Goal: Information Seeking & Learning: Check status

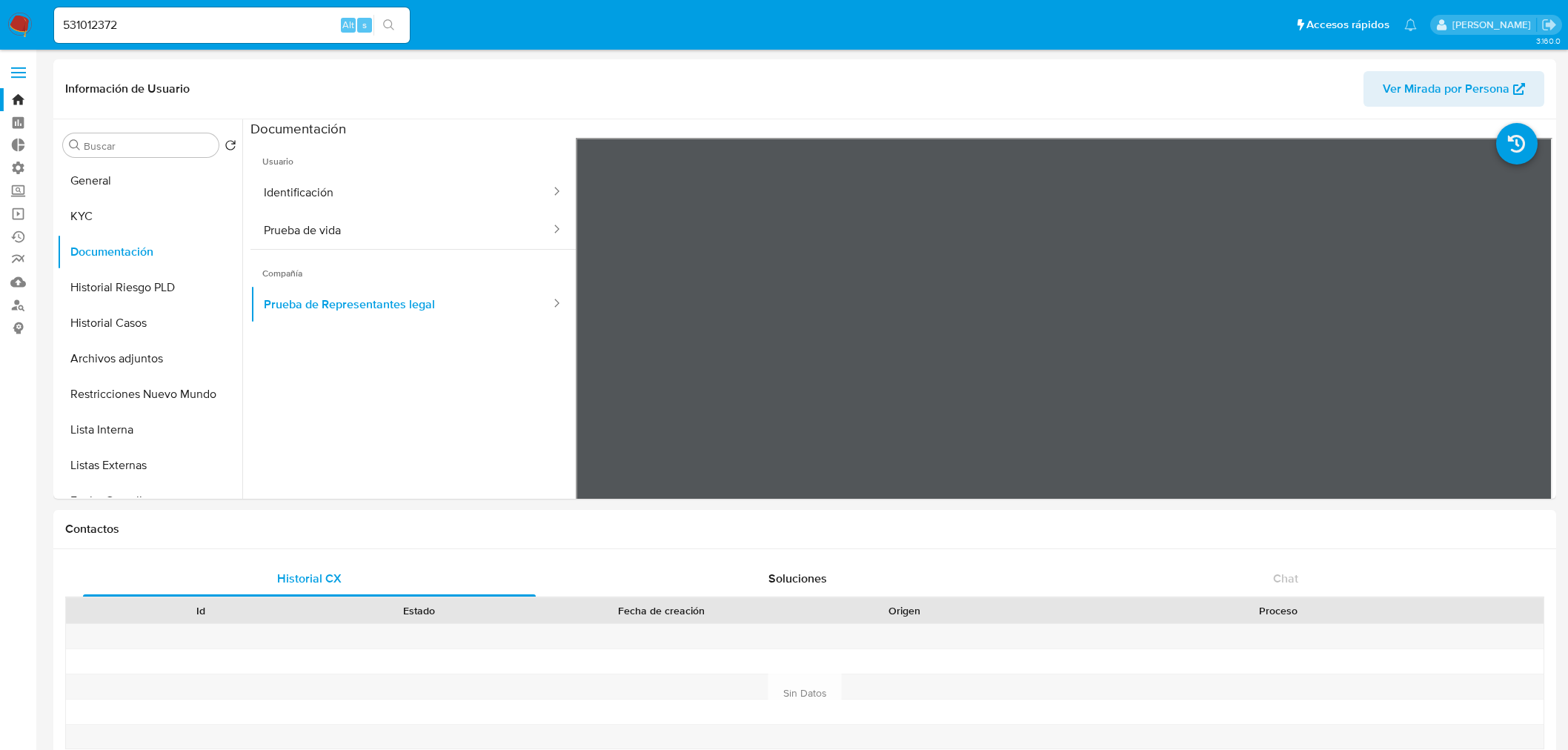
select select "10"
drag, startPoint x: 131, startPoint y: 24, endPoint x: -165, endPoint y: 1, distance: 296.9
paste input "1284219348"
type input "1284219348"
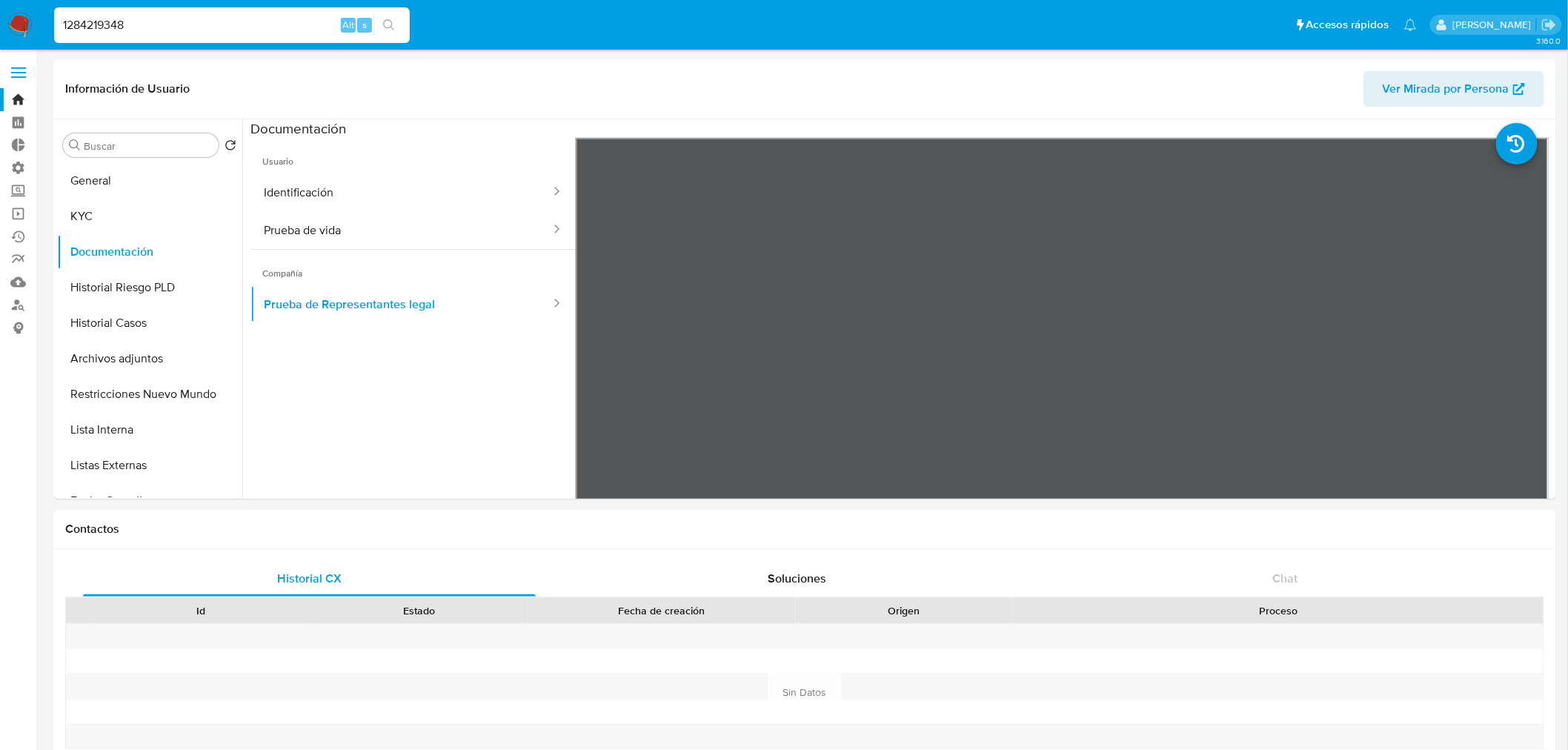
click at [394, 31] on button "search-icon" at bounding box center [389, 25] width 30 height 20
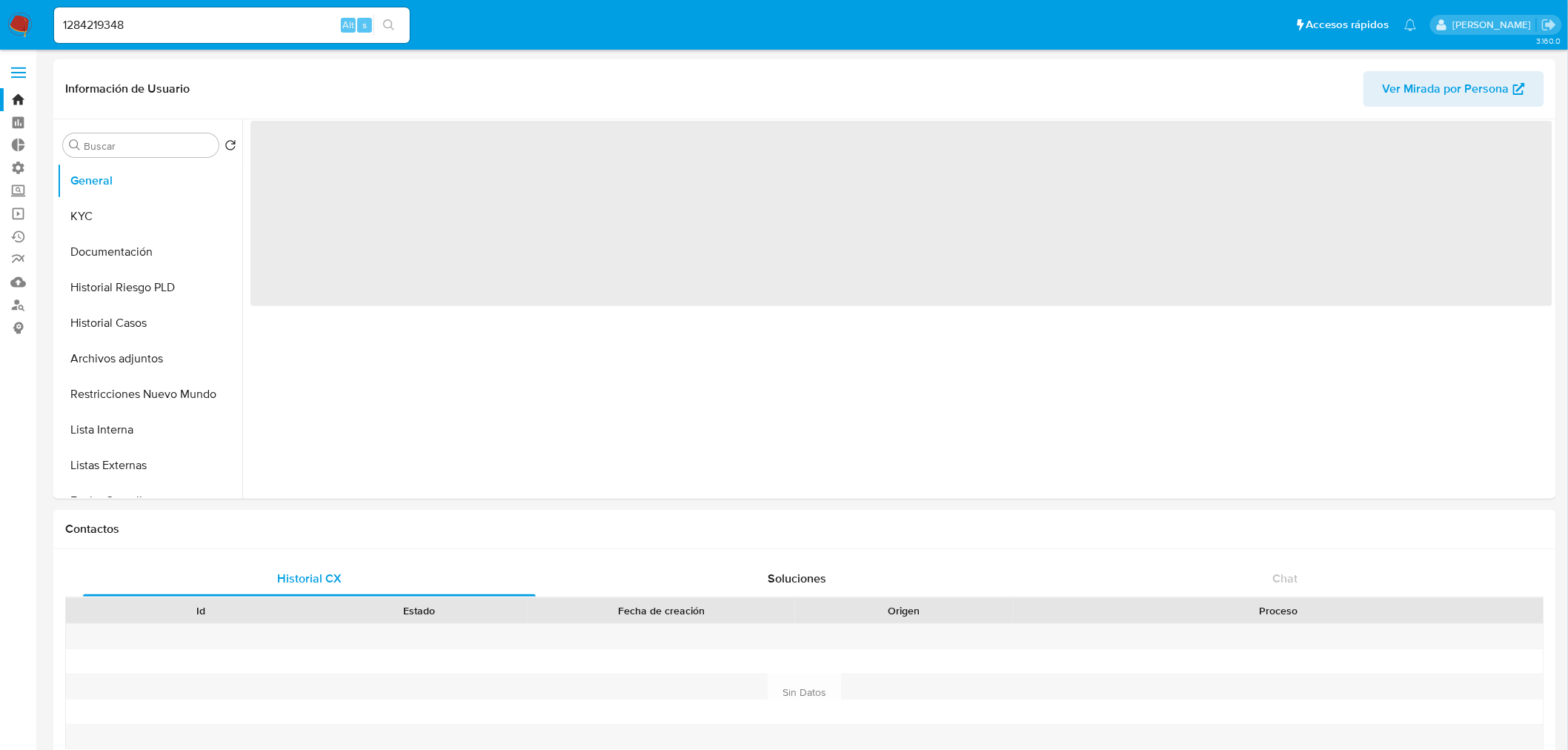
select select "10"
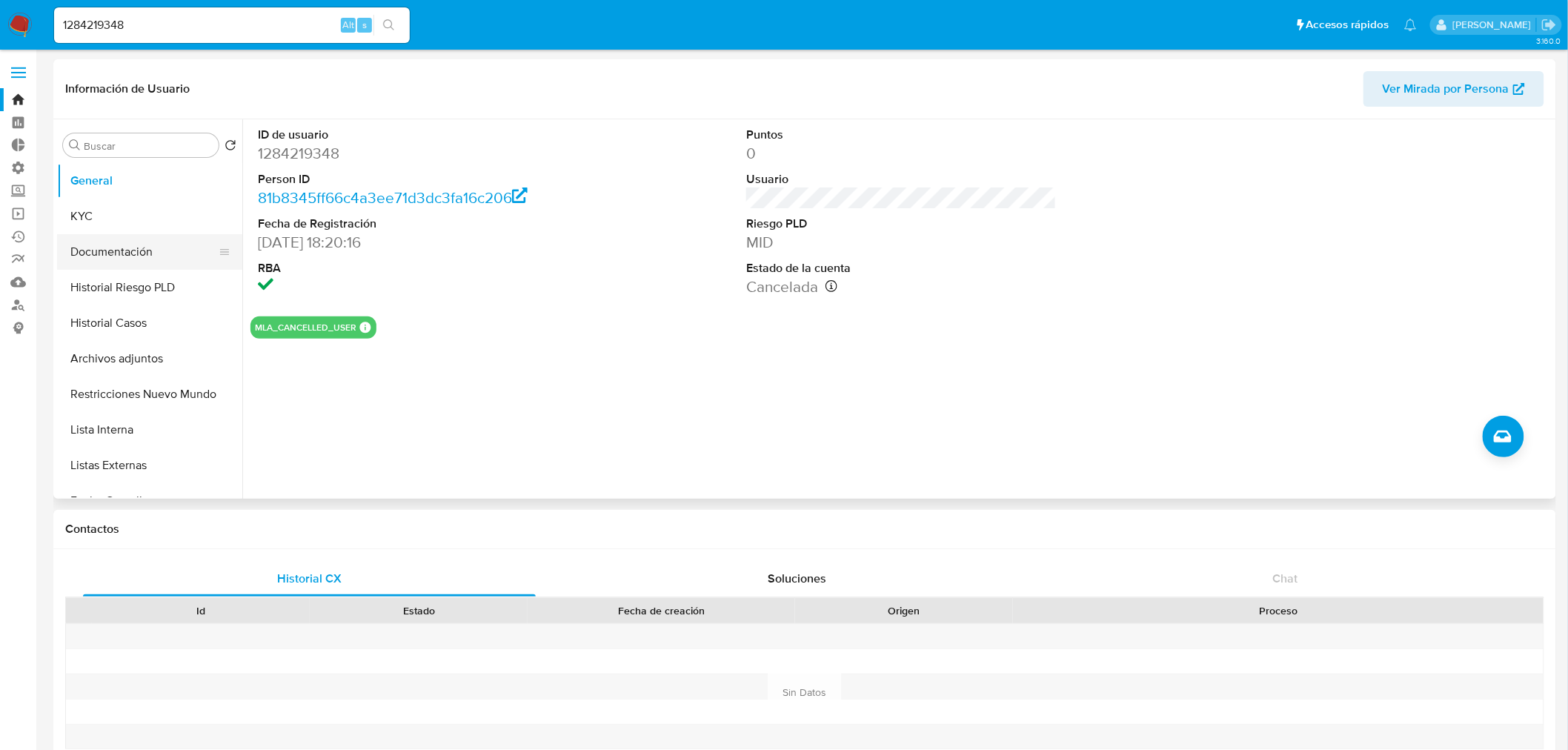
click at [107, 261] on button "Documentación" at bounding box center [144, 252] width 174 height 36
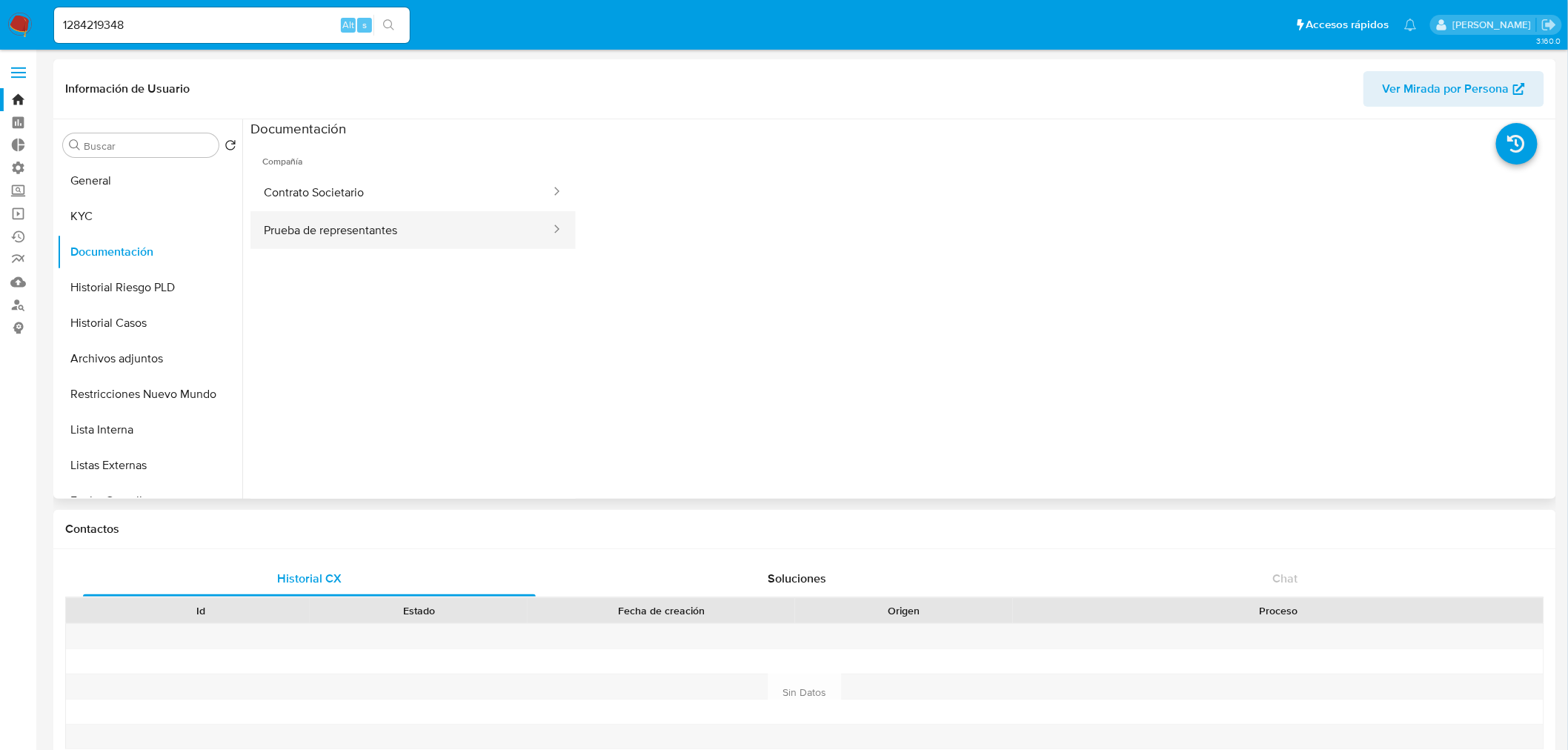
click at [338, 234] on button "Prueba de representantes" at bounding box center [401, 230] width 302 height 38
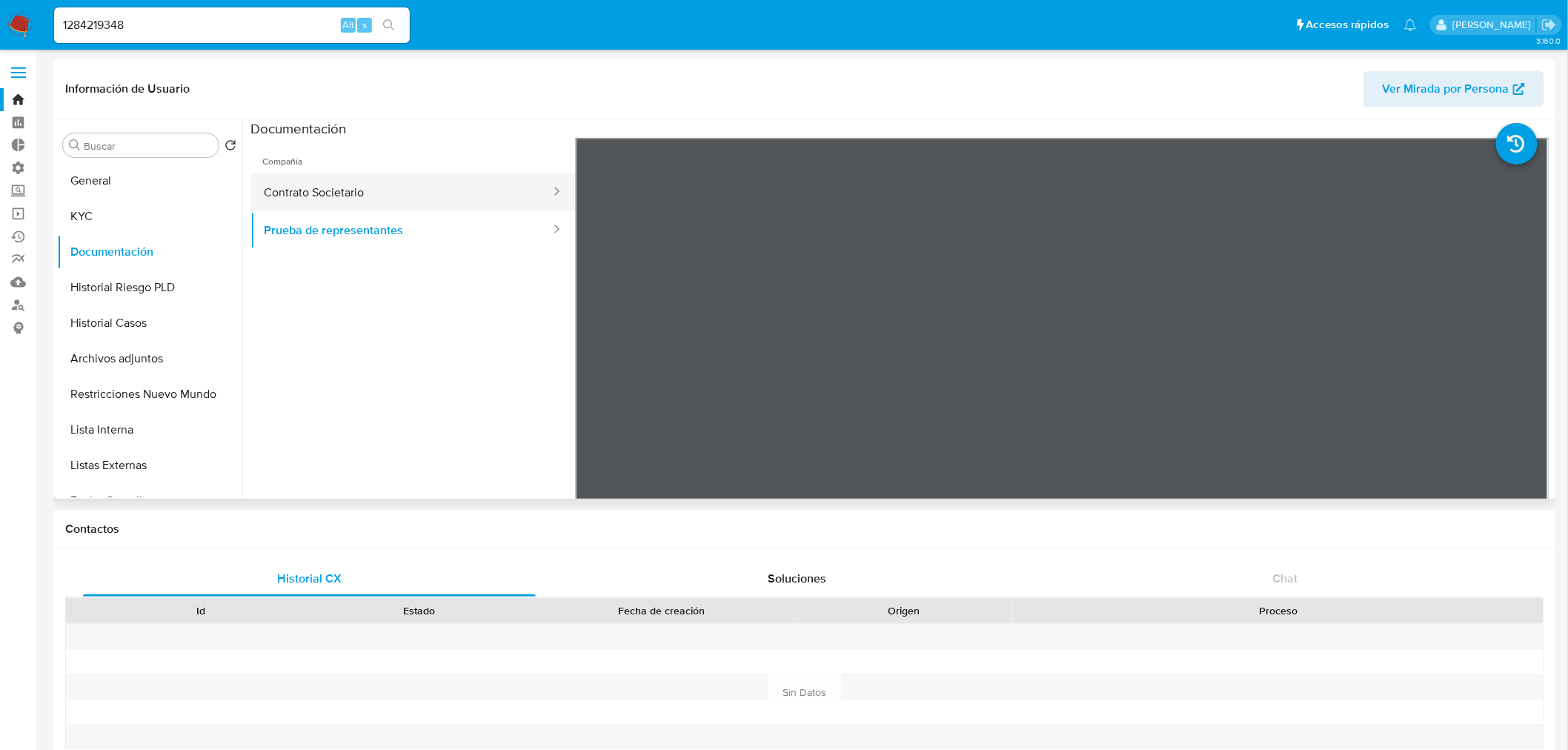
click at [337, 199] on button "Contrato Societario" at bounding box center [401, 192] width 302 height 38
drag, startPoint x: 152, startPoint y: 19, endPoint x: -84, endPoint y: 47, distance: 237.7
paste input "599610831"
type input "599610831"
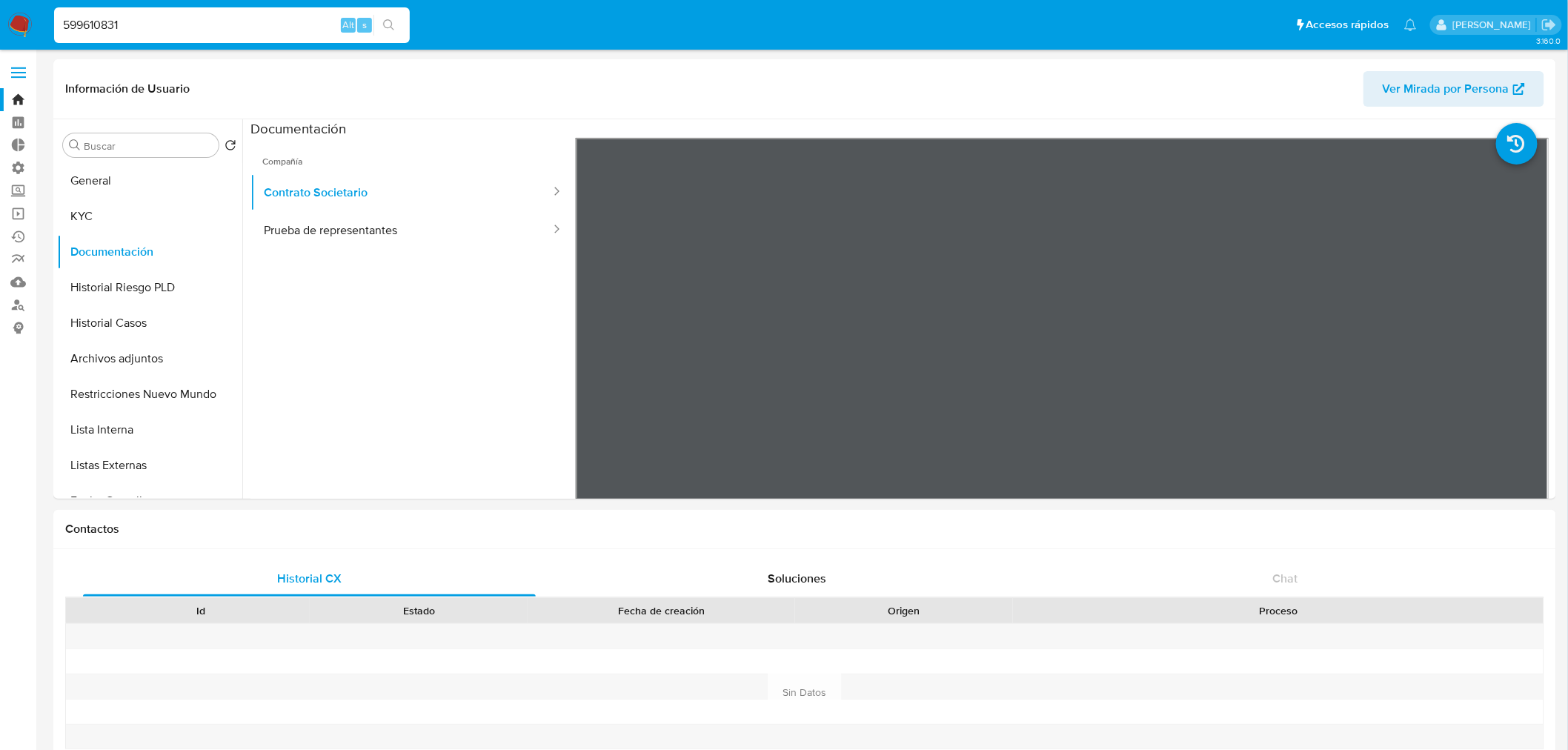
click at [392, 22] on icon "search-icon" at bounding box center [389, 25] width 12 height 12
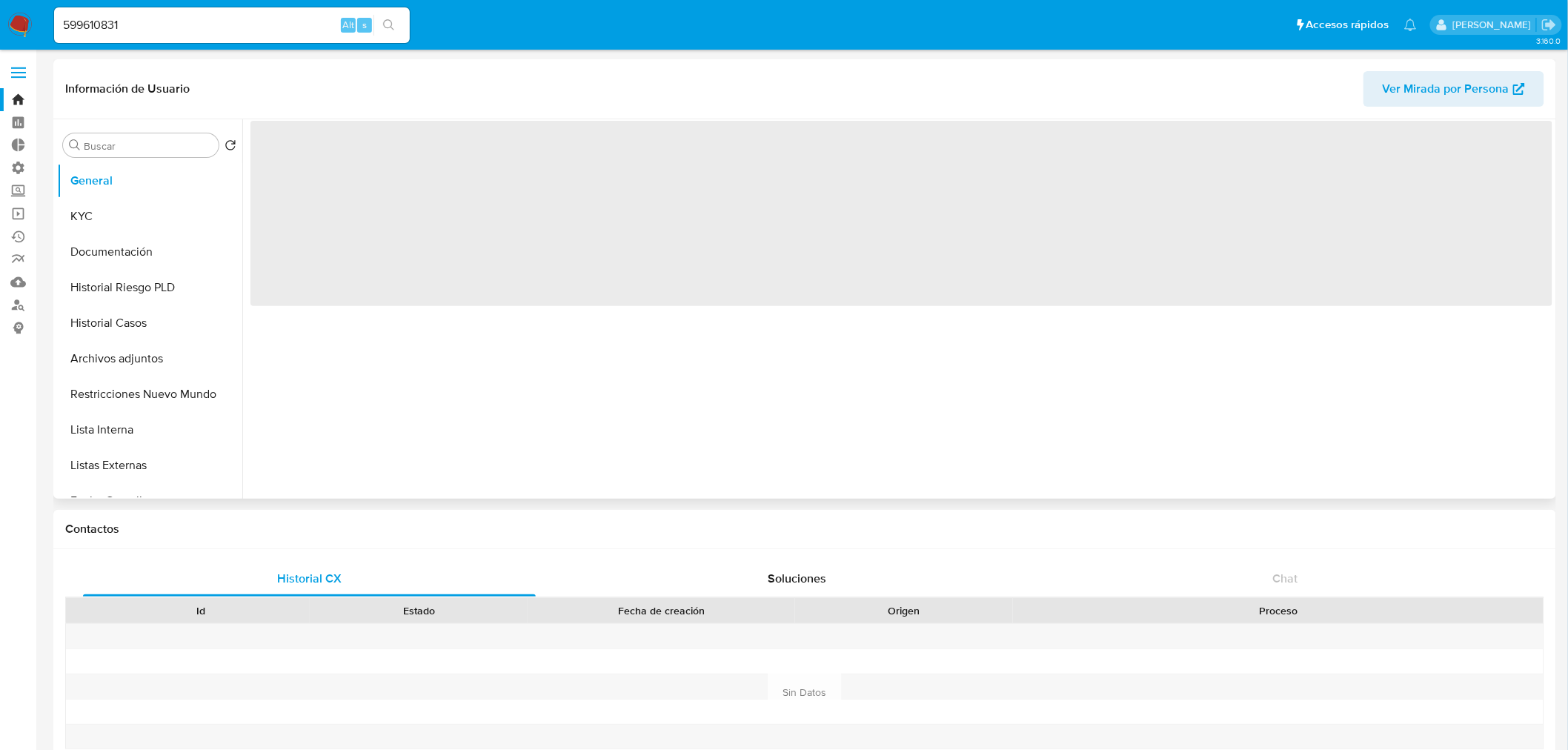
select select "10"
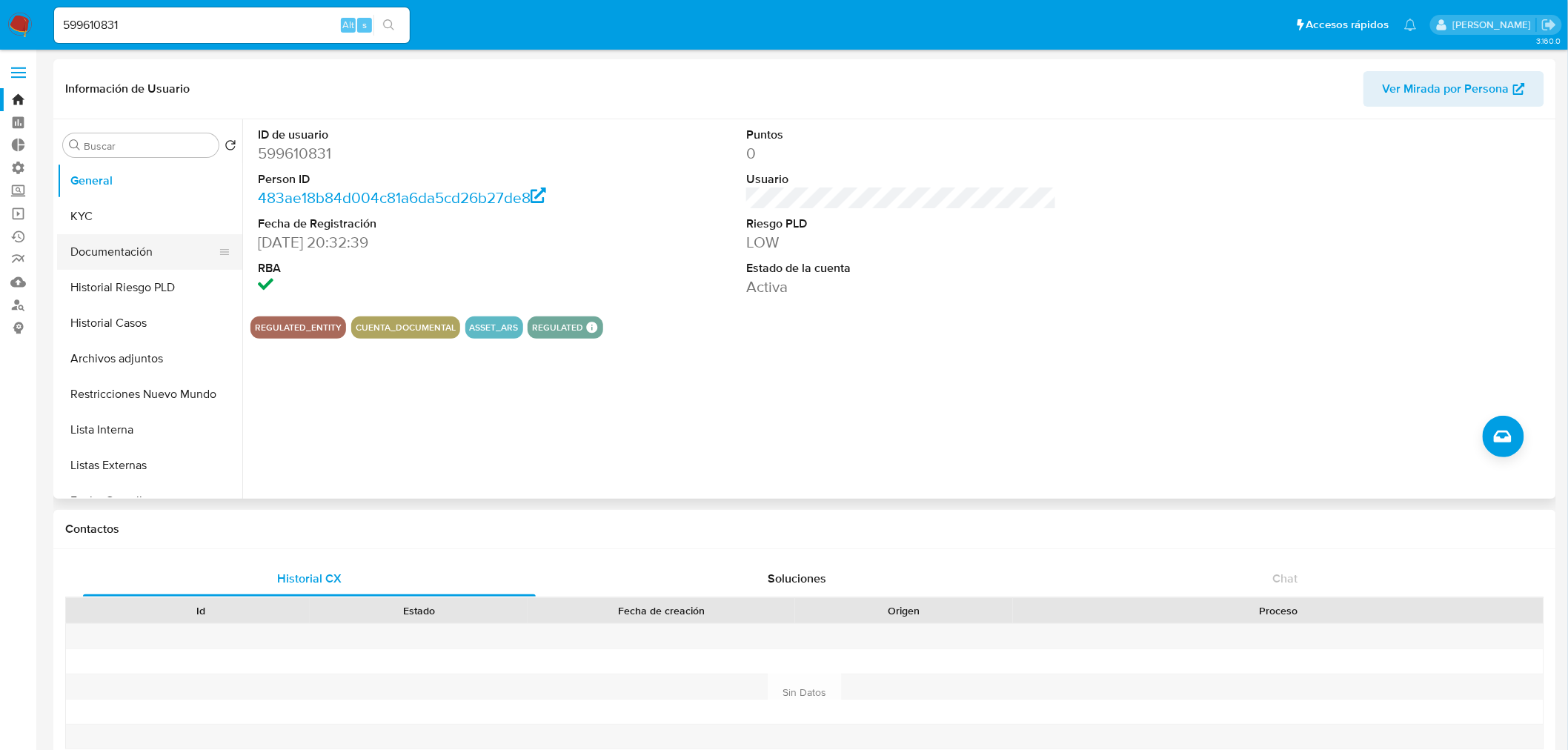
click at [139, 253] on button "Documentación" at bounding box center [144, 252] width 174 height 36
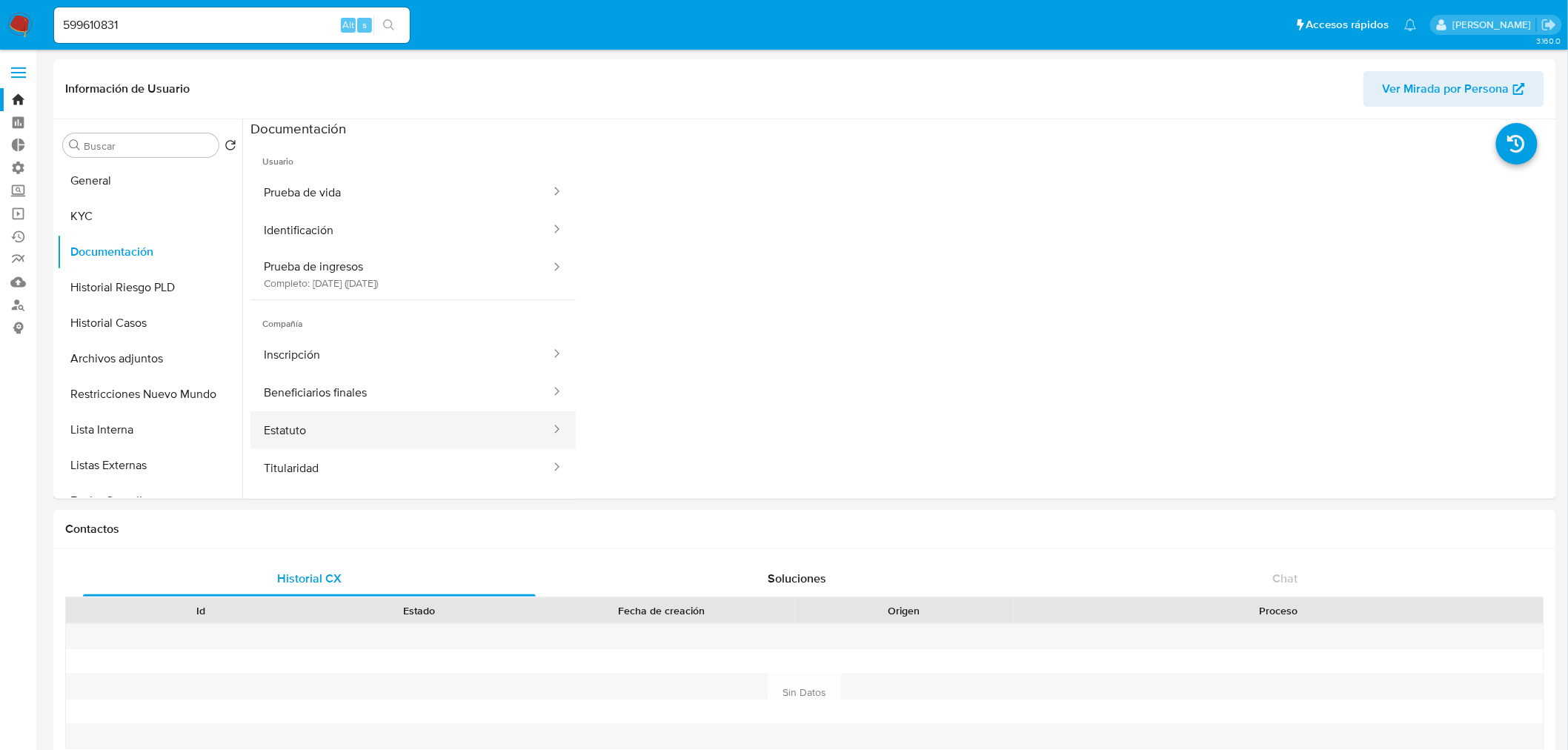
click at [296, 439] on button "Estatuto" at bounding box center [401, 429] width 302 height 38
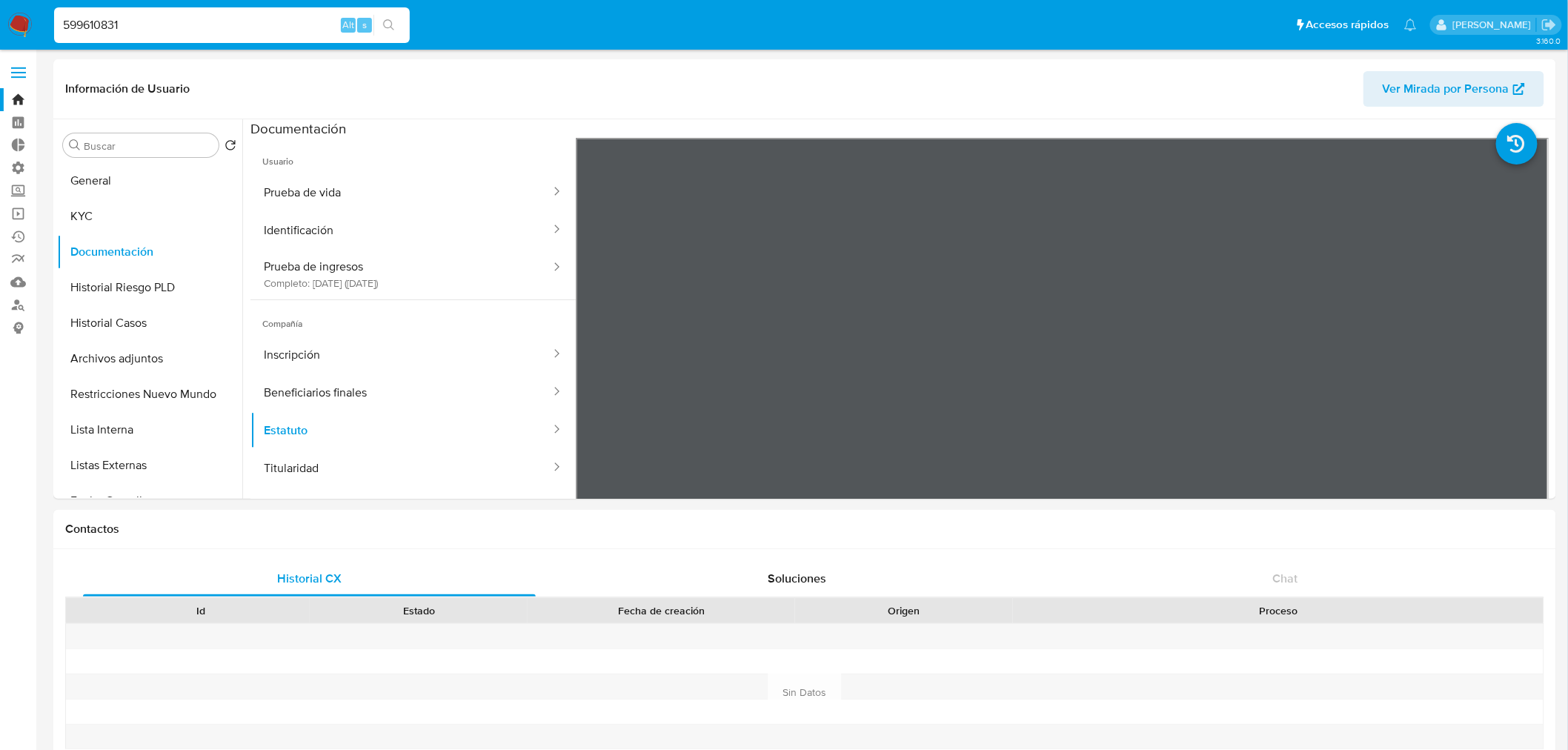
drag, startPoint x: 254, startPoint y: 18, endPoint x: -32, endPoint y: 16, distance: 286.0
paste input "163572956"
type input "163572956"
click at [391, 22] on icon "search-icon" at bounding box center [389, 25] width 12 height 12
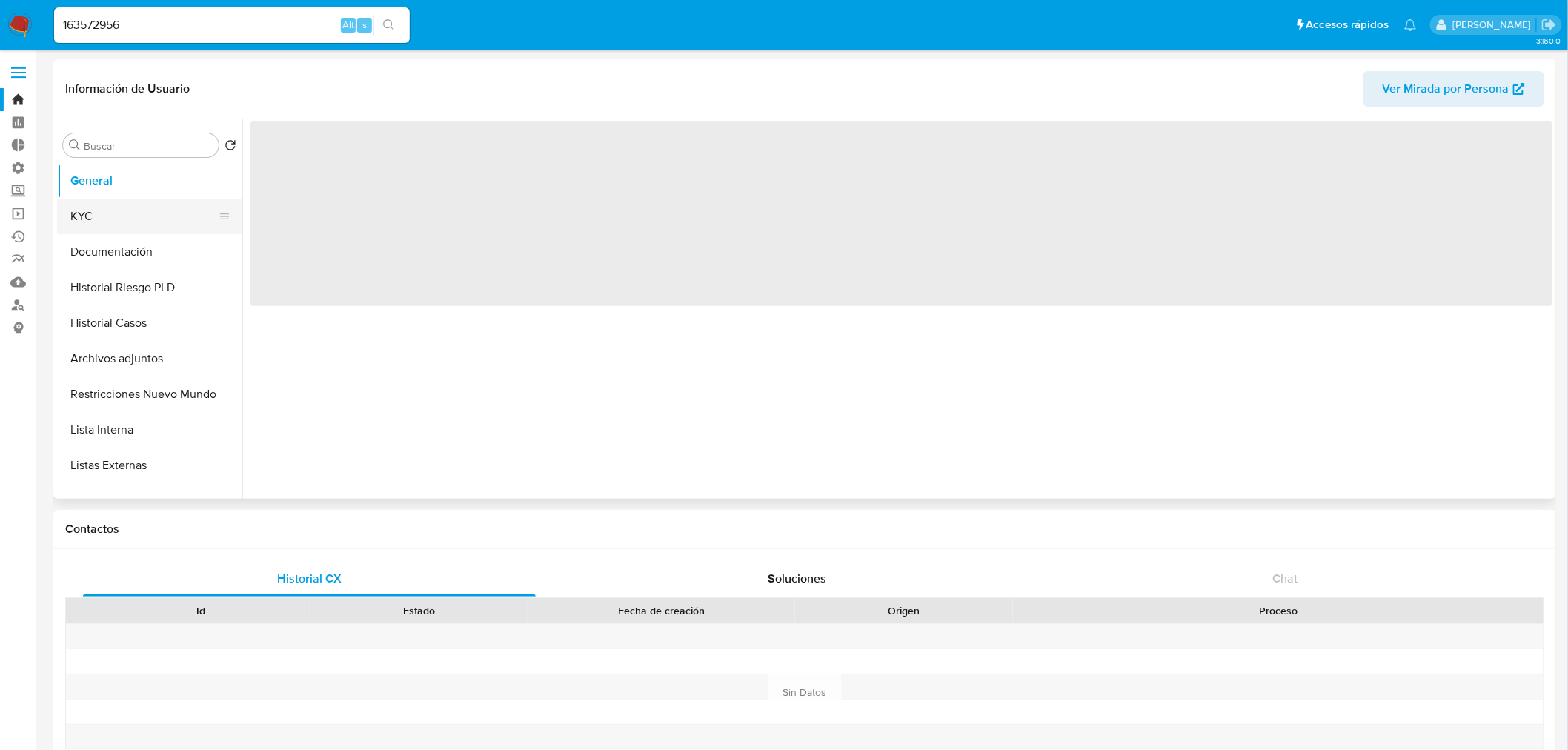
select select "10"
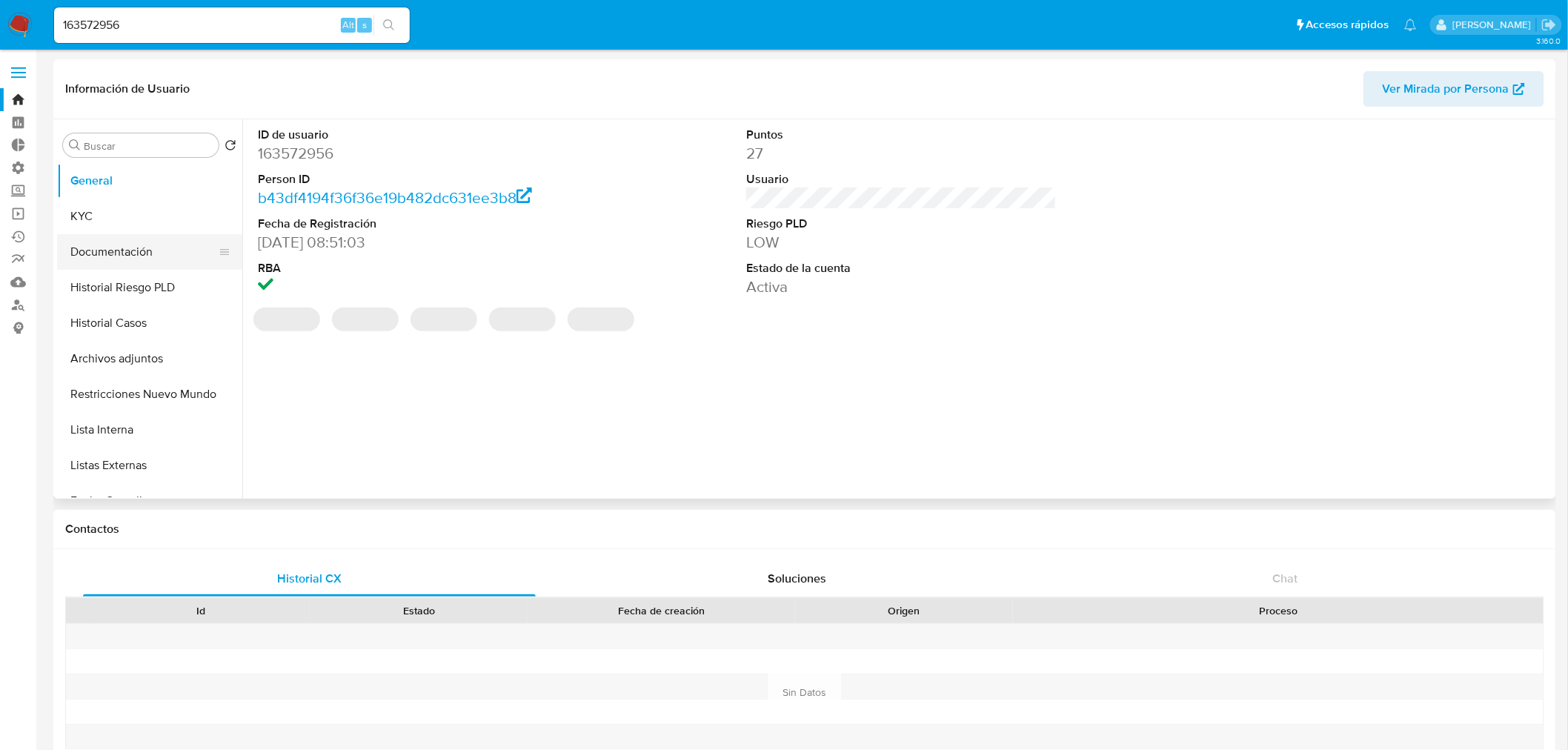
click at [141, 250] on button "Documentación" at bounding box center [144, 252] width 174 height 36
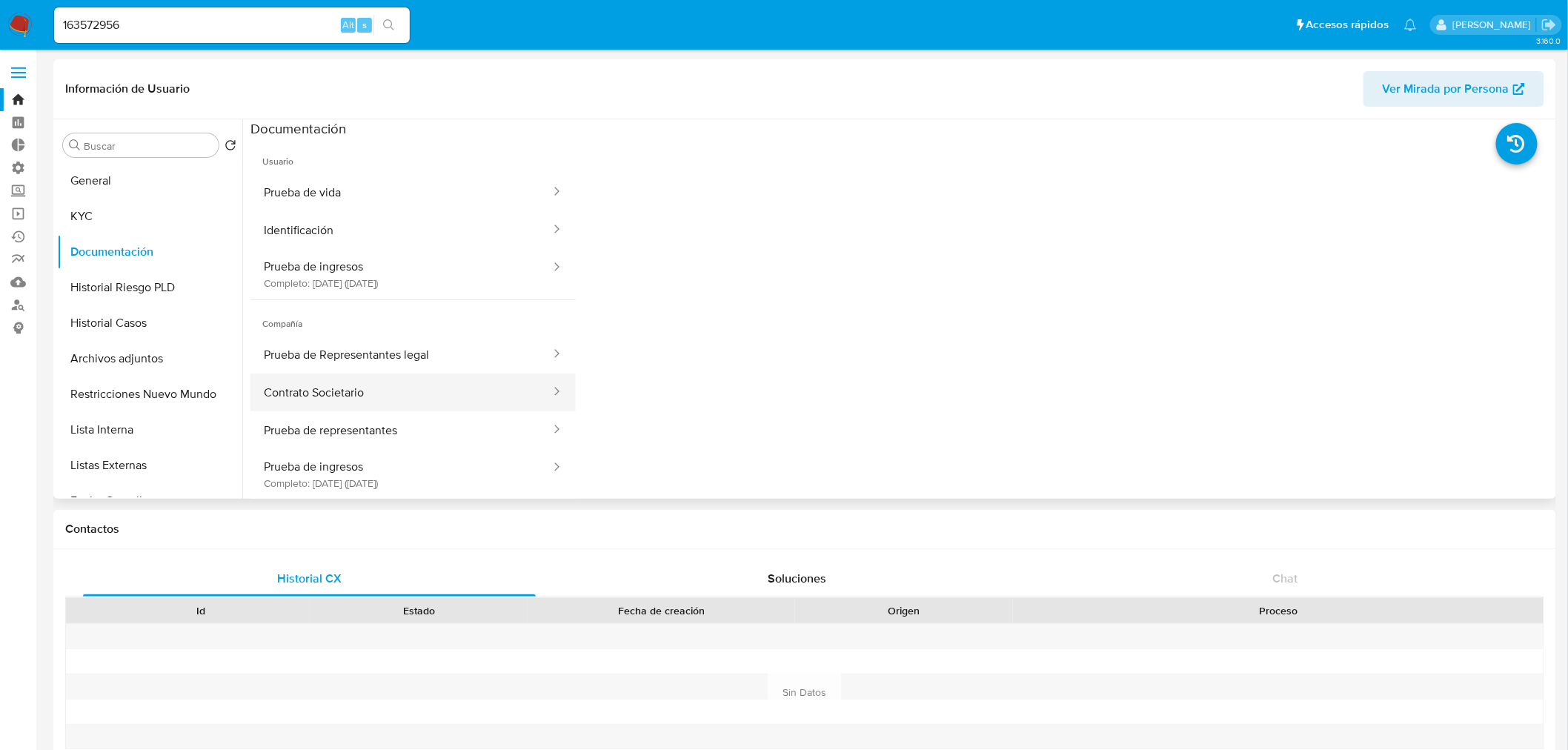
click at [347, 392] on button "Contrato Societario" at bounding box center [401, 393] width 302 height 38
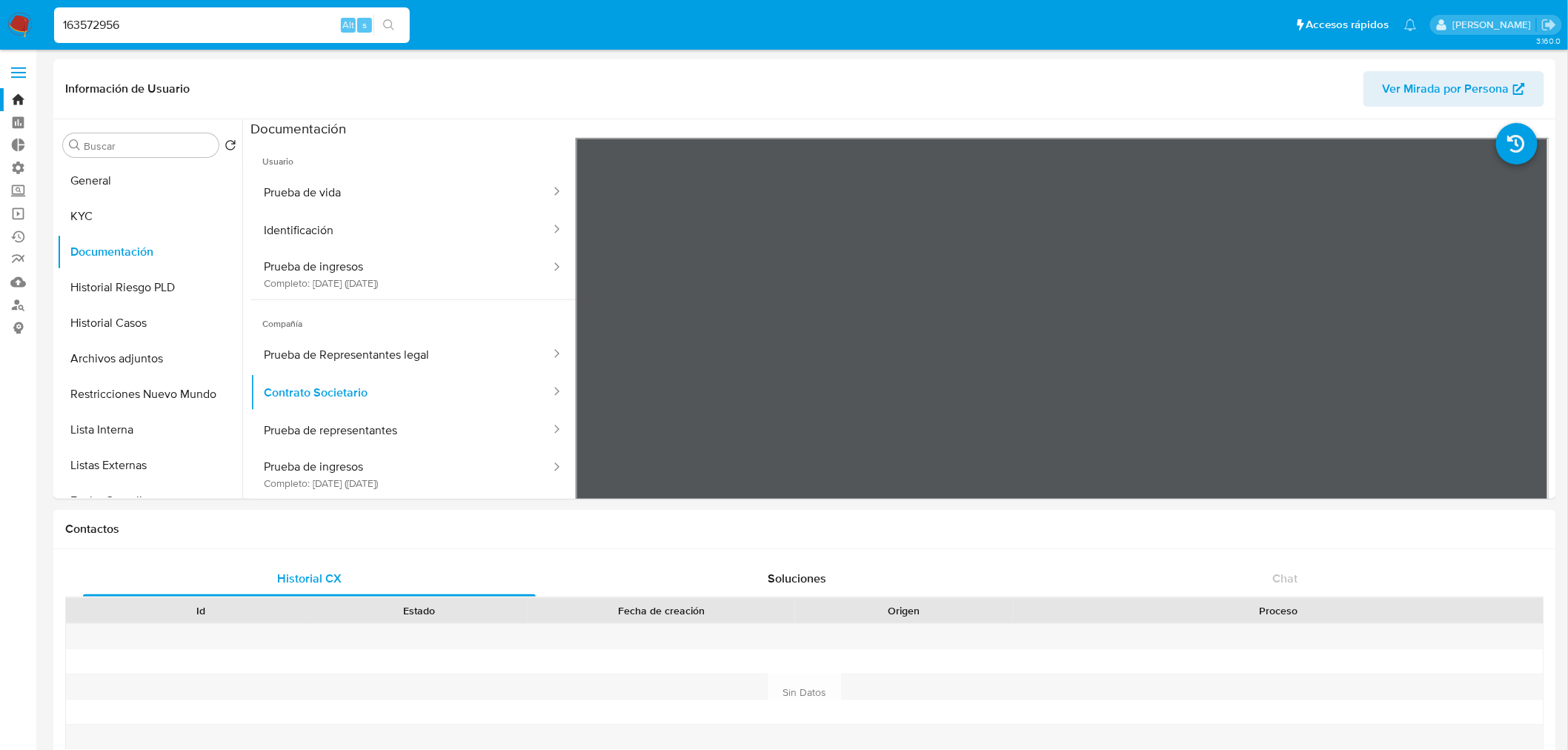
drag, startPoint x: 156, startPoint y: 20, endPoint x: -197, endPoint y: 39, distance: 353.5
paste input "72795677"
type input "727956776"
click at [389, 31] on button "search-icon" at bounding box center [389, 25] width 30 height 20
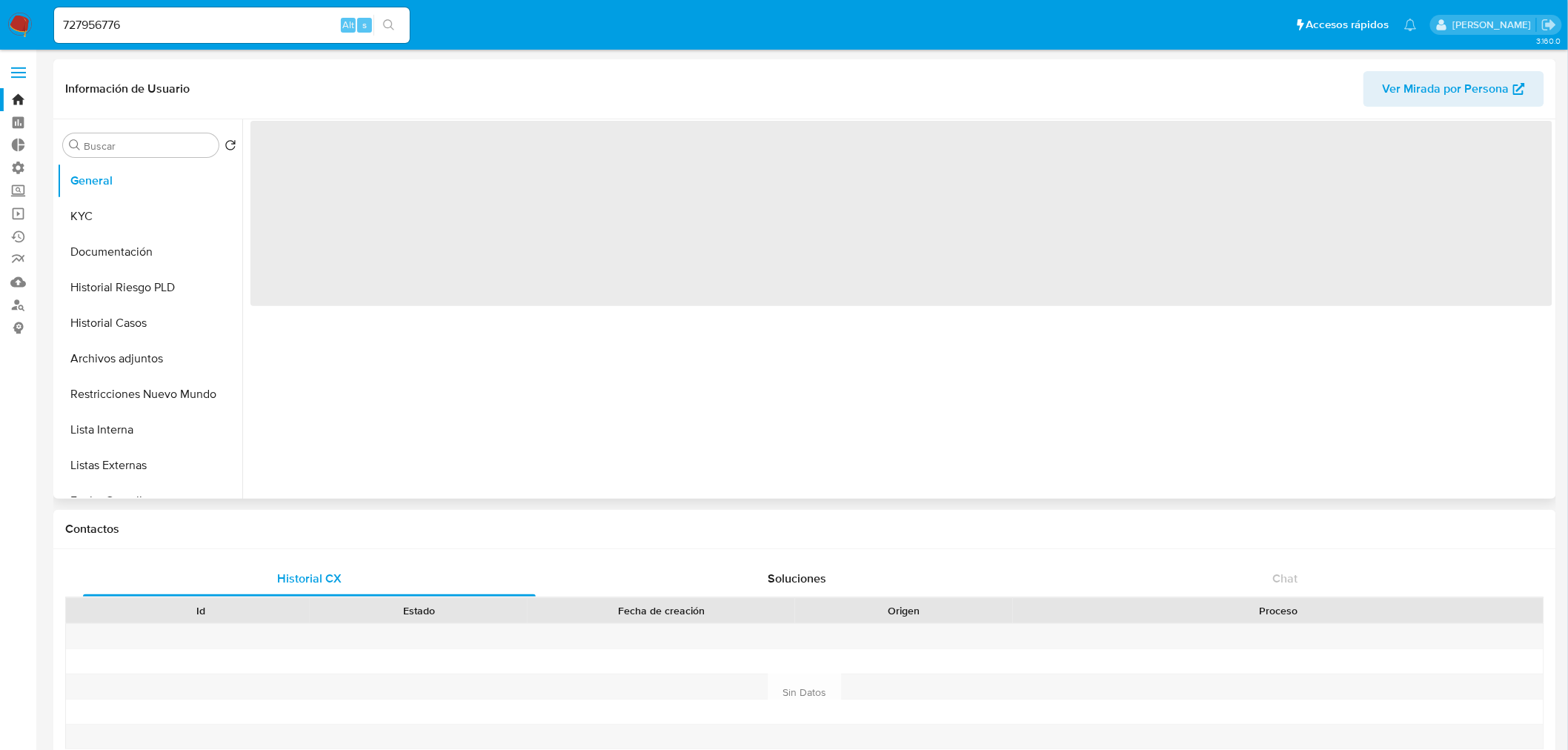
select select "10"
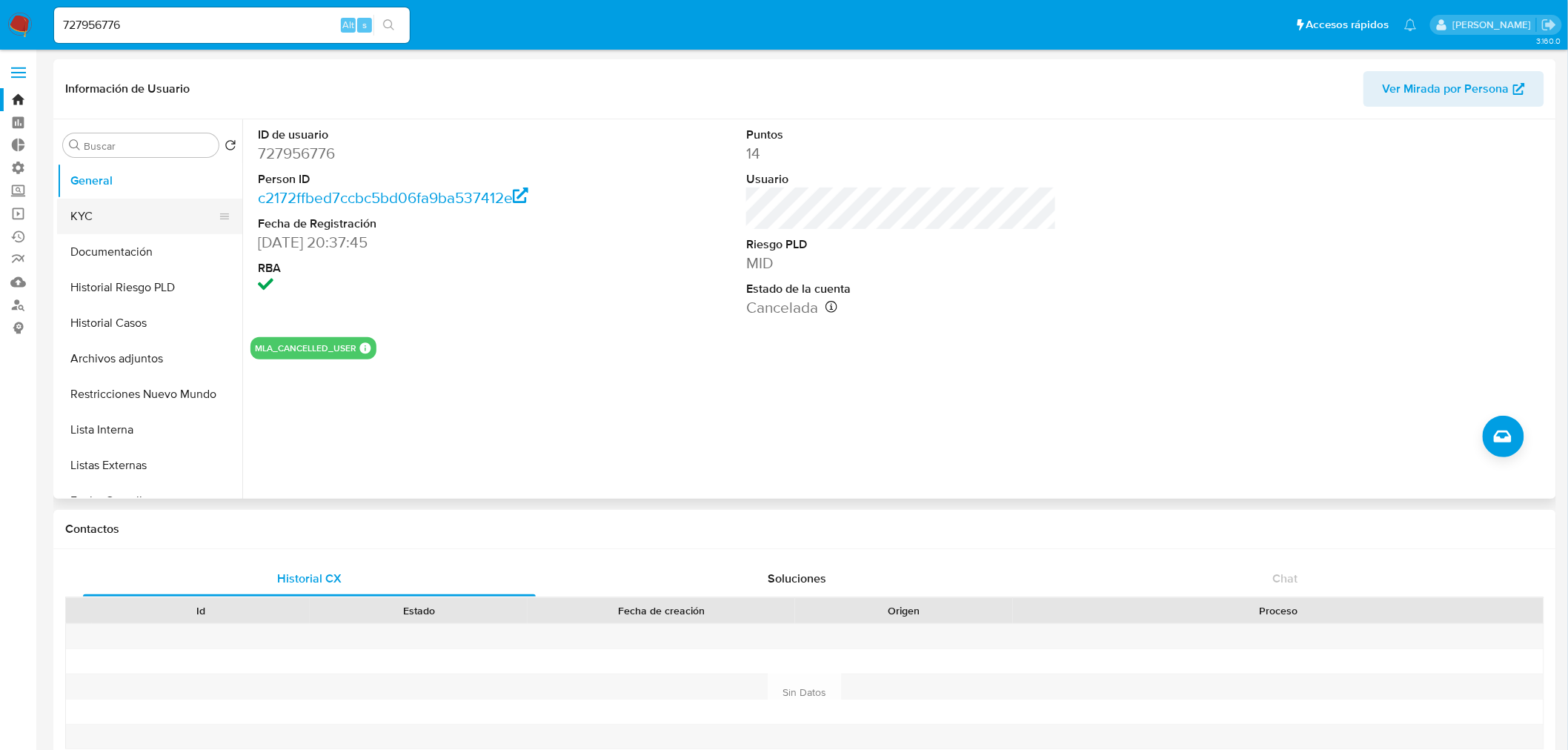
drag, startPoint x: 54, startPoint y: 252, endPoint x: 81, endPoint y: 232, distance: 33.6
click at [127, 246] on button "Documentación" at bounding box center [144, 252] width 174 height 36
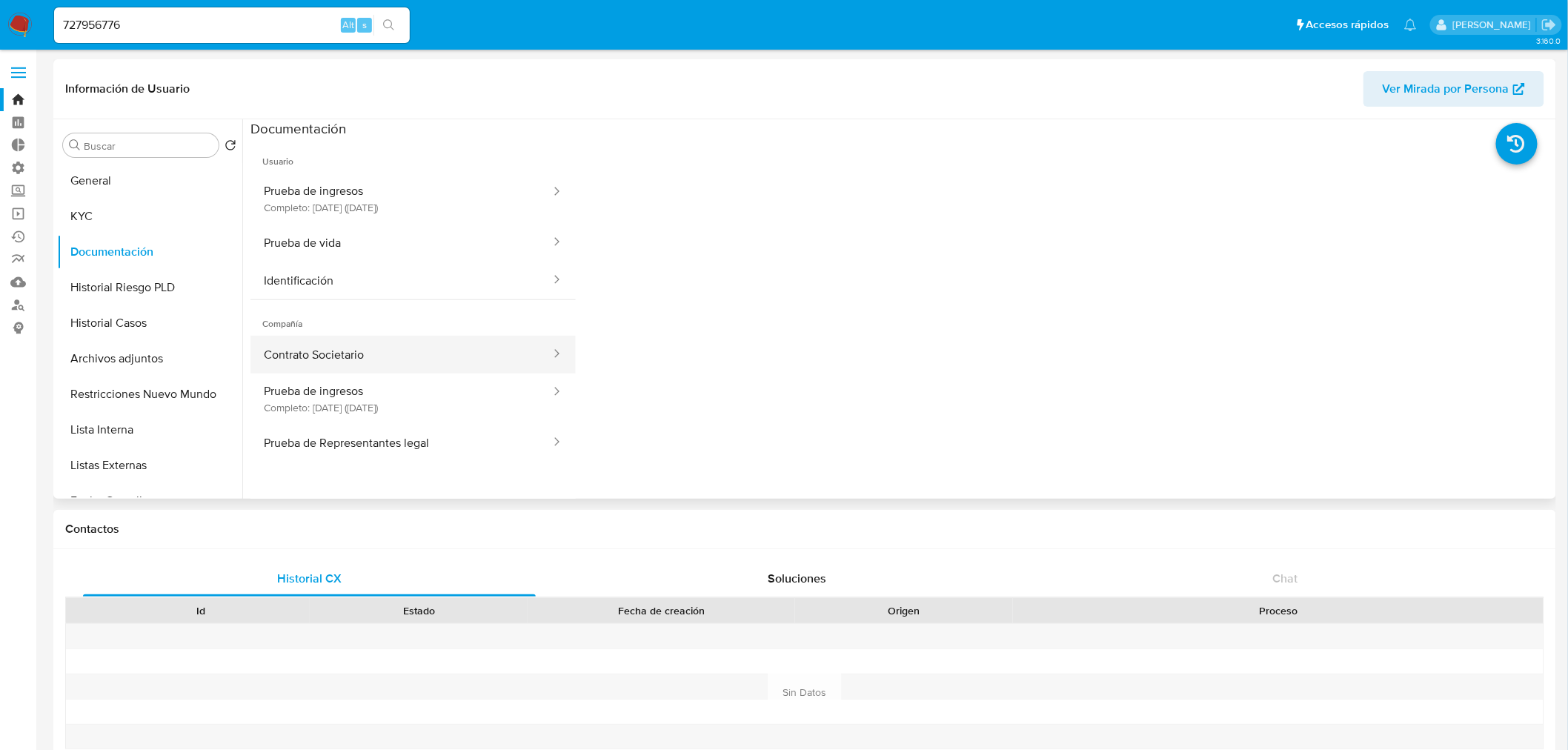
click at [342, 372] on button "Contrato Societario" at bounding box center [401, 355] width 302 height 38
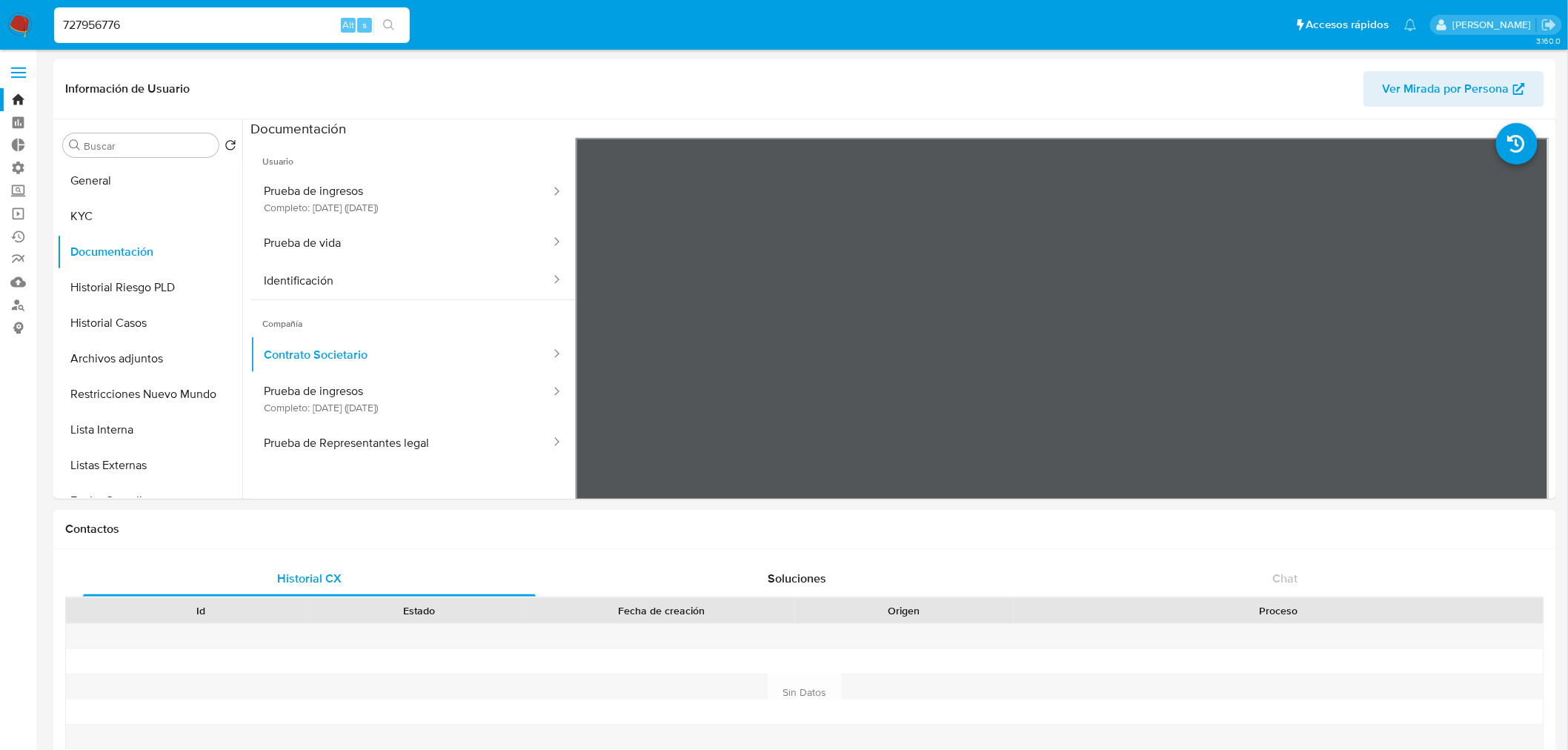
drag, startPoint x: 151, startPoint y: 32, endPoint x: -88, endPoint y: 47, distance: 239.5
paste input "564010912"
click at [404, 16] on input "564010912" at bounding box center [232, 25] width 356 height 19
click at [401, 18] on div "564010912 Alt s" at bounding box center [232, 25] width 356 height 42
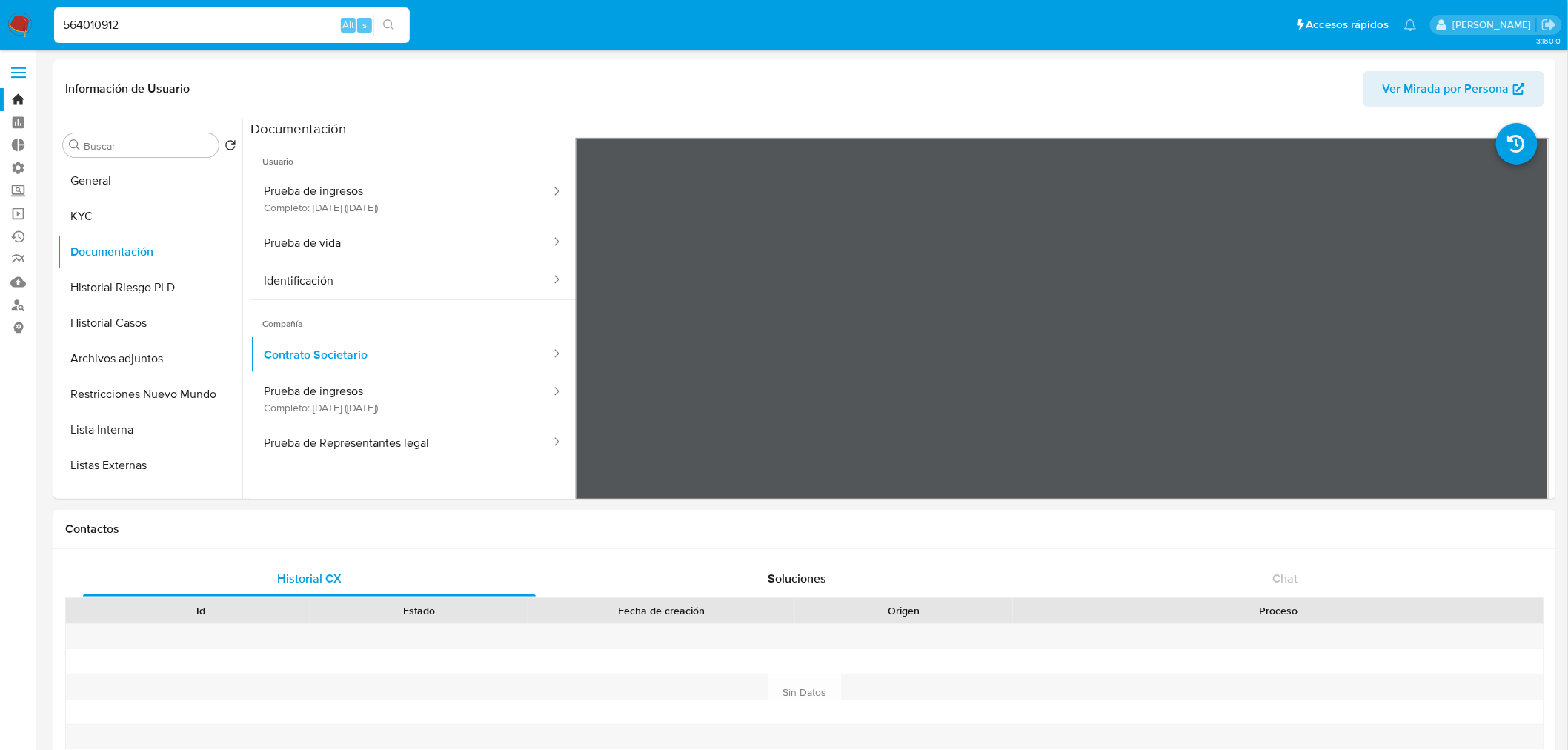
type input "564010912"
click at [400, 18] on button "search-icon" at bounding box center [389, 25] width 30 height 20
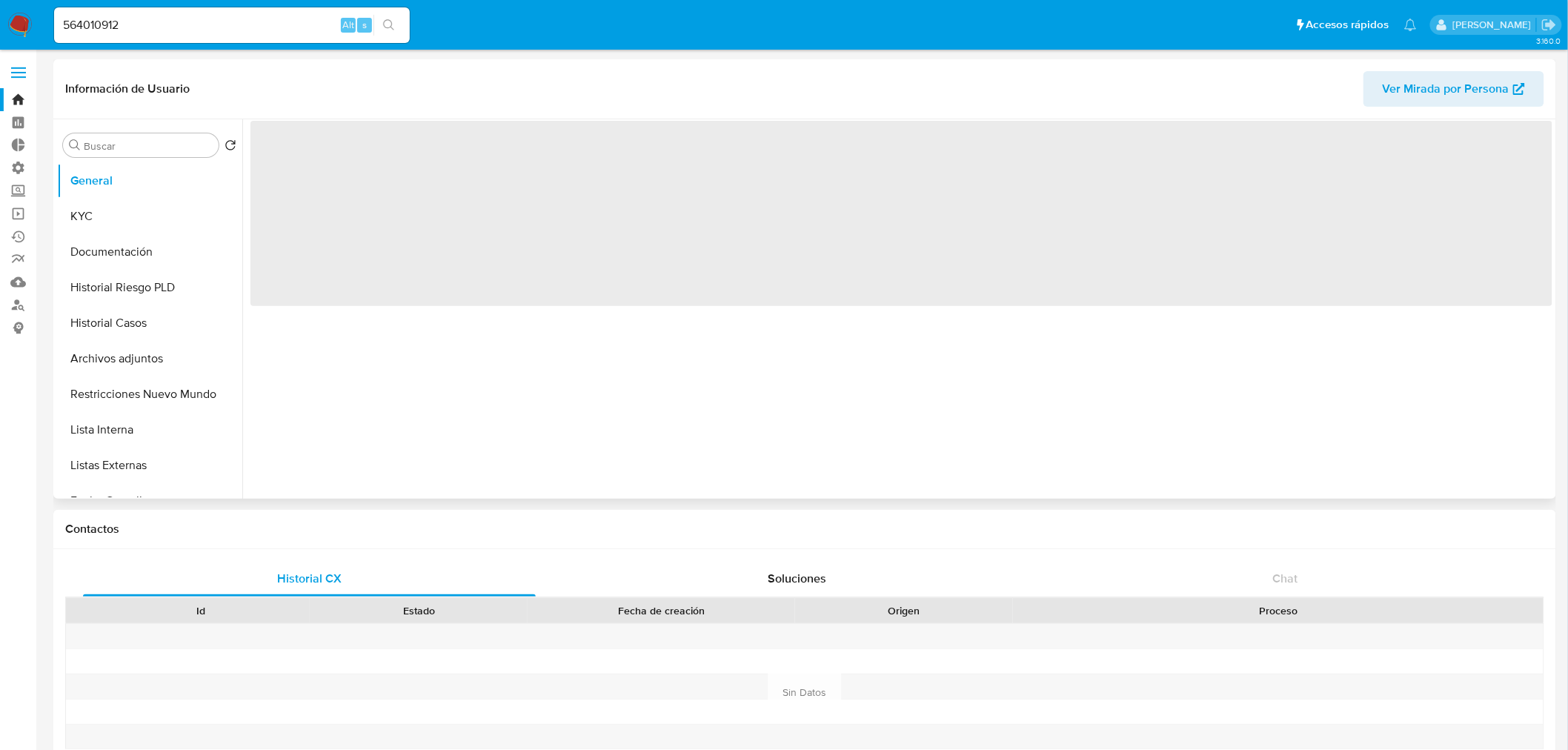
select select "10"
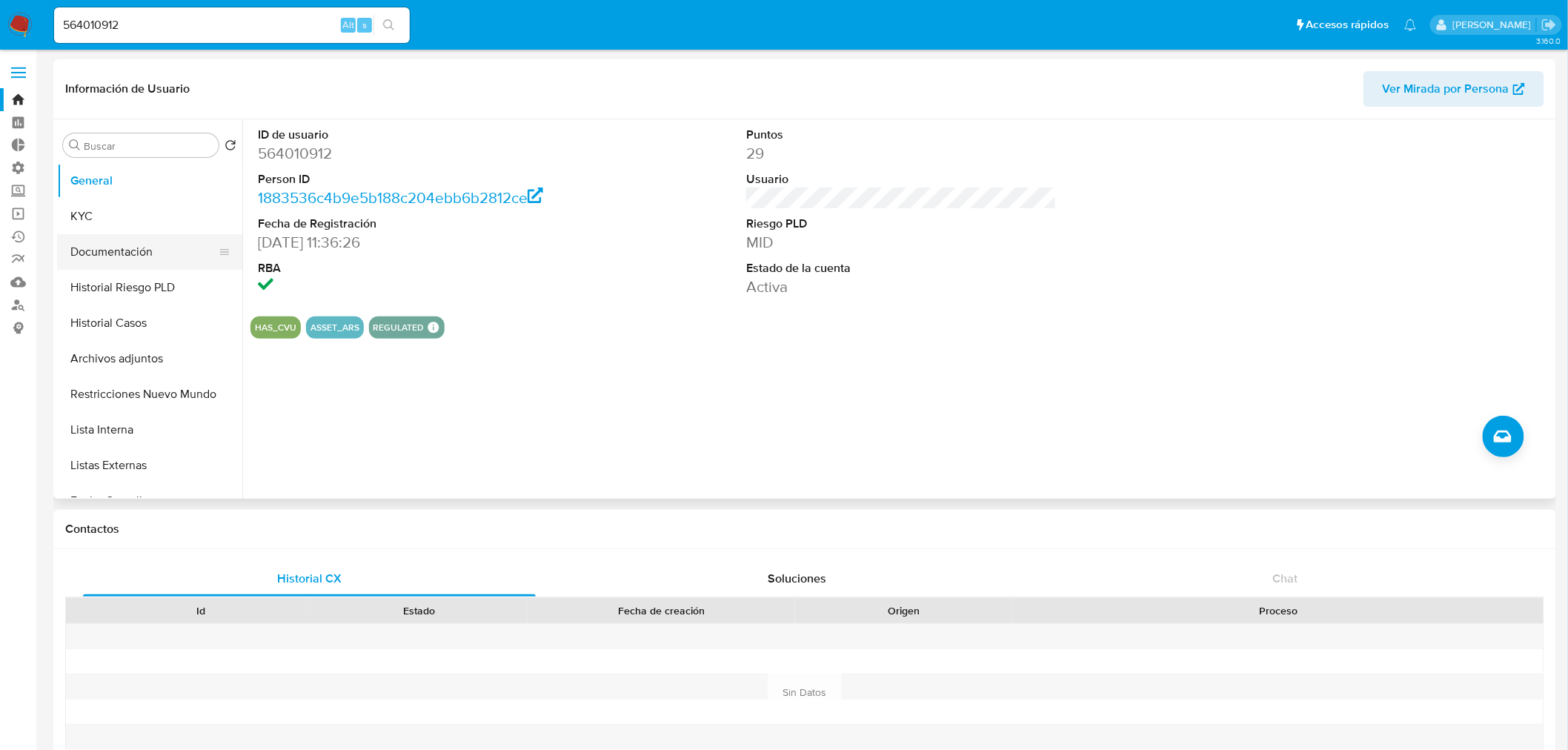
click at [118, 253] on button "Documentación" at bounding box center [144, 252] width 174 height 36
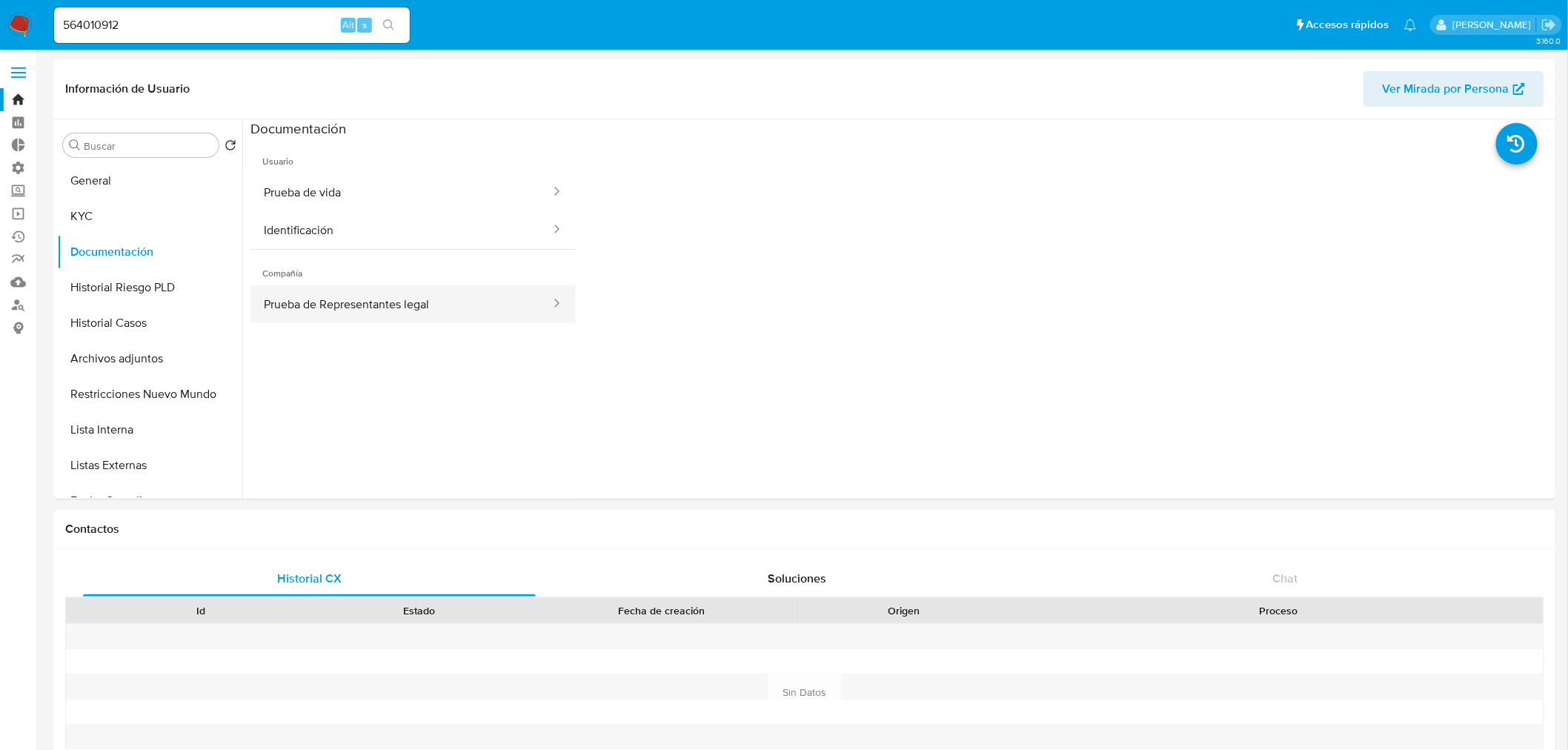
click at [321, 309] on button "Prueba de Representantes legal" at bounding box center [401, 304] width 302 height 38
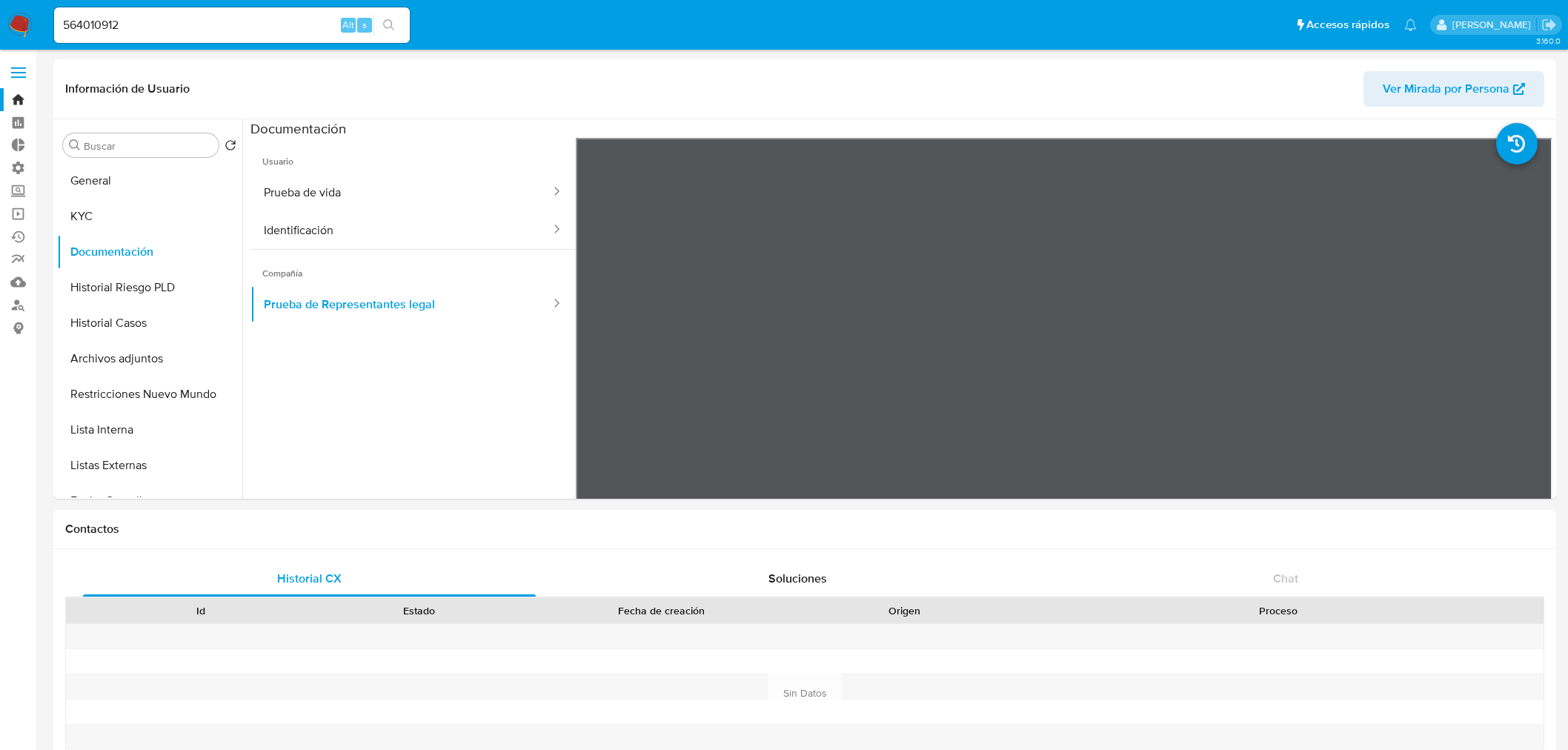
select select "10"
click at [165, 16] on input "564010912" at bounding box center [232, 25] width 356 height 19
drag, startPoint x: 154, startPoint y: 24, endPoint x: 57, endPoint y: 30, distance: 97.2
click at [43, 28] on nav "Pausado Ver notificaciones 564010912 Alt s Accesos rápidos Presiona las siguien…" at bounding box center [784, 25] width 1568 height 50
paste input "40547546"
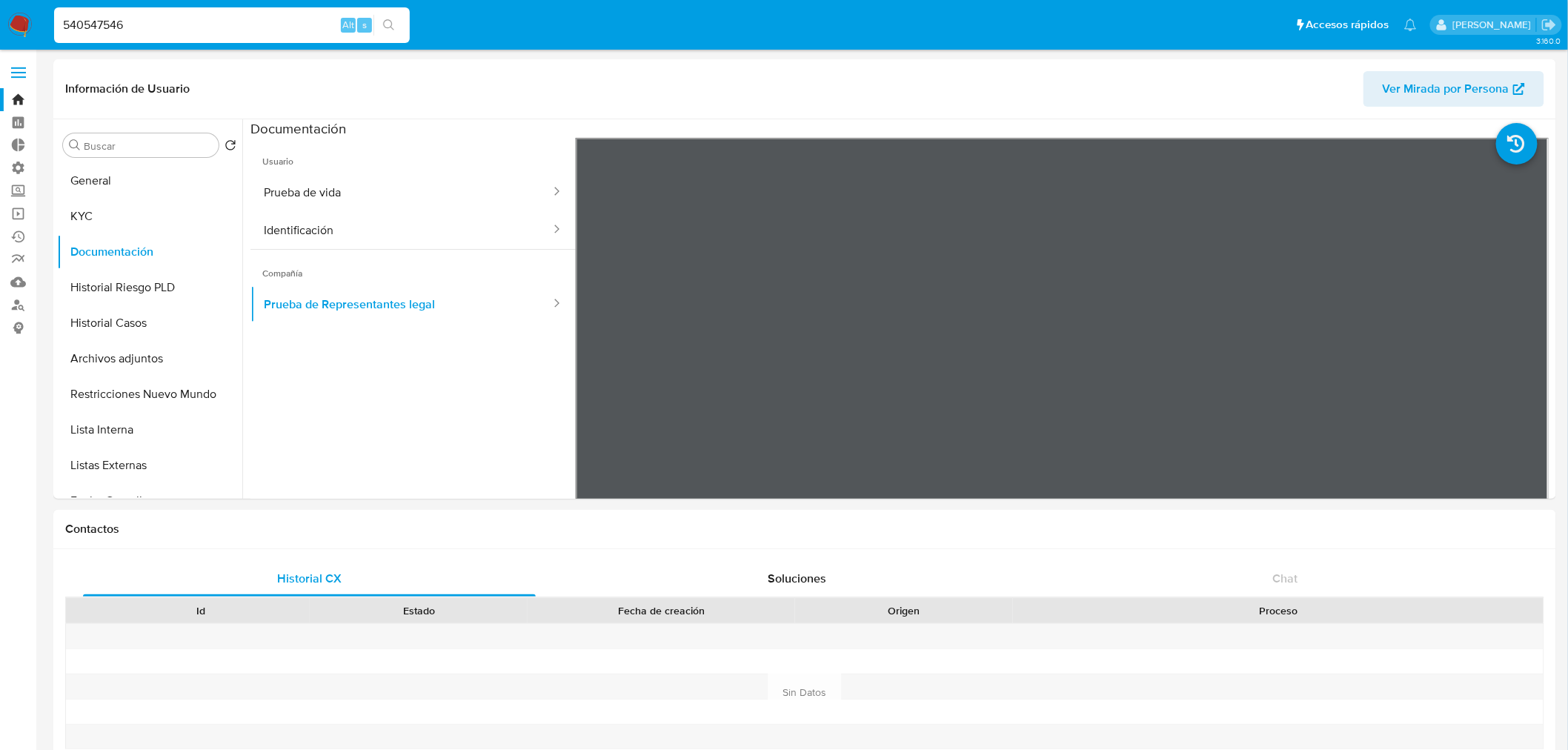
type input "540547546"
click at [383, 30] on icon "search-icon" at bounding box center [389, 25] width 12 height 12
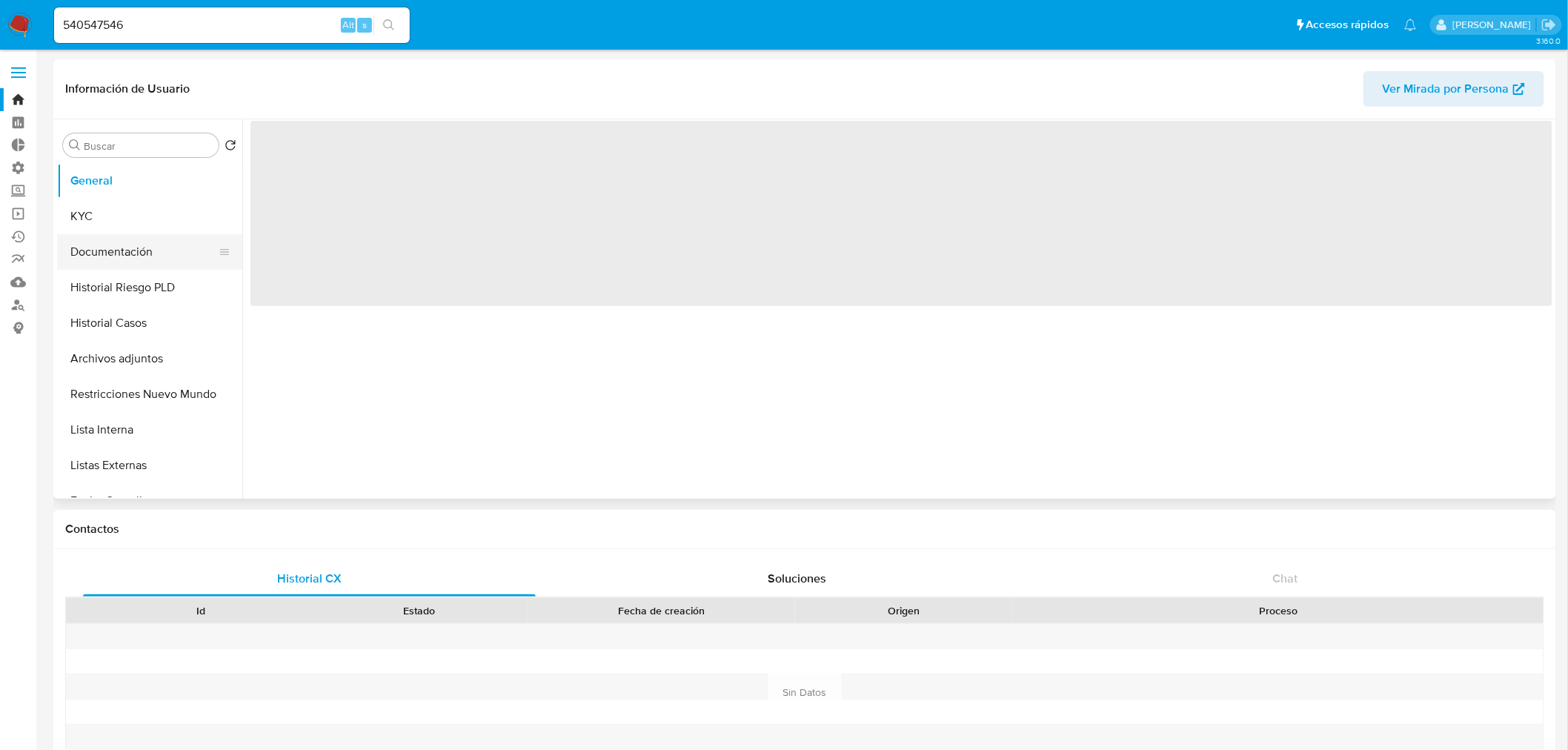
click at [112, 245] on button "Documentación" at bounding box center [144, 252] width 174 height 36
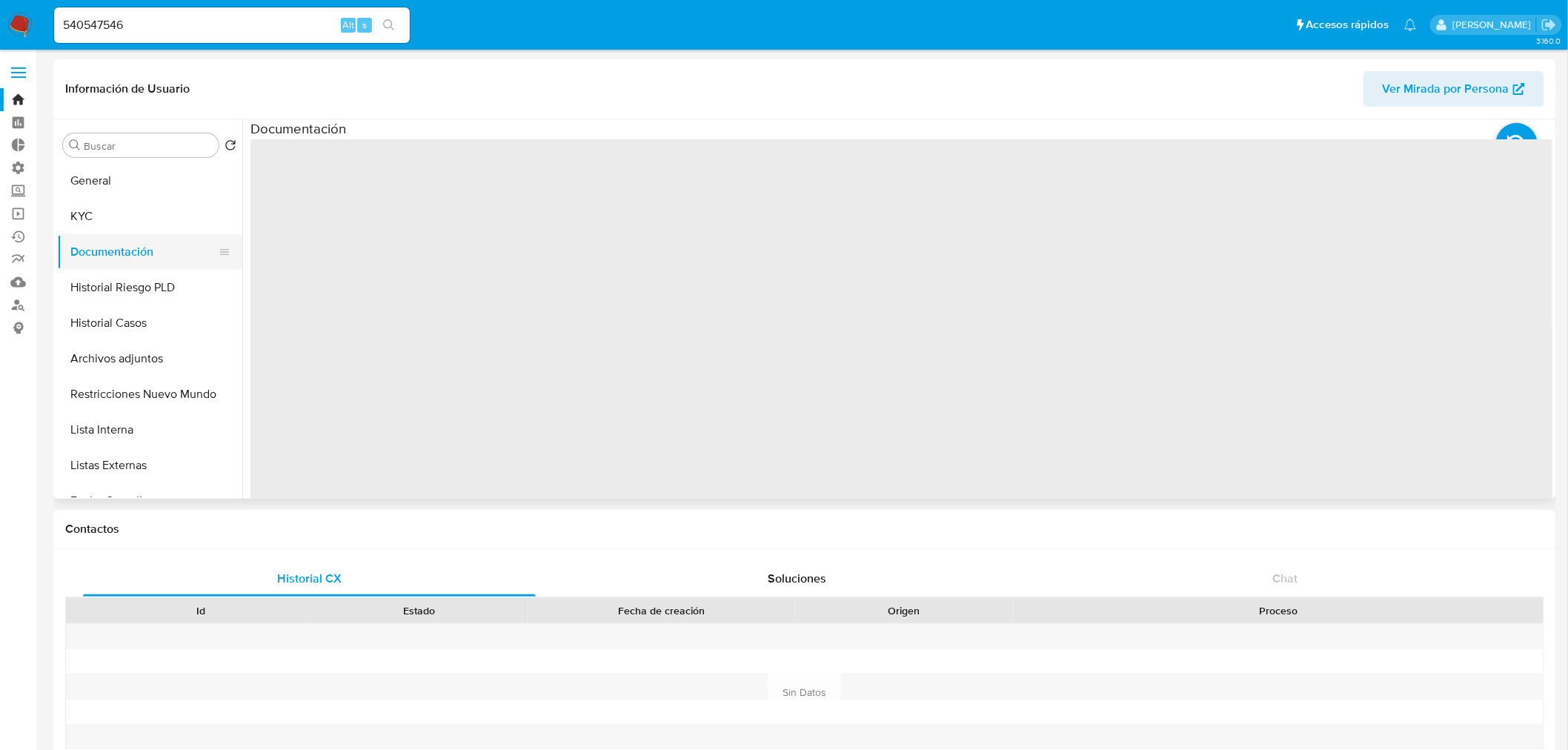
select select "10"
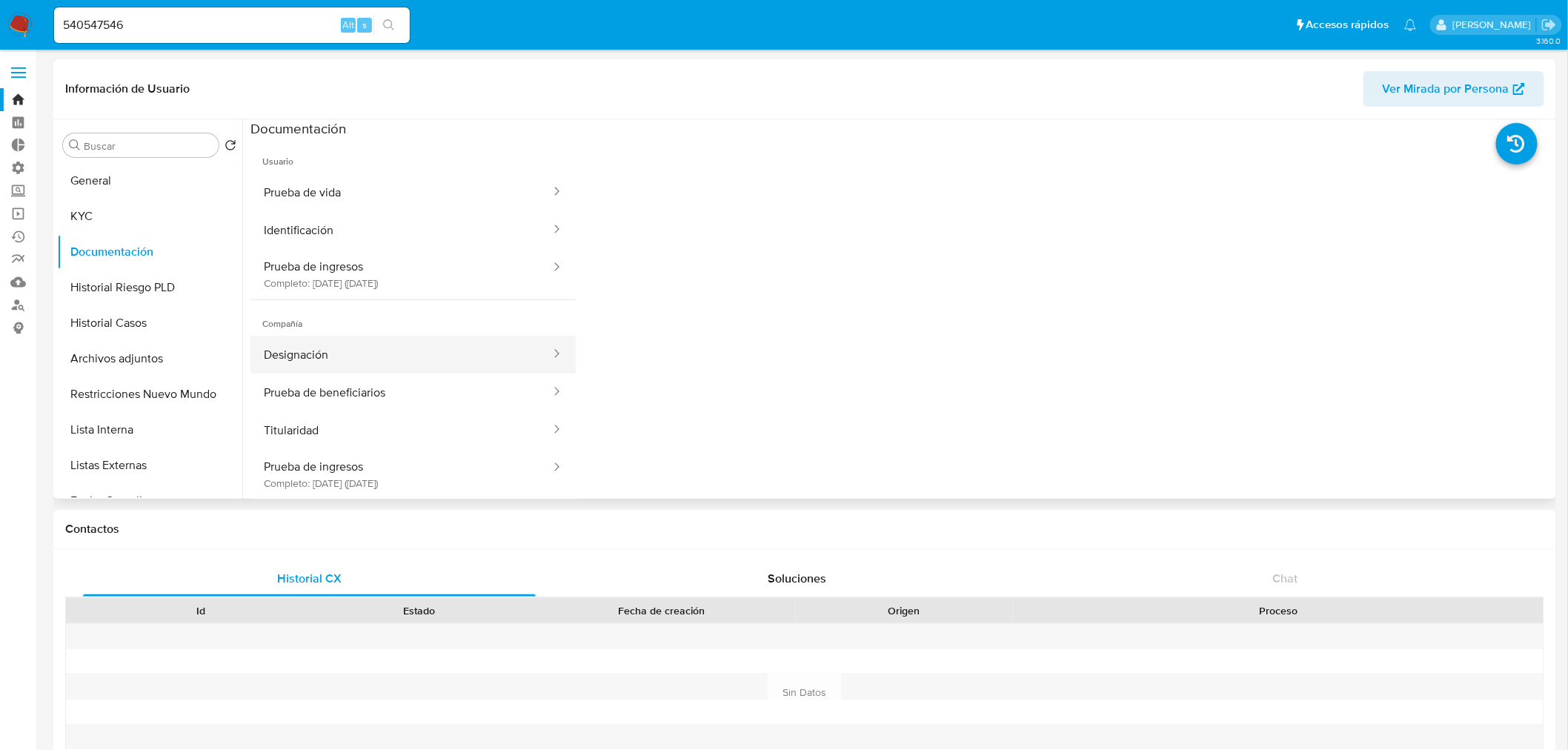
click at [320, 358] on button "Designación" at bounding box center [401, 355] width 302 height 38
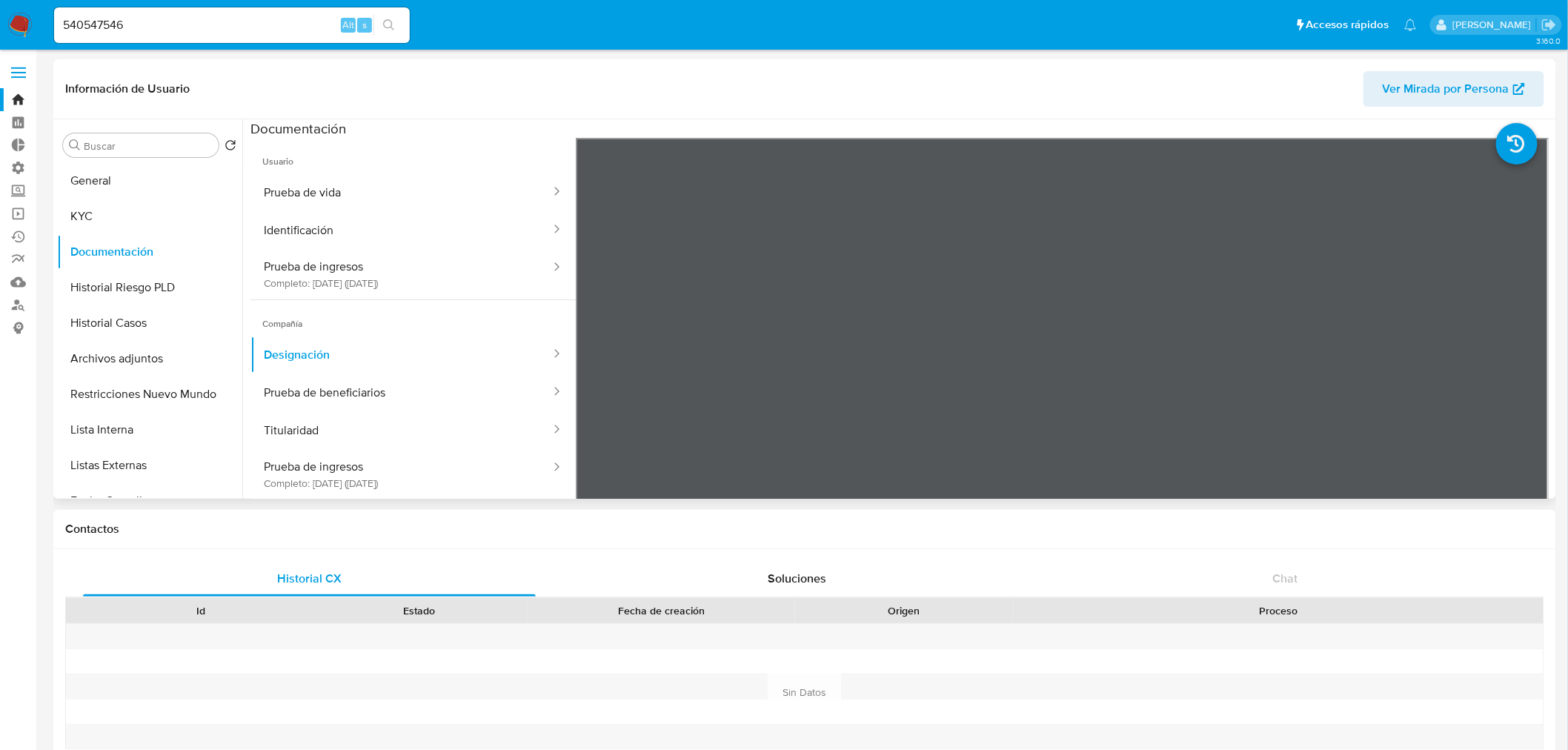
scroll to position [51, 0]
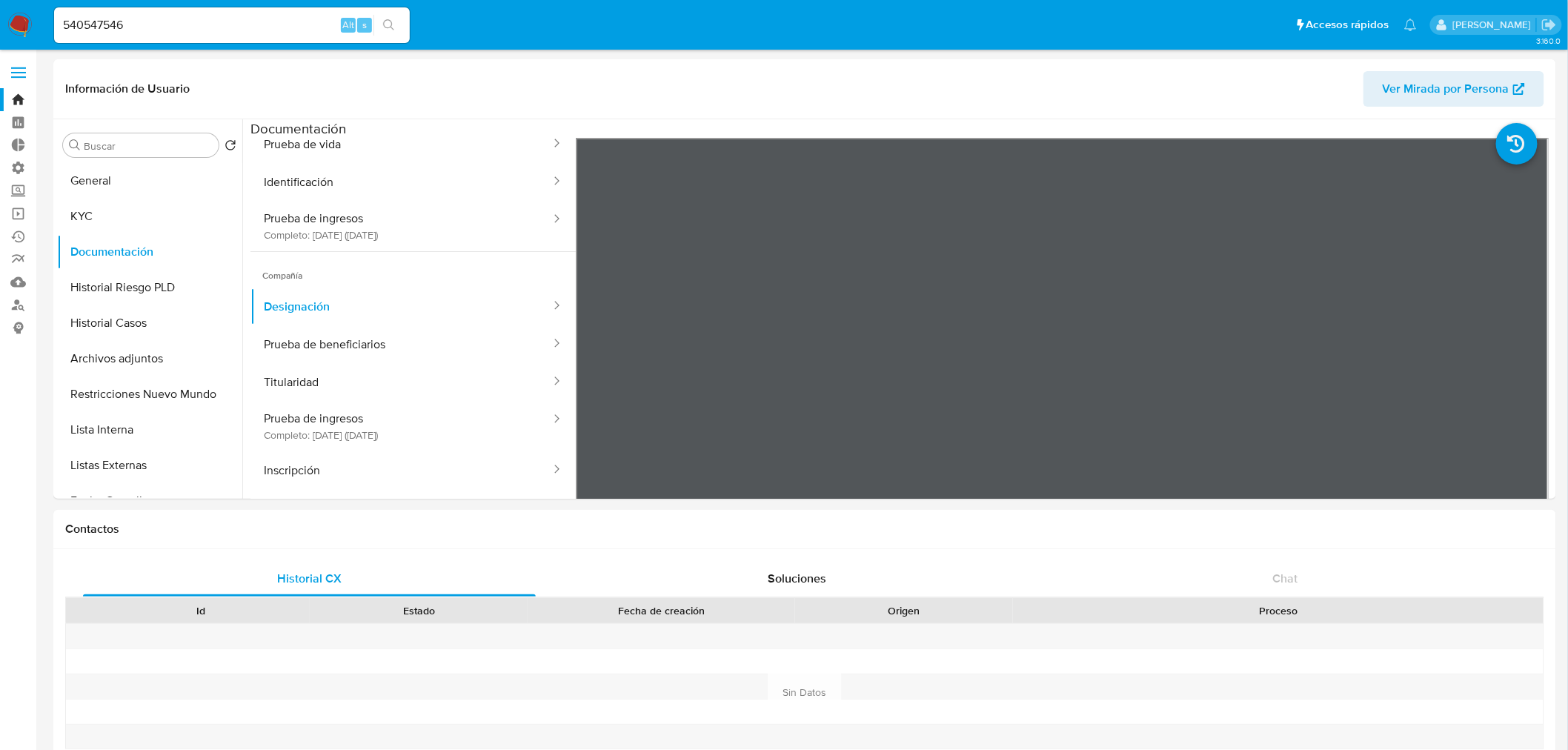
click at [166, 23] on input "540547546" at bounding box center [232, 25] width 356 height 19
drag, startPoint x: 166, startPoint y: 20, endPoint x: 20, endPoint y: 24, distance: 146.1
click at [22, 24] on nav "Pausado Ver notificaciones 540547546 Alt s Accesos rápidos Presiona las siguien…" at bounding box center [784, 25] width 1568 height 50
paste input "395380500"
type input "395380500"
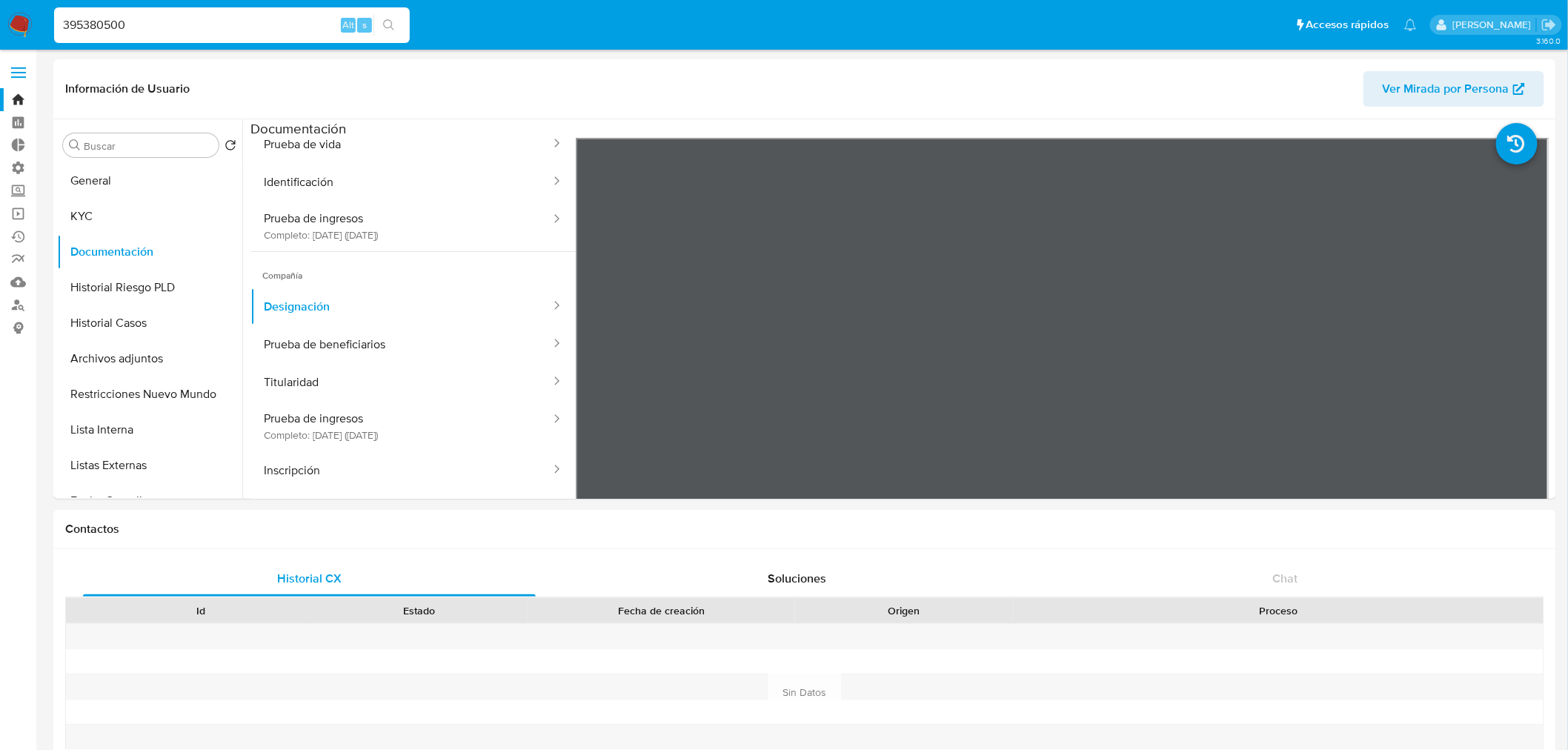
click at [396, 32] on button "search-icon" at bounding box center [389, 25] width 30 height 20
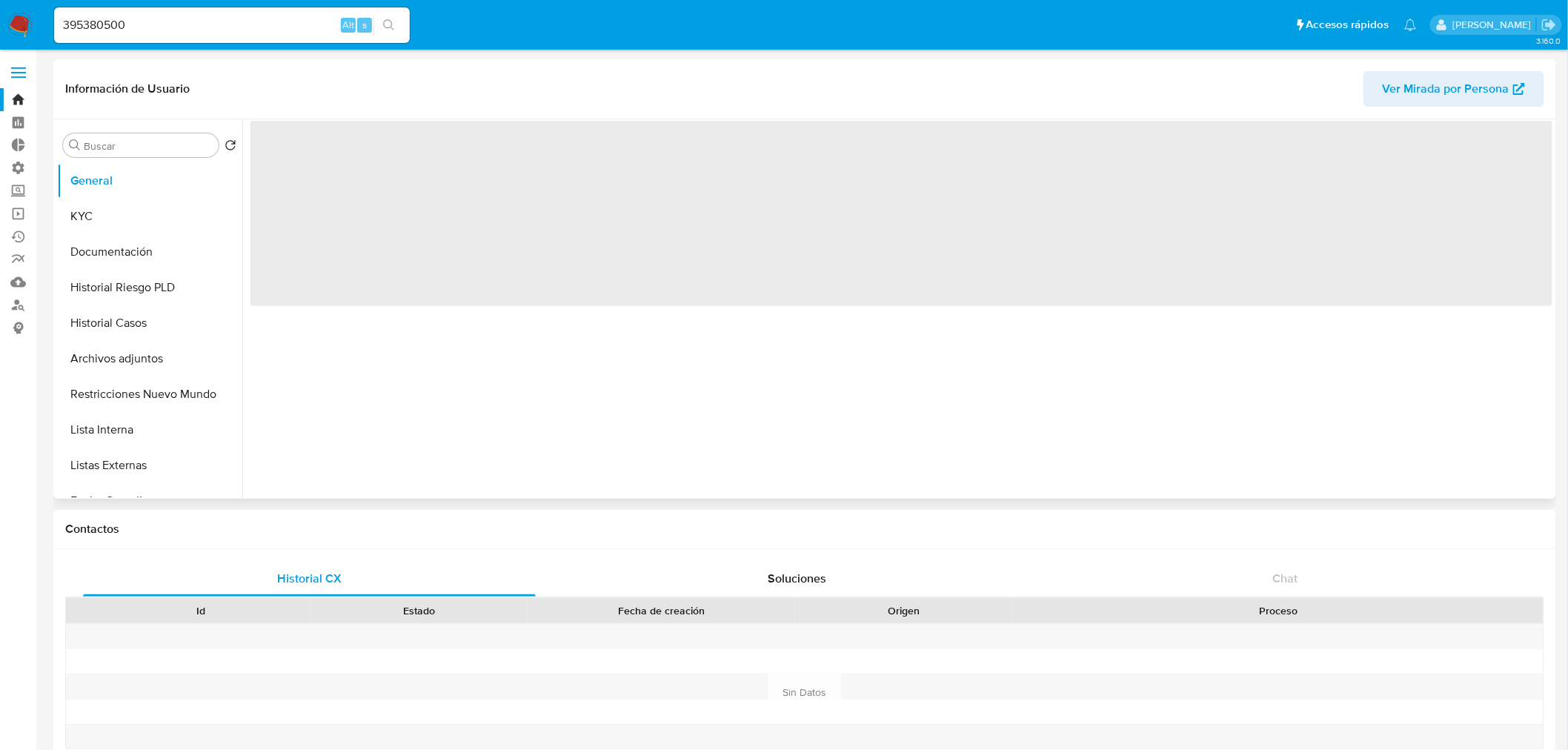
select select "10"
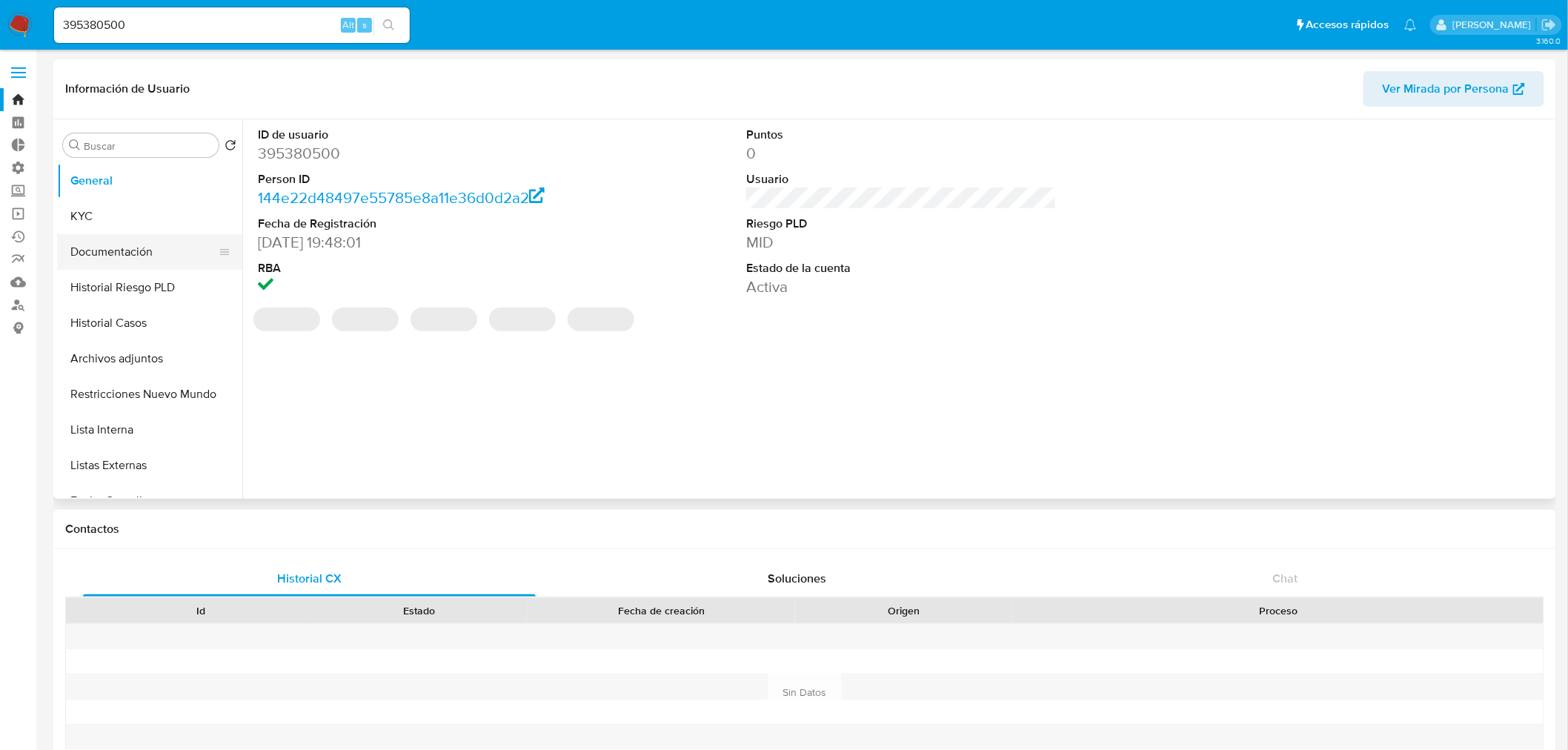
click at [140, 248] on button "Documentación" at bounding box center [144, 252] width 174 height 36
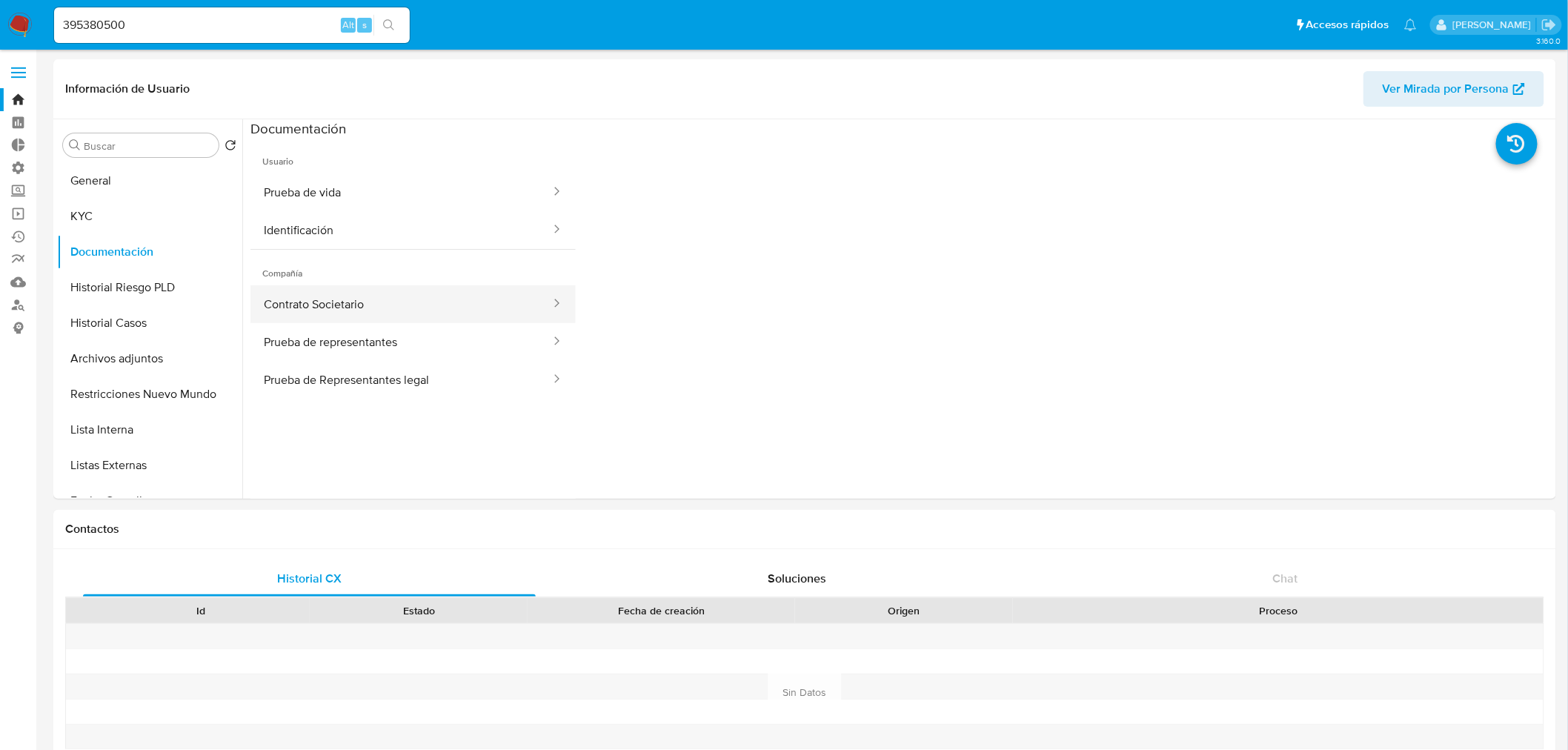
click at [335, 304] on button "Contrato Societario" at bounding box center [401, 304] width 302 height 38
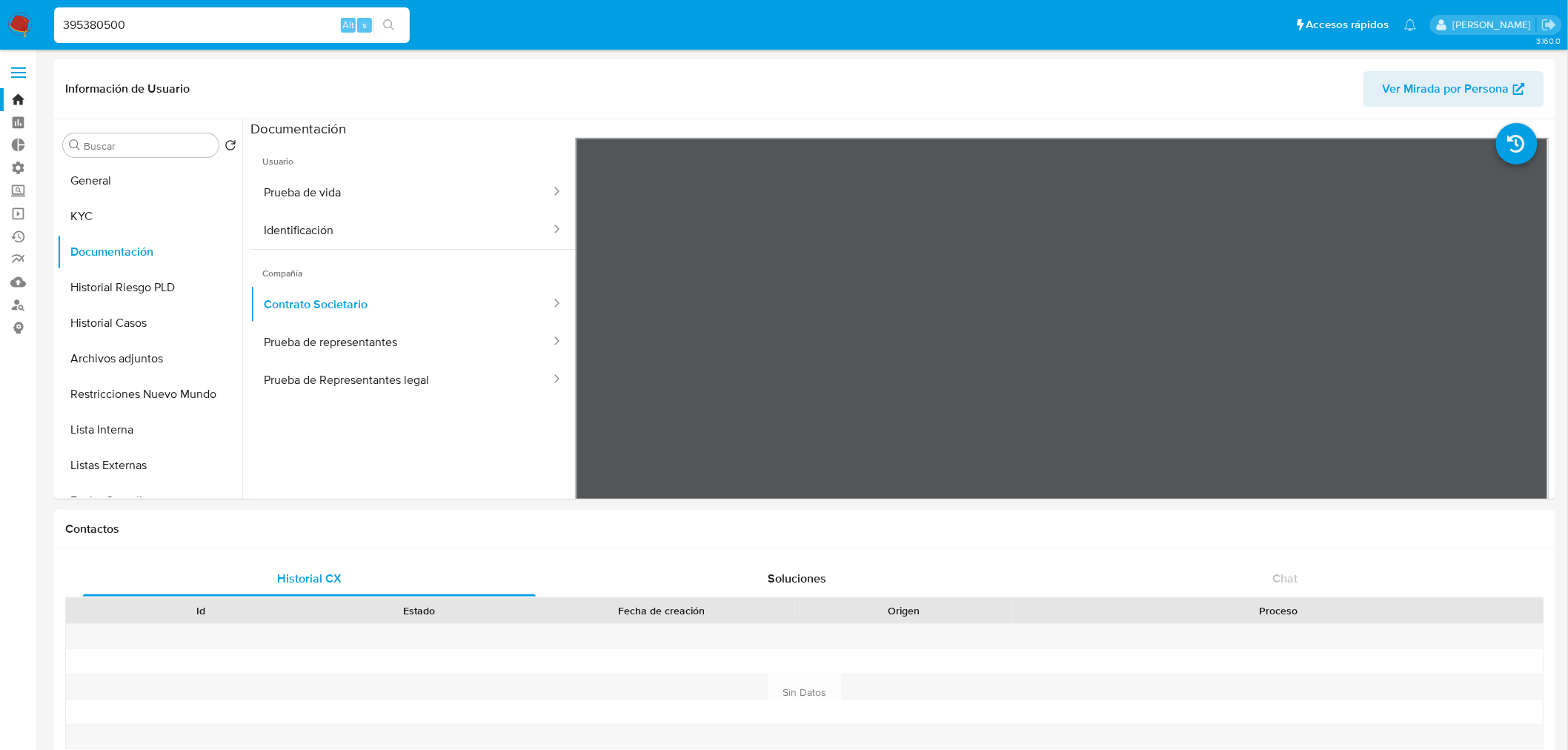
drag, startPoint x: 143, startPoint y: 18, endPoint x: -166, endPoint y: 48, distance: 310.5
paste input "531012372"
type input "531012372"
click at [392, 16] on button "search-icon" at bounding box center [389, 25] width 30 height 20
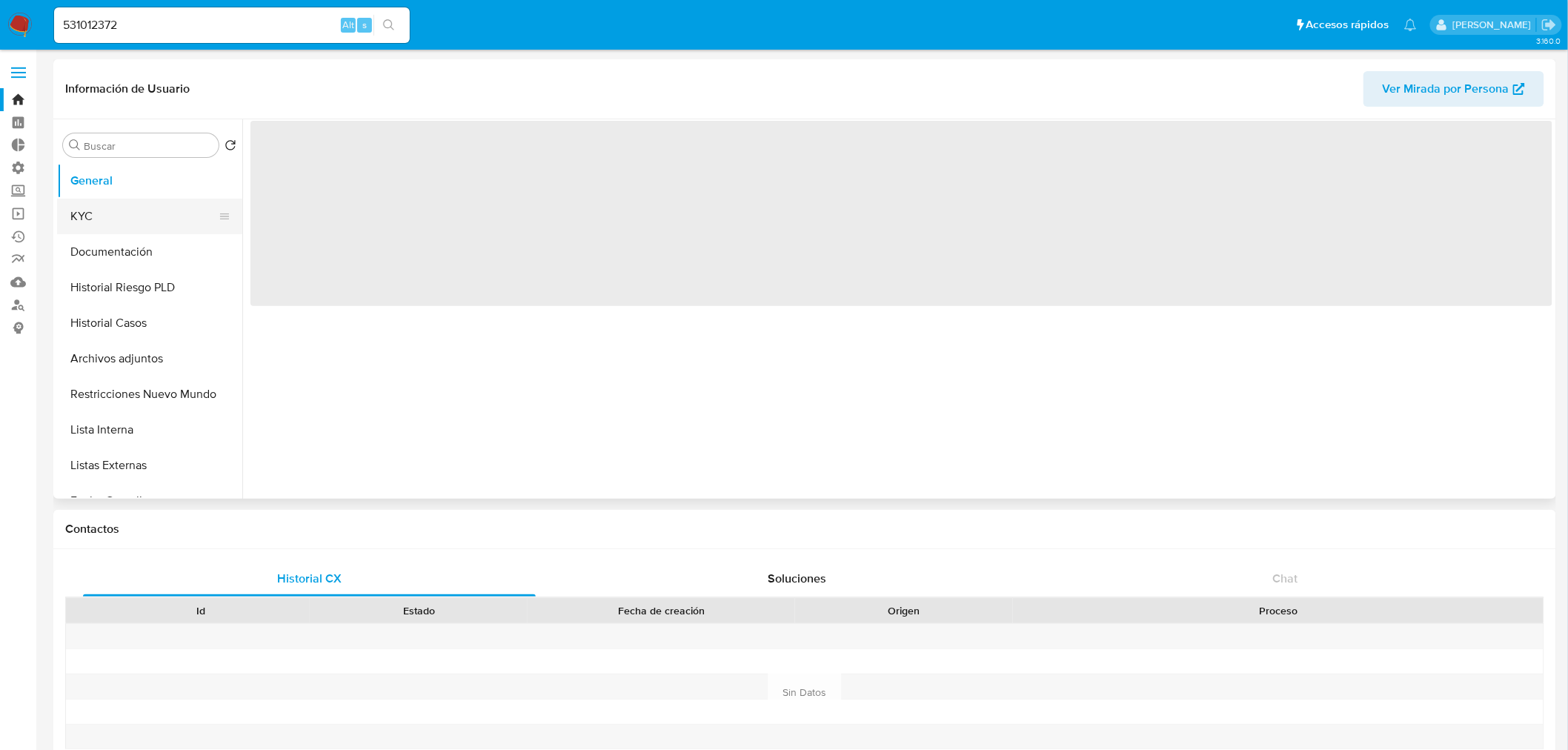
select select "10"
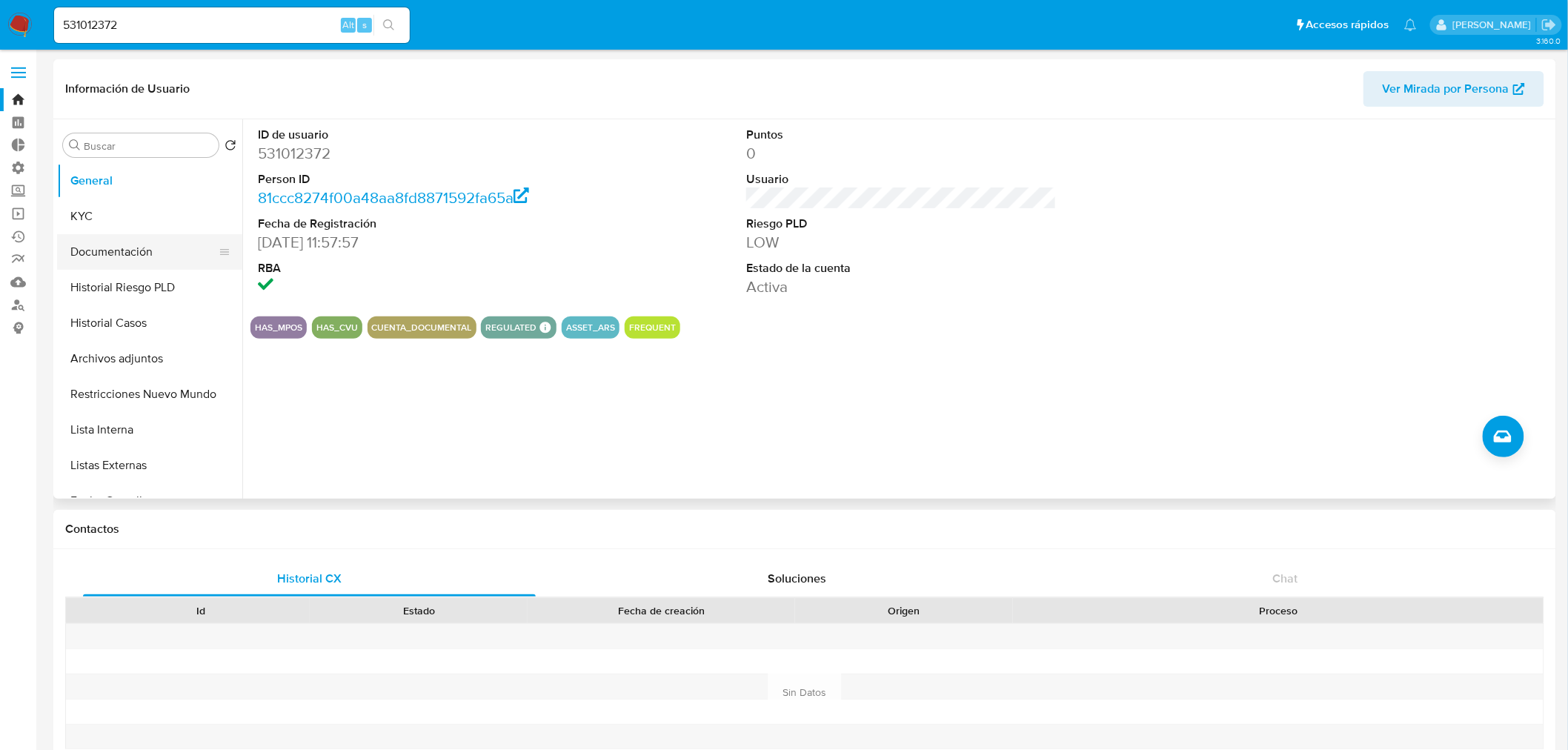
drag, startPoint x: 104, startPoint y: 242, endPoint x: 164, endPoint y: 265, distance: 64.3
click at [104, 242] on button "Documentación" at bounding box center [144, 252] width 174 height 36
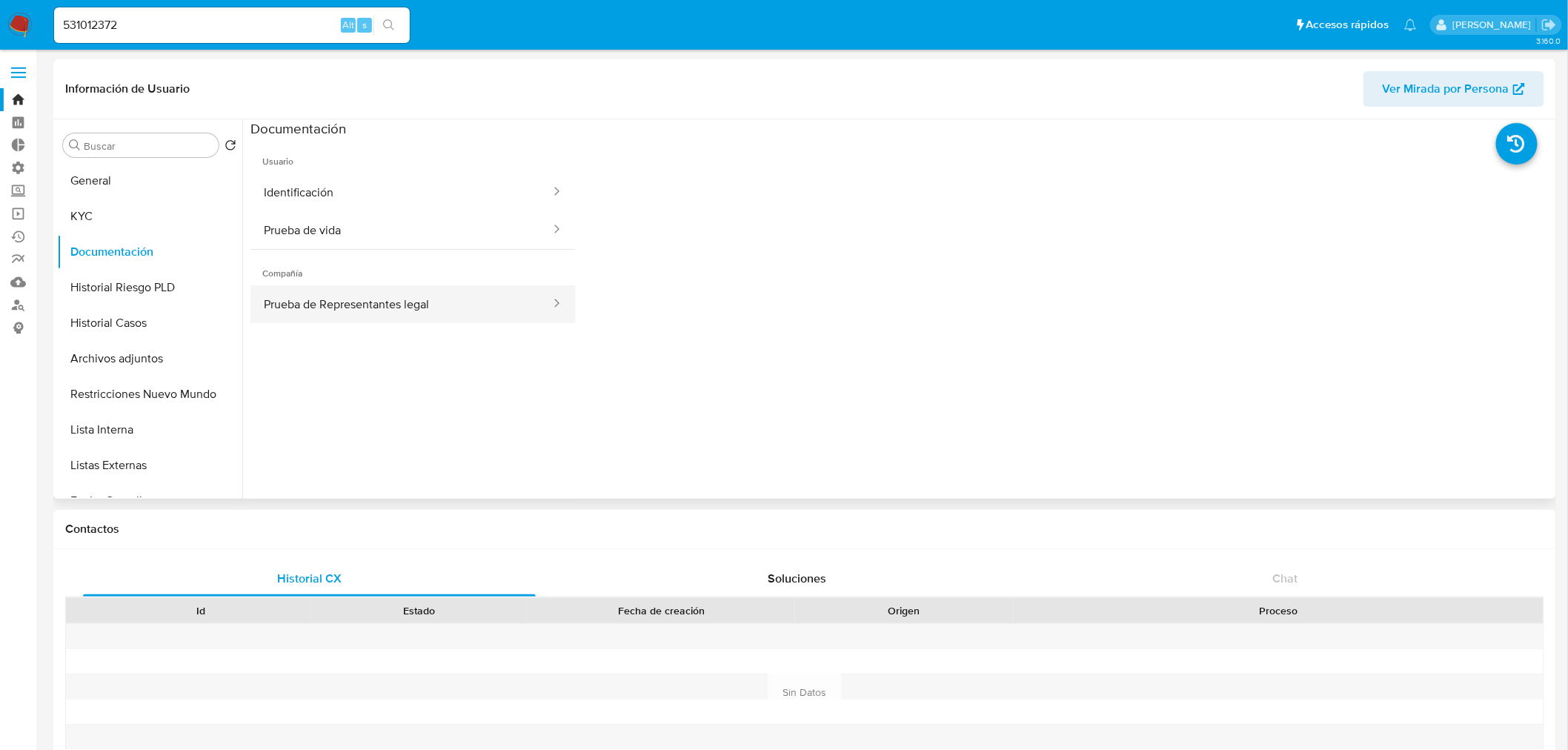
click at [381, 294] on button "Prueba de Representantes legal" at bounding box center [401, 304] width 302 height 38
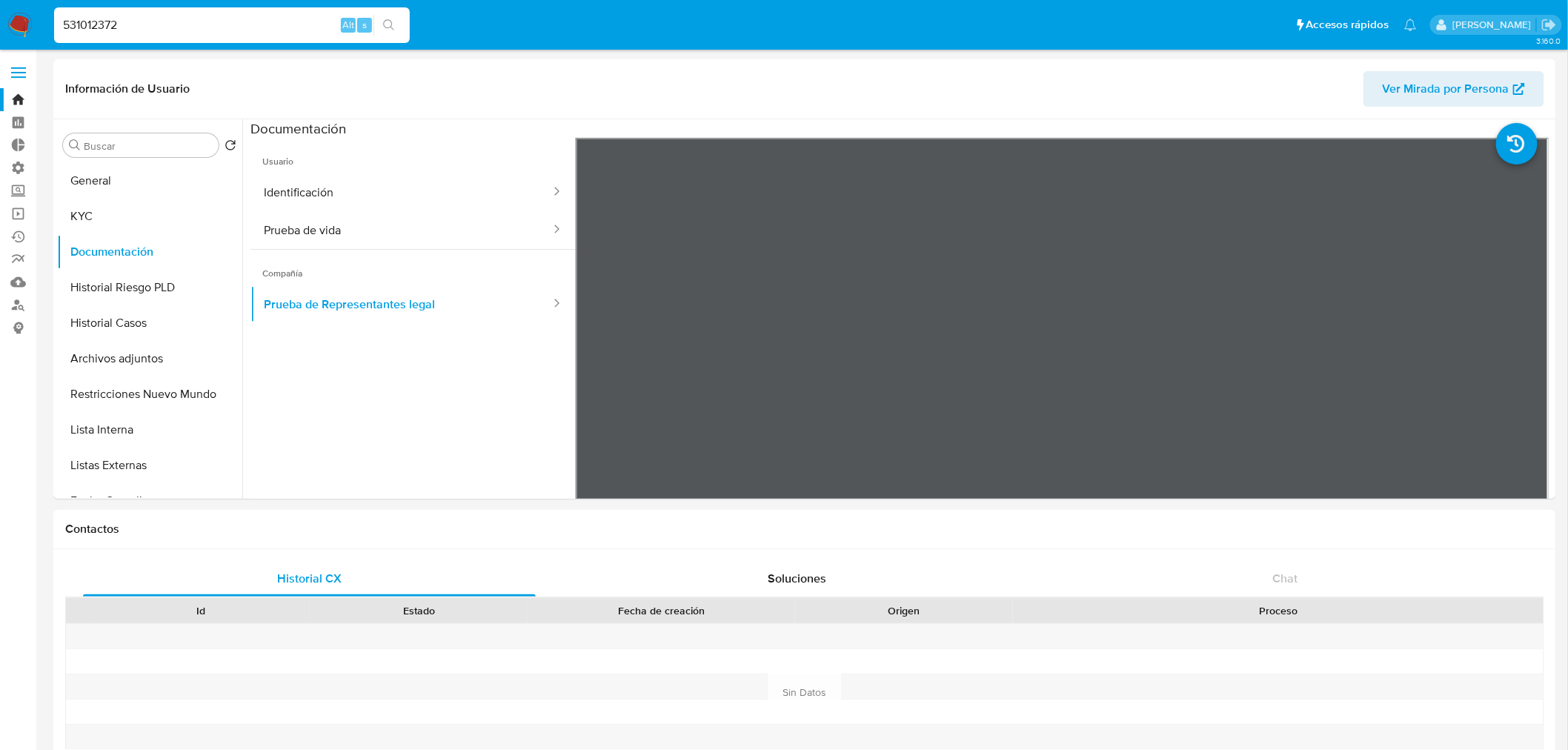
drag, startPoint x: 121, startPoint y: 24, endPoint x: 269, endPoint y: 5, distance: 149.2
paste input "655762973"
type input "655762973"
click at [392, 17] on button "search-icon" at bounding box center [389, 25] width 30 height 20
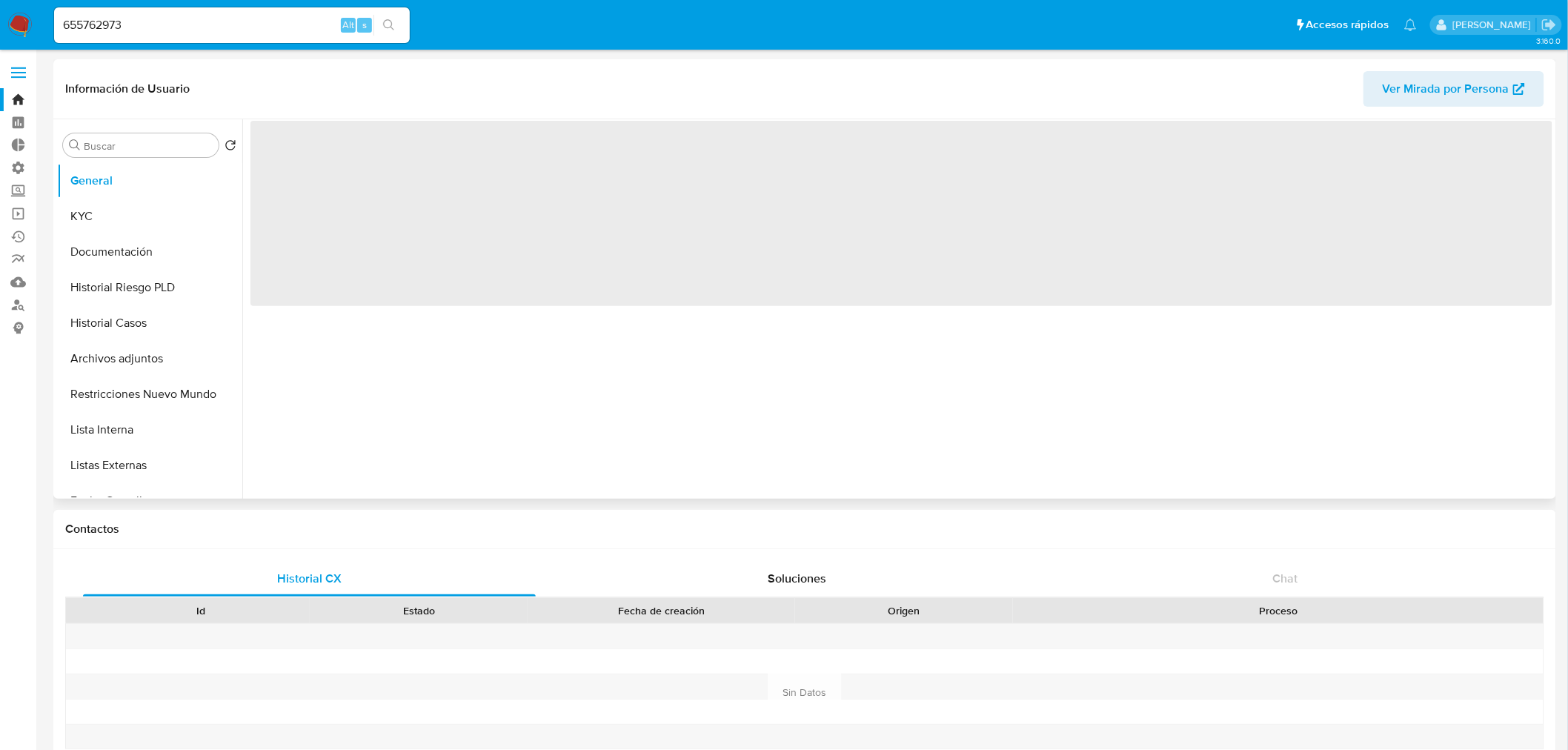
select select "10"
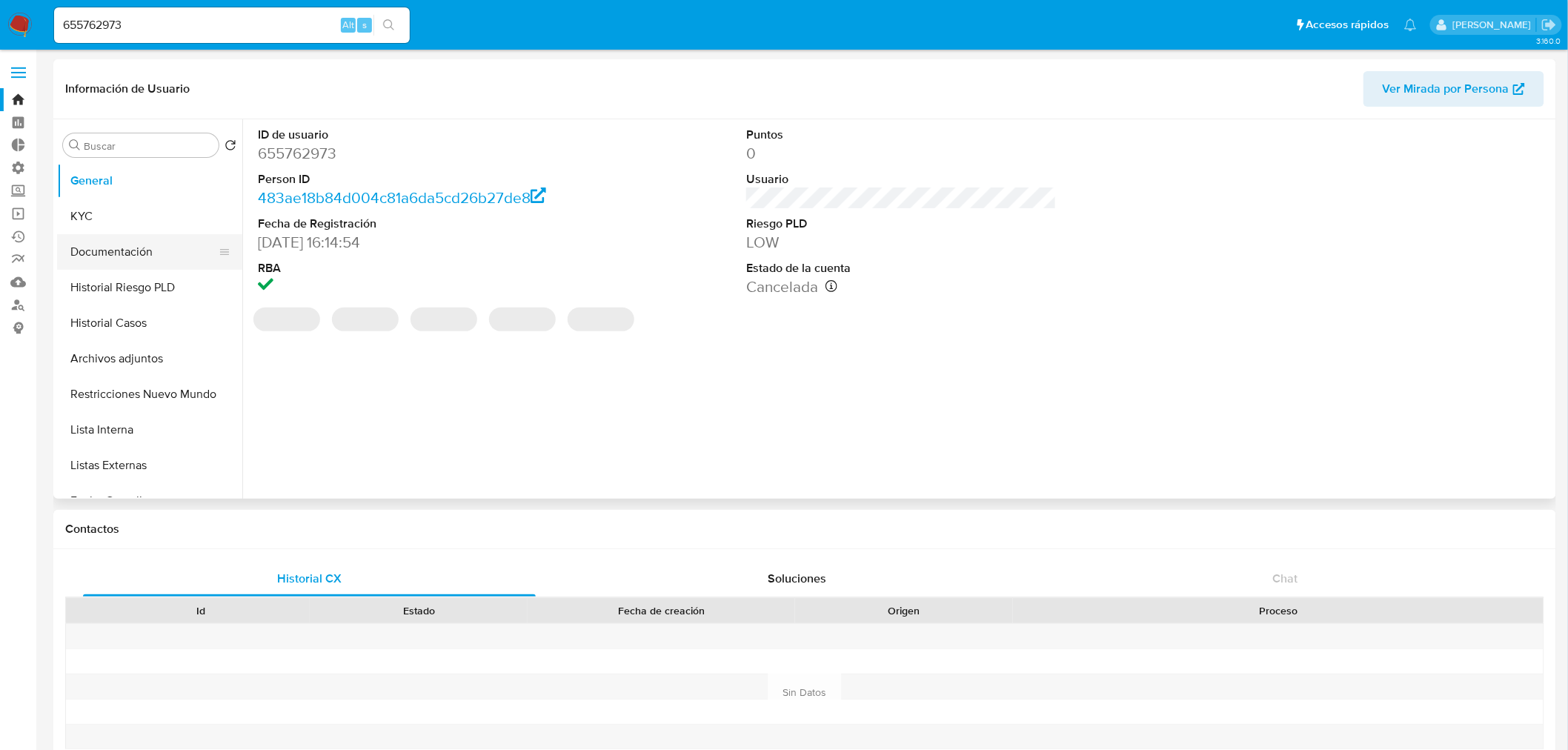
click at [117, 250] on button "Documentación" at bounding box center [144, 252] width 174 height 36
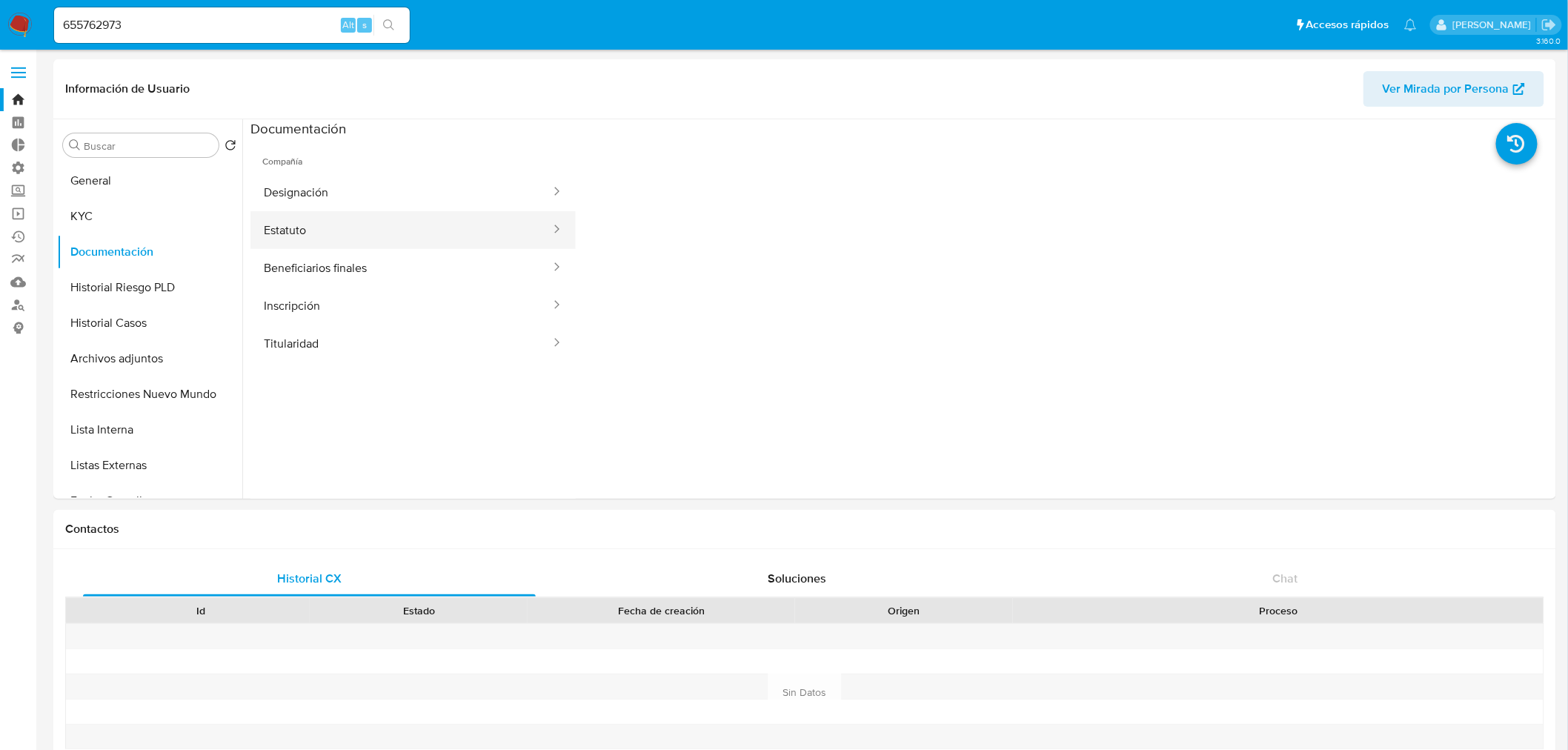
click at [307, 224] on button "Estatuto" at bounding box center [401, 230] width 302 height 38
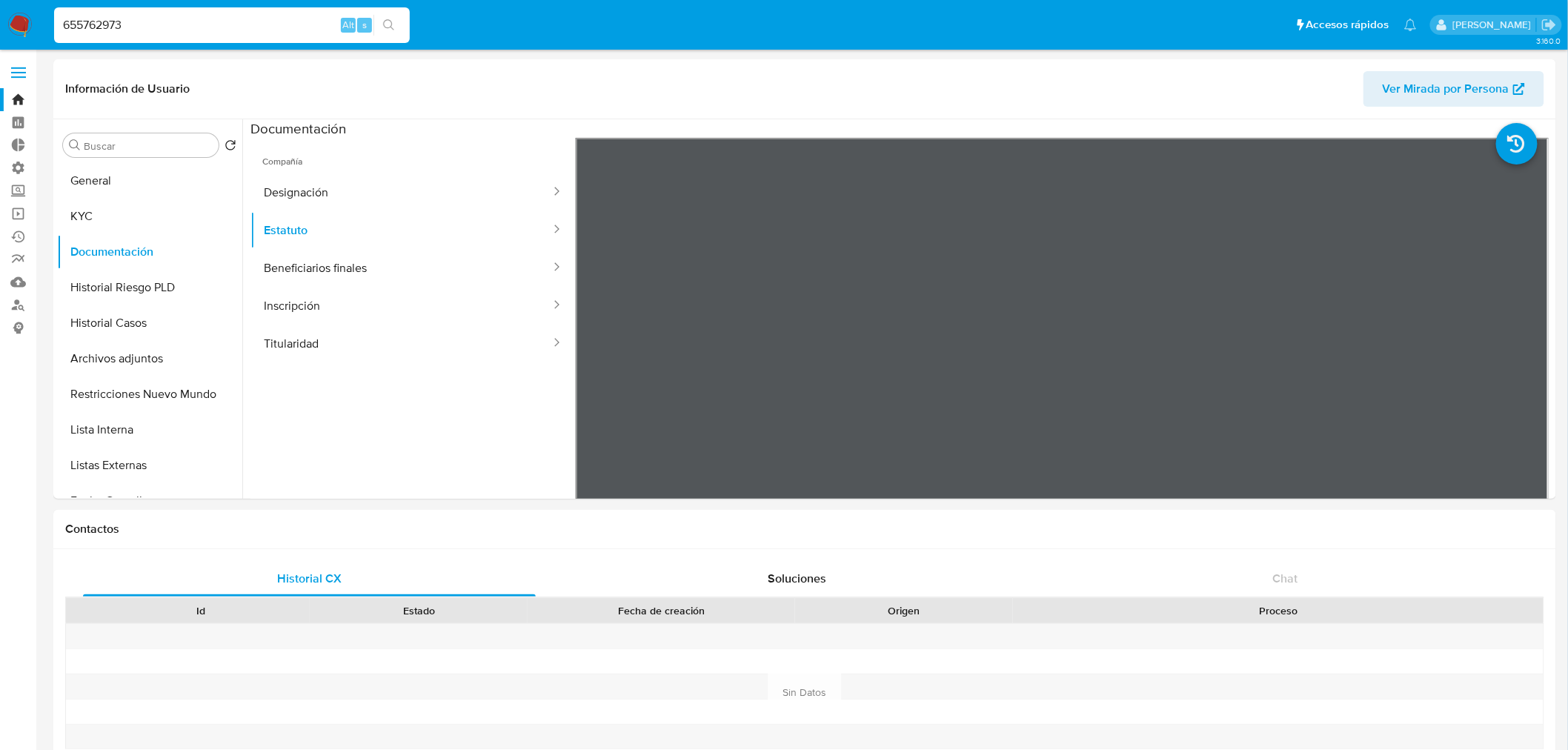
drag, startPoint x: 249, startPoint y: 24, endPoint x: 131, endPoint y: 13, distance: 118.5
paste input "1284219348"
click at [404, 19] on input "1284219348" at bounding box center [232, 25] width 356 height 19
type input "1284219348"
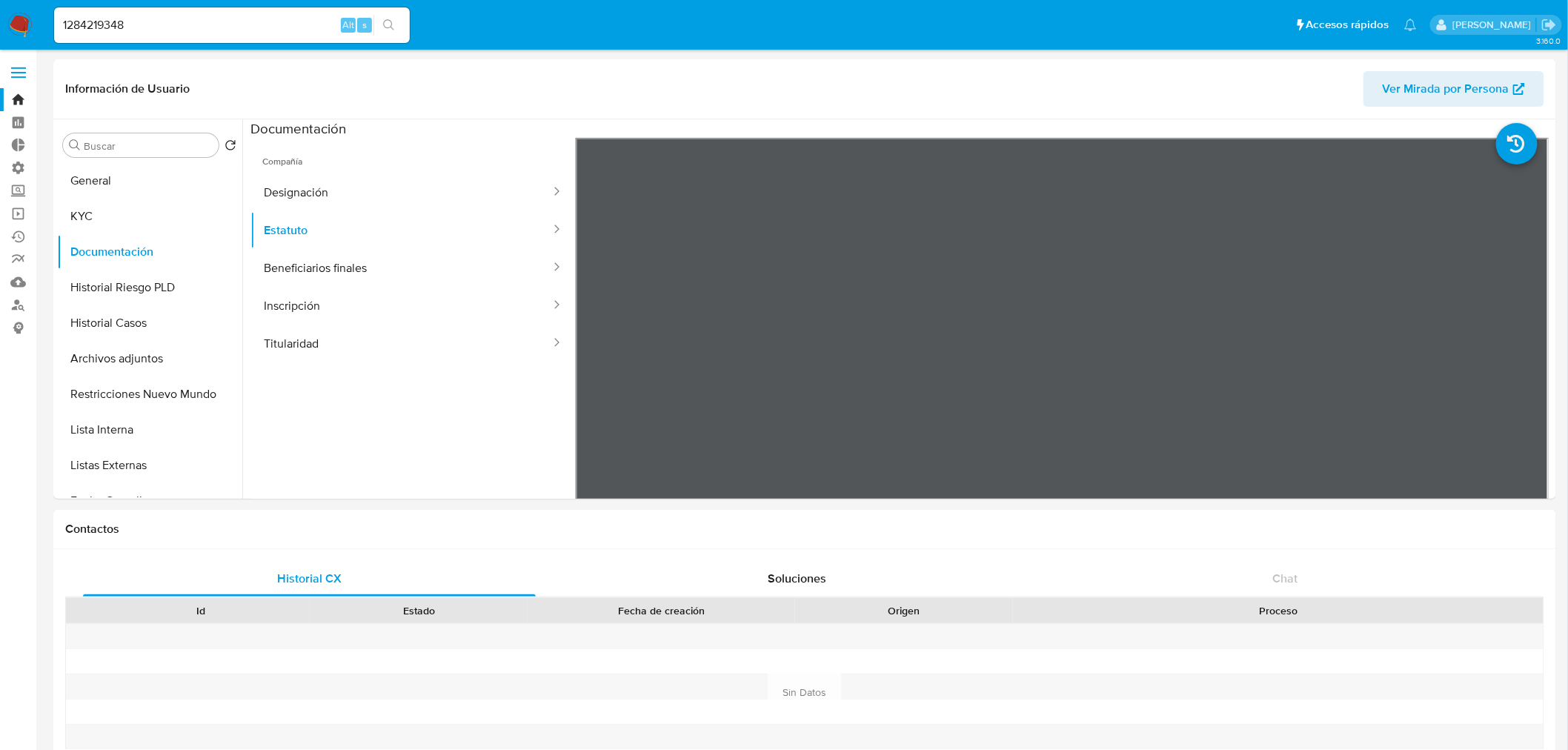
click at [397, 22] on button "search-icon" at bounding box center [389, 25] width 30 height 20
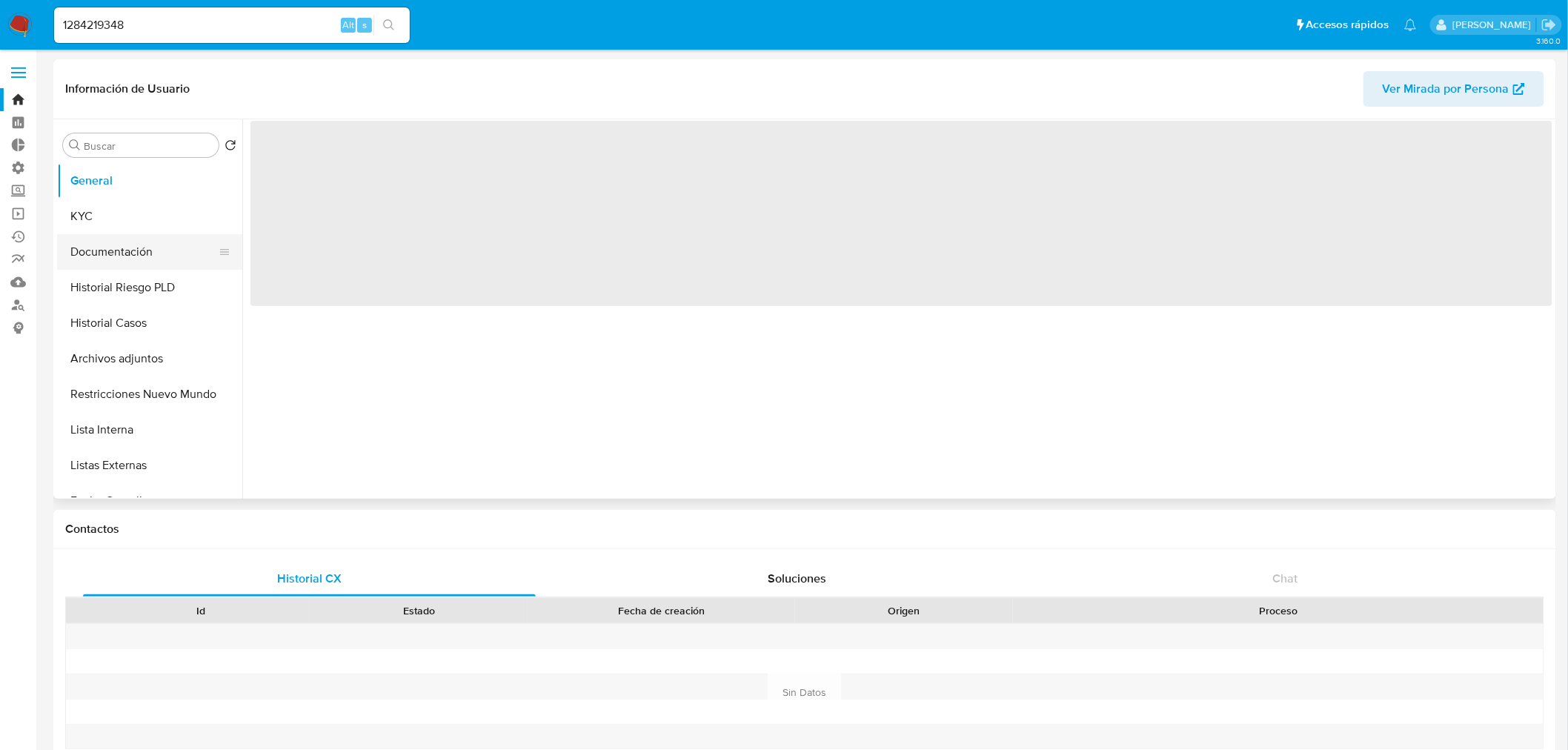
select select "10"
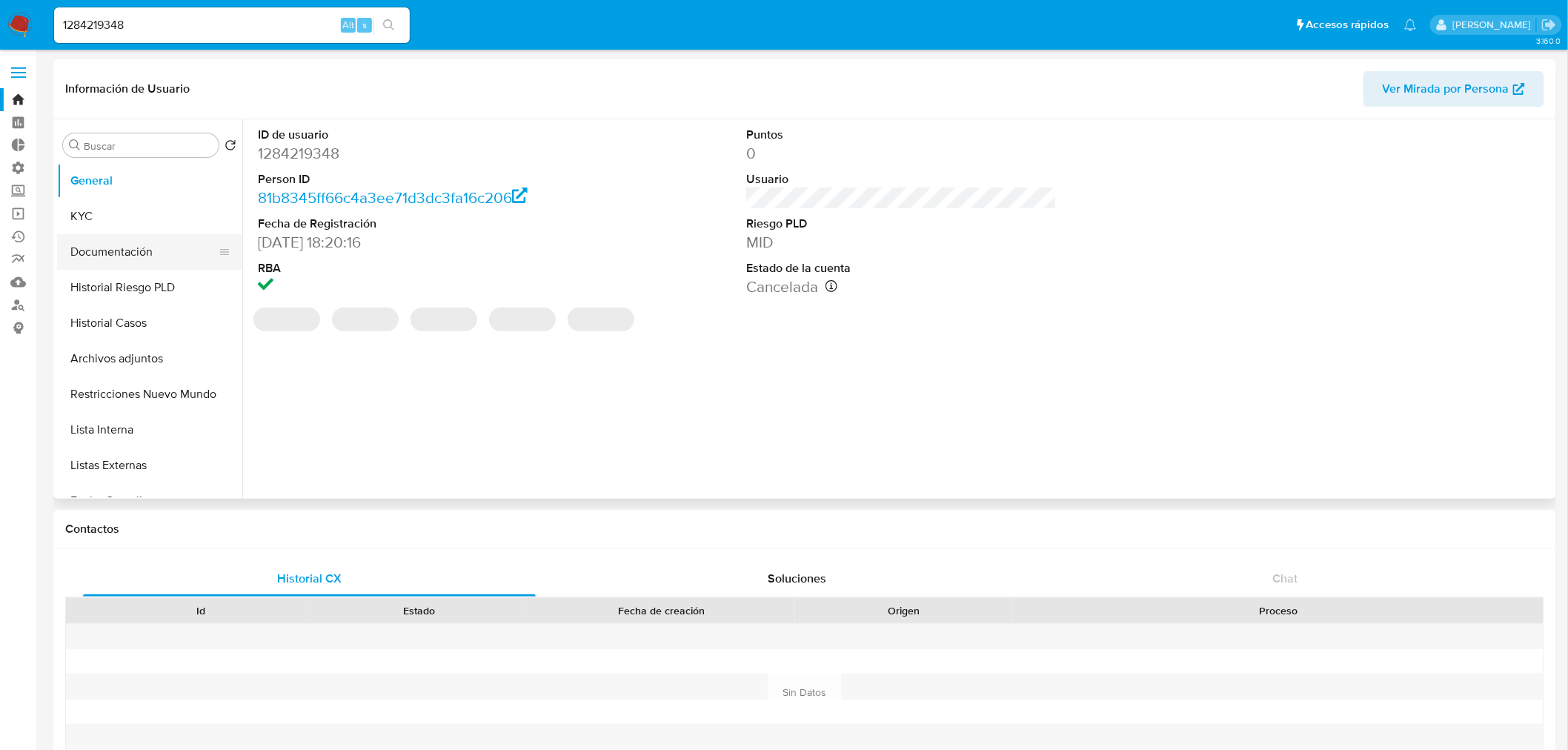
click at [117, 247] on button "Documentación" at bounding box center [144, 252] width 174 height 36
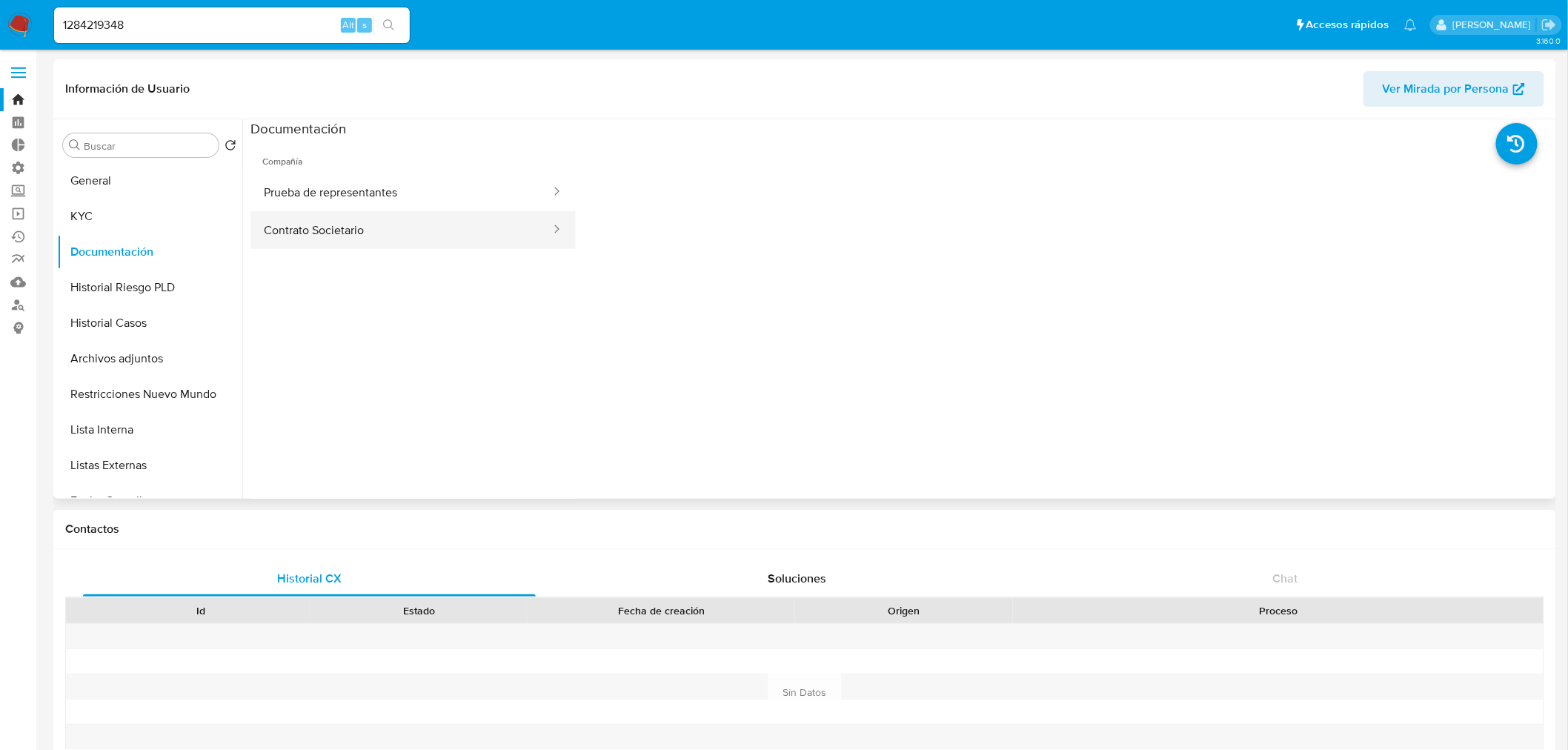
click at [321, 237] on button "Contrato Societario" at bounding box center [401, 230] width 302 height 38
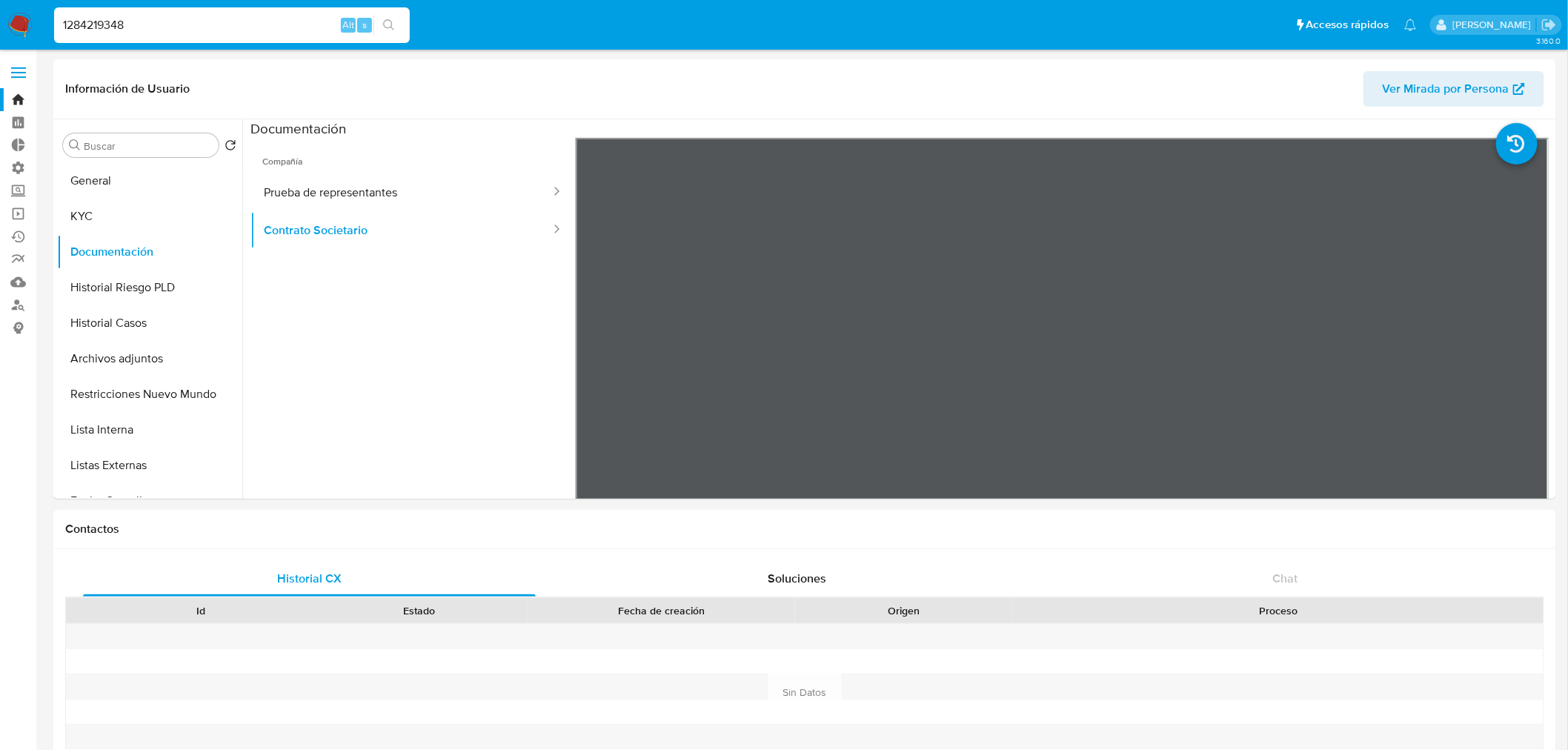
drag, startPoint x: 133, startPoint y: 18, endPoint x: 160, endPoint y: 23, distance: 27.5
paste input "63572956"
type input "163572956"
click at [401, 22] on button "search-icon" at bounding box center [389, 25] width 30 height 20
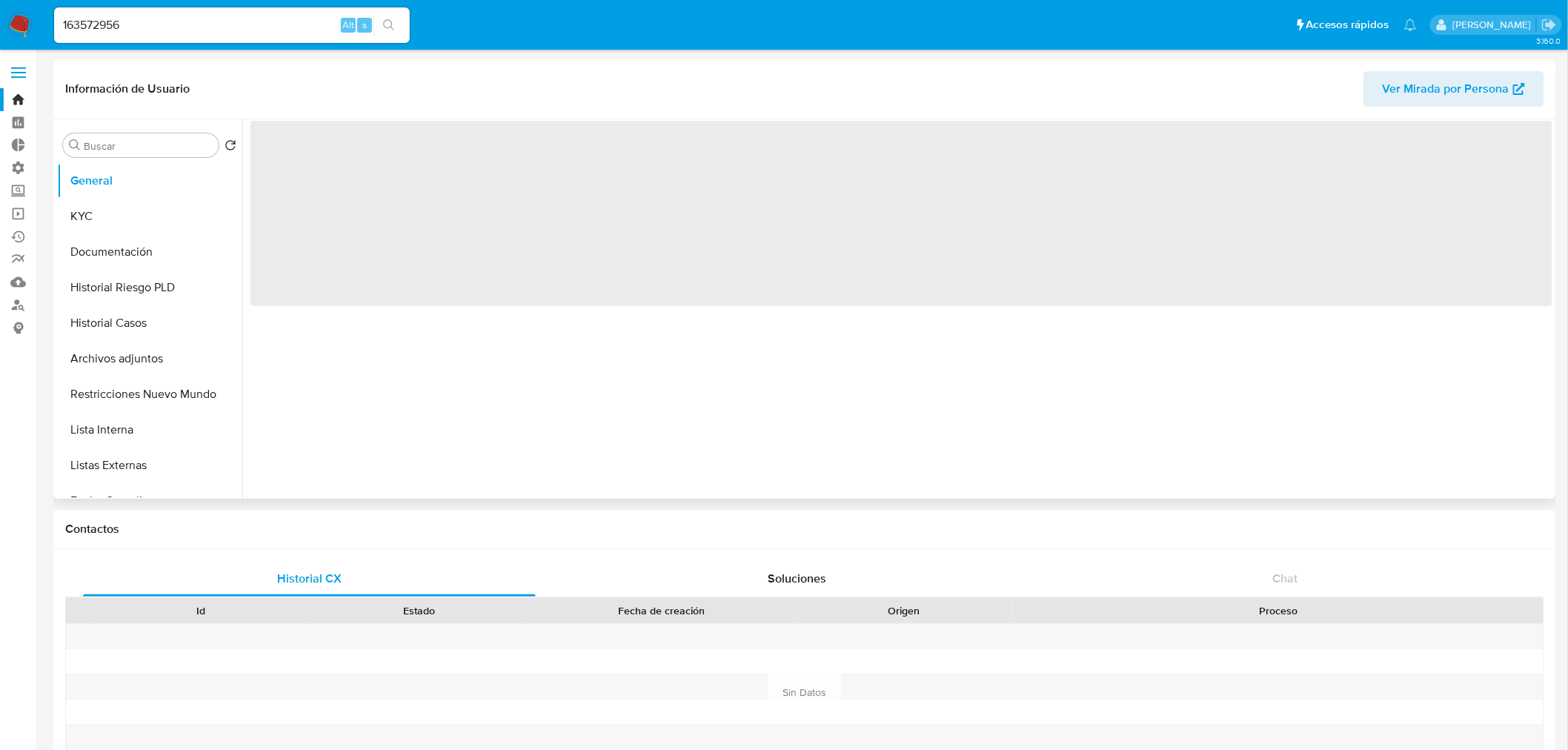
select select "10"
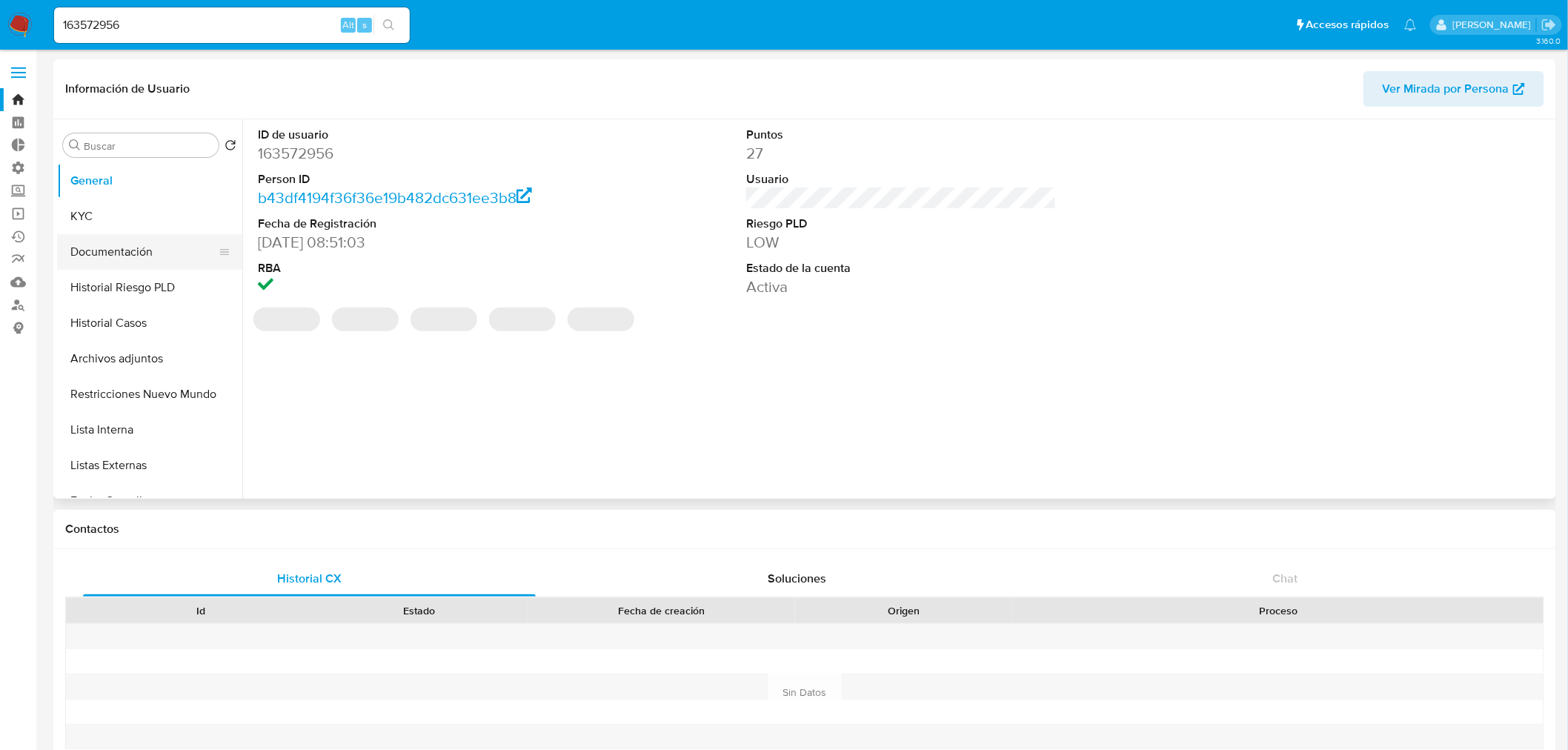
click at [129, 249] on button "Documentación" at bounding box center [144, 252] width 174 height 36
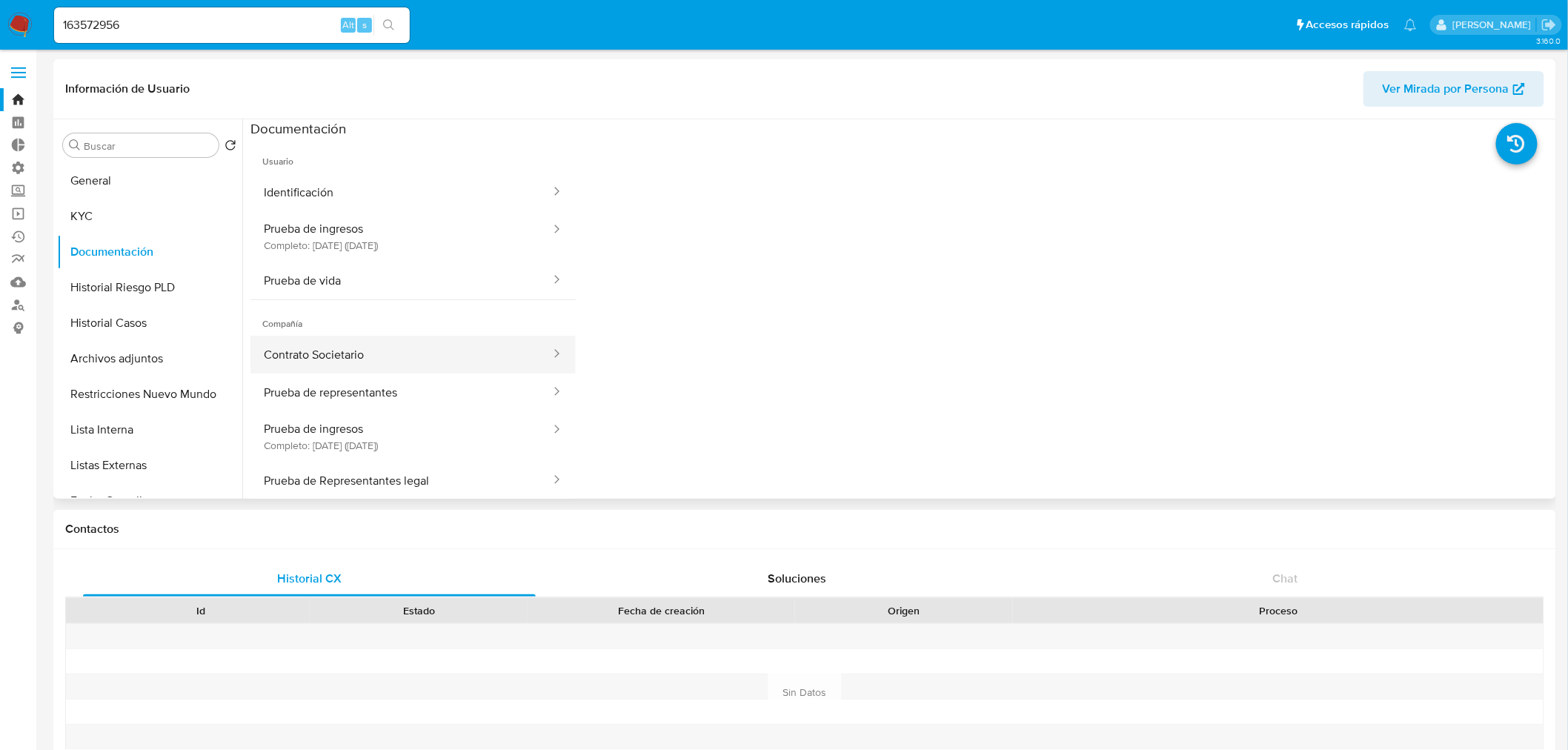
click at [355, 355] on button "Contrato Societario" at bounding box center [401, 355] width 302 height 38
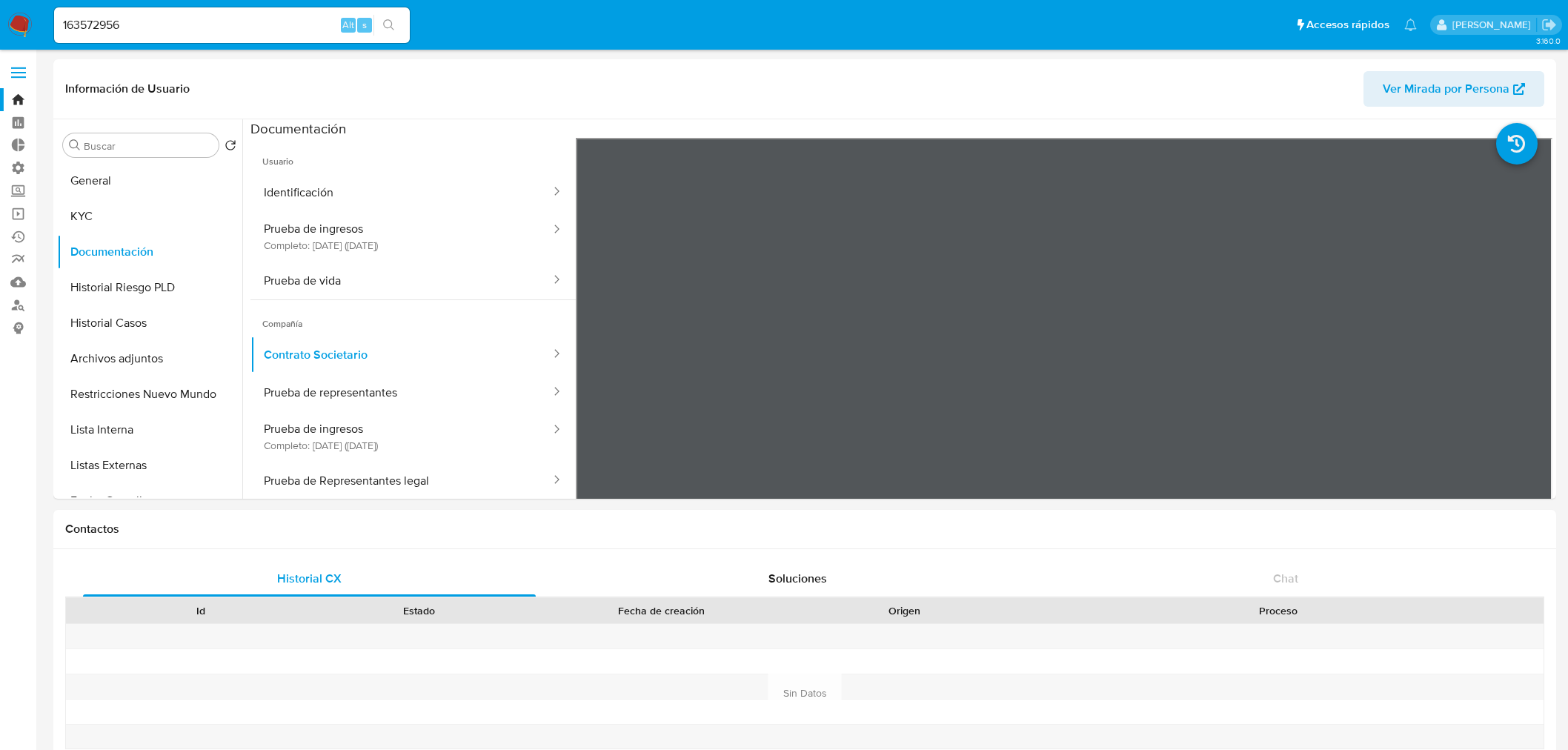
select select "10"
drag, startPoint x: 294, startPoint y: 18, endPoint x: 41, endPoint y: 16, distance: 253.0
paste input "72795677"
type input "727956776"
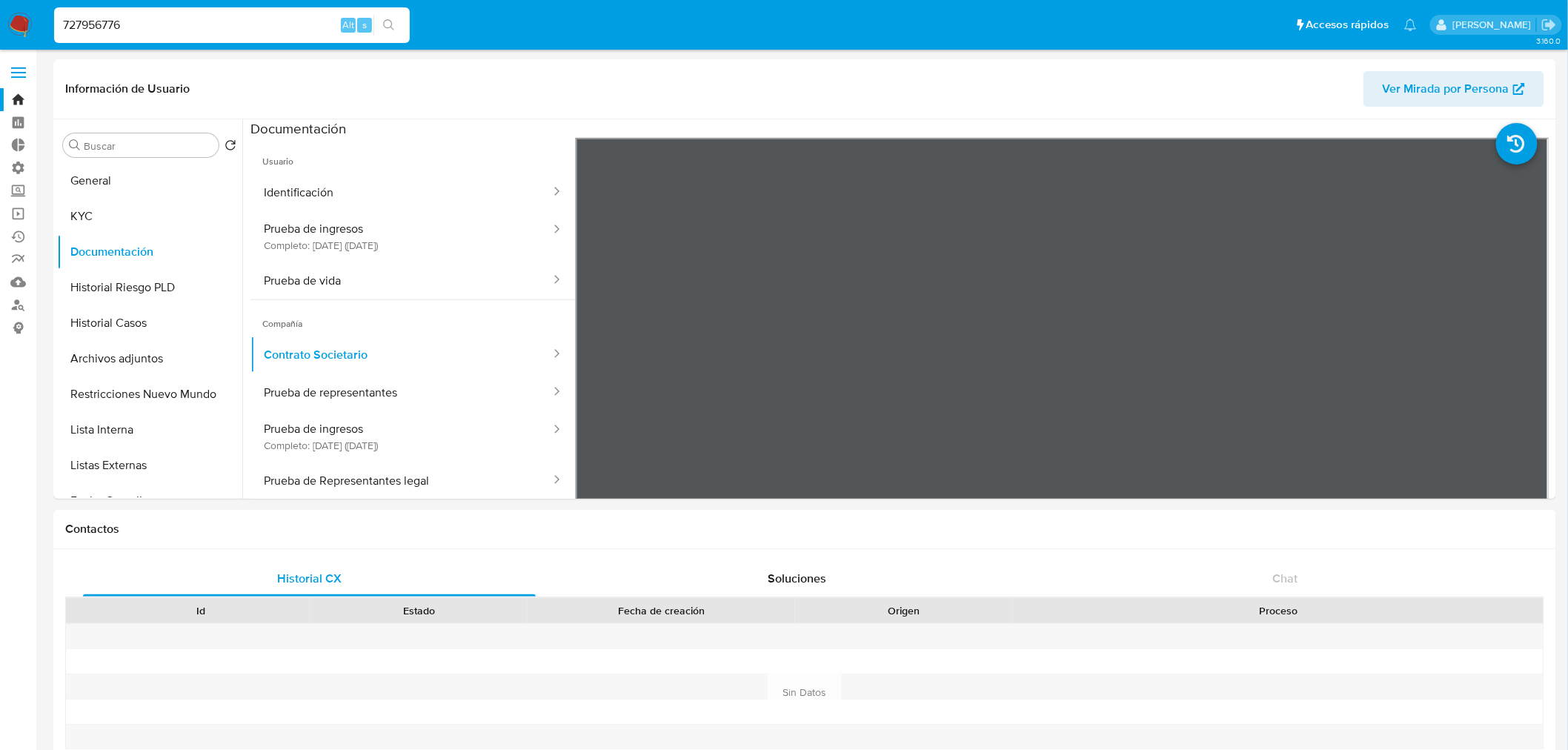
click at [389, 31] on button "search-icon" at bounding box center [389, 25] width 30 height 20
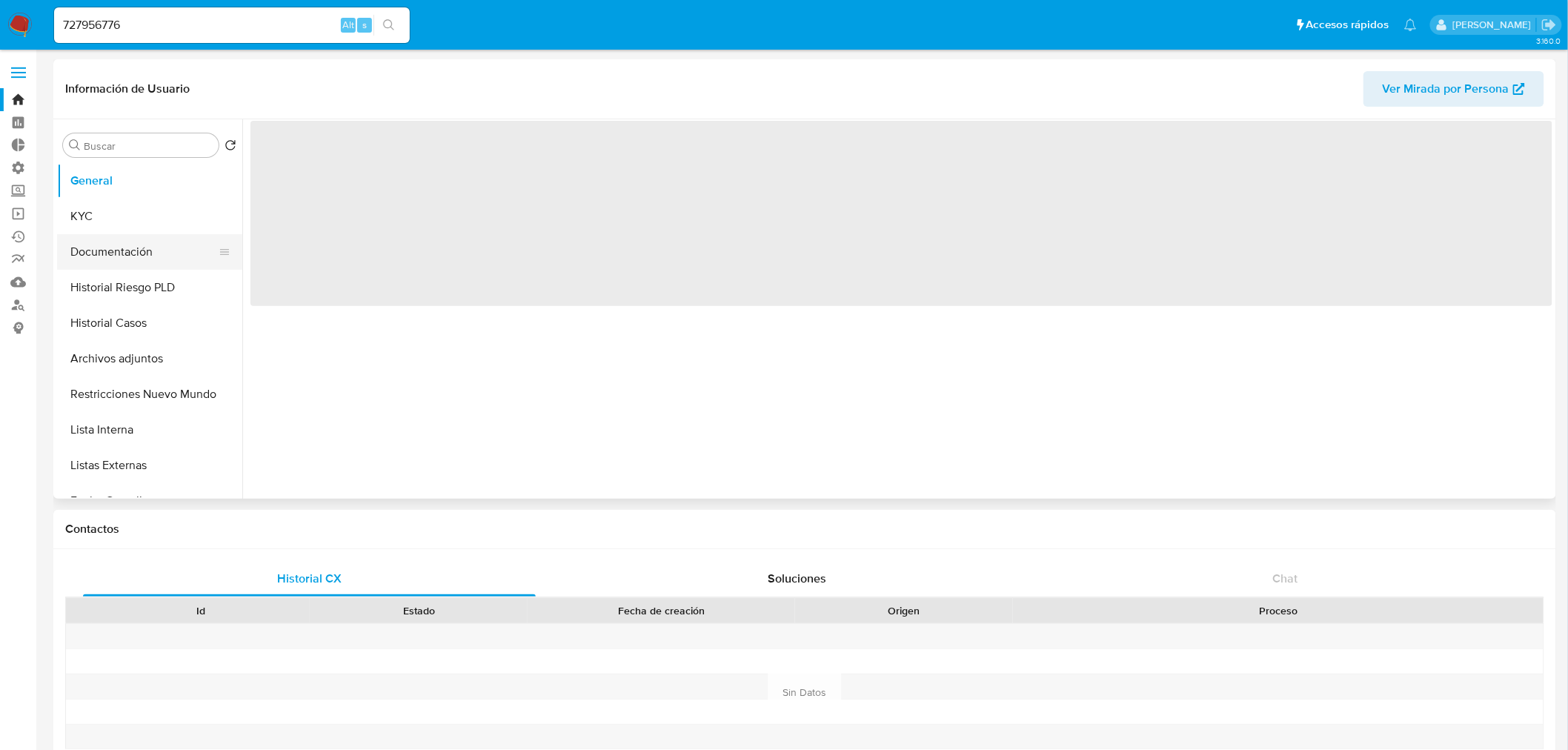
select select "10"
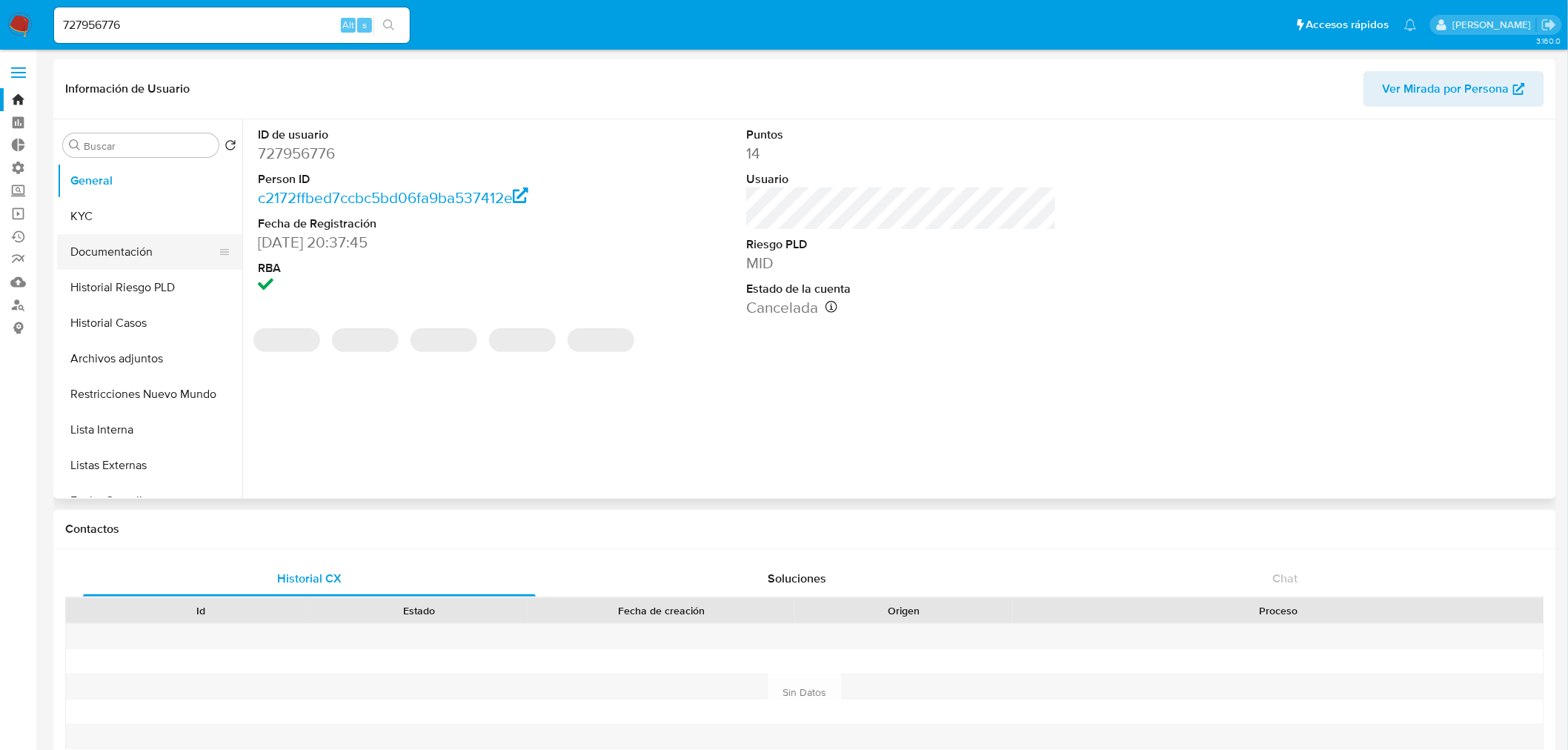
click at [137, 255] on button "Documentación" at bounding box center [144, 252] width 174 height 36
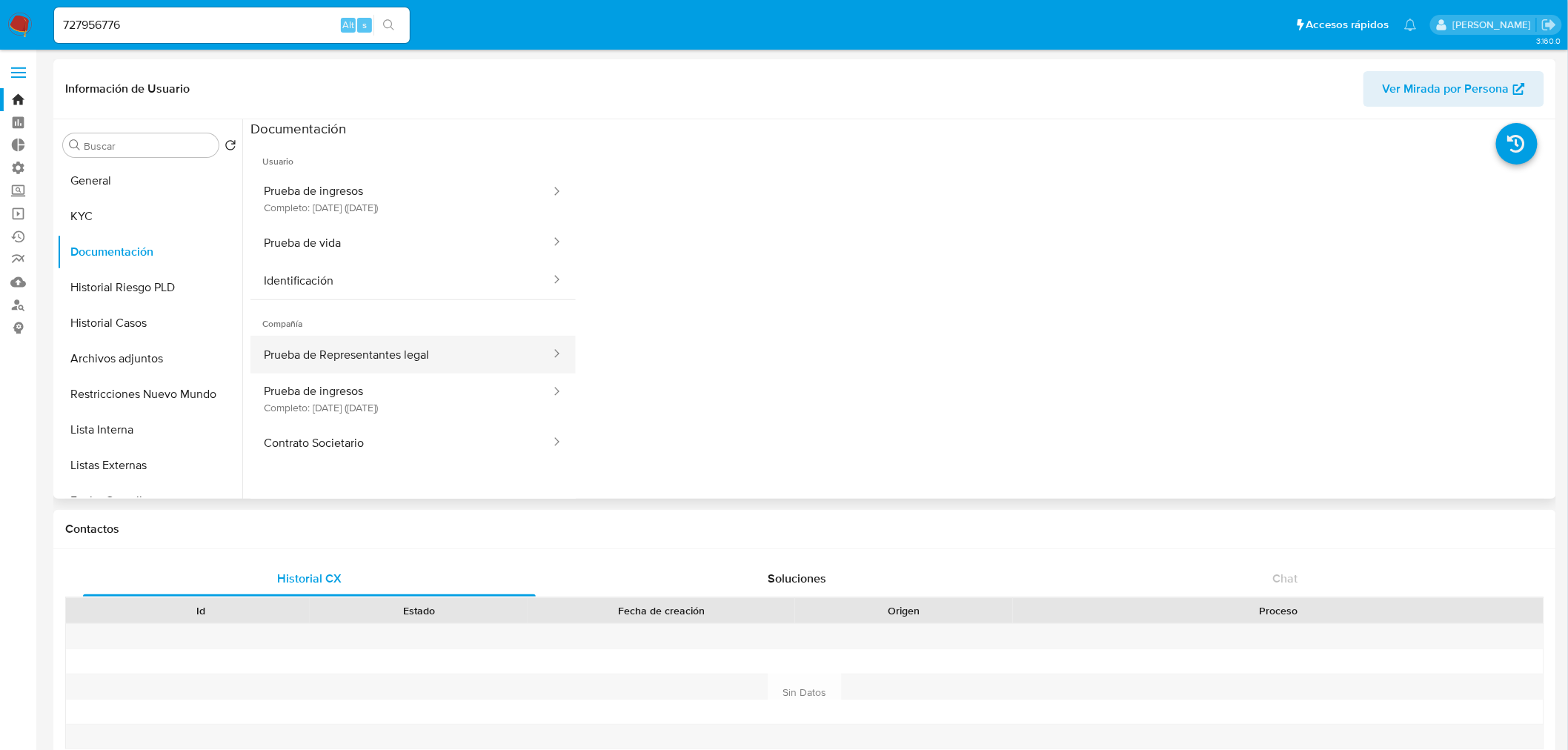
click at [355, 352] on button "Prueba de Representantes legal" at bounding box center [401, 355] width 302 height 38
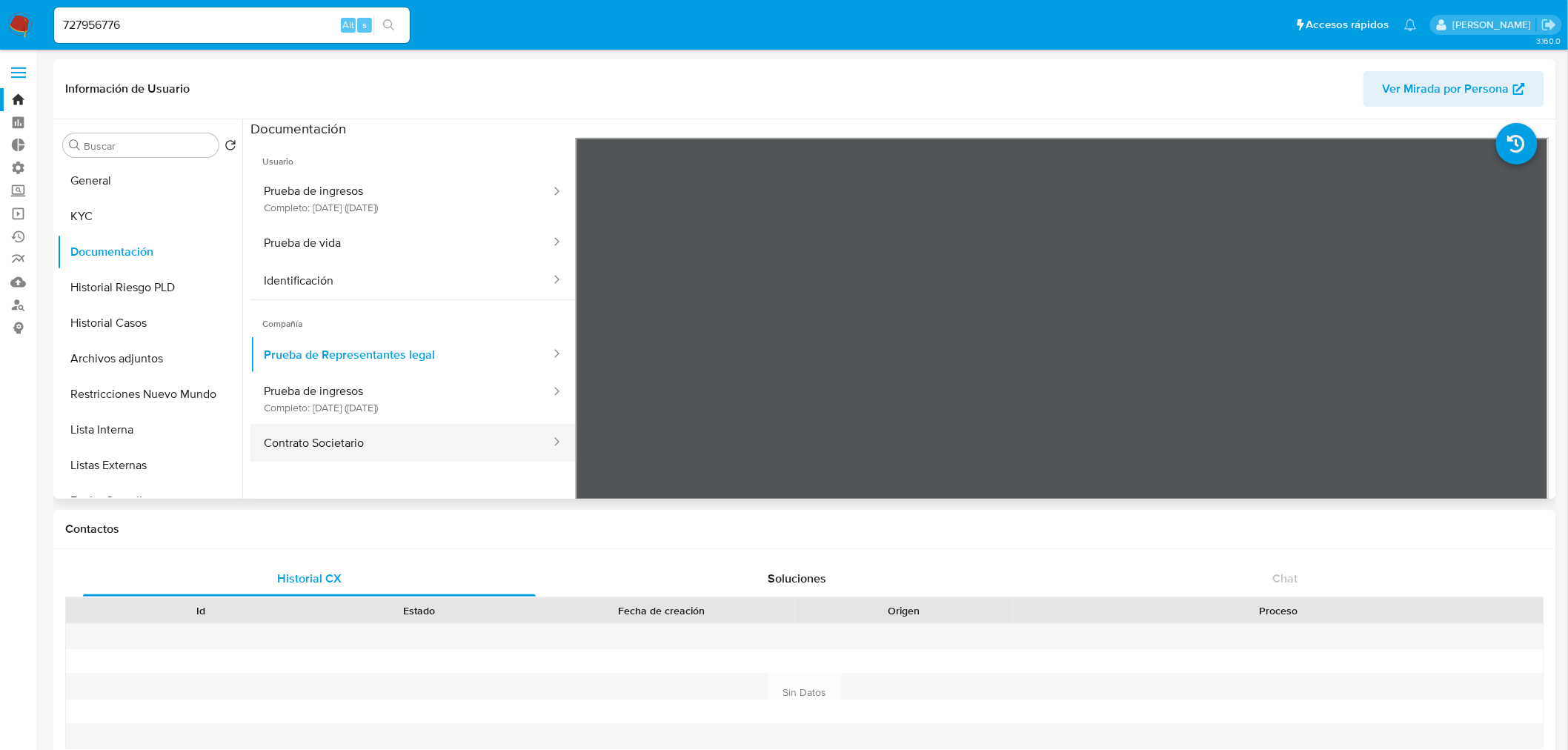
click at [350, 446] on button "Contrato Societario" at bounding box center [401, 442] width 302 height 38
drag, startPoint x: 291, startPoint y: 16, endPoint x: 9, endPoint y: 54, distance: 284.5
paste input "564010912"
type input "564010912"
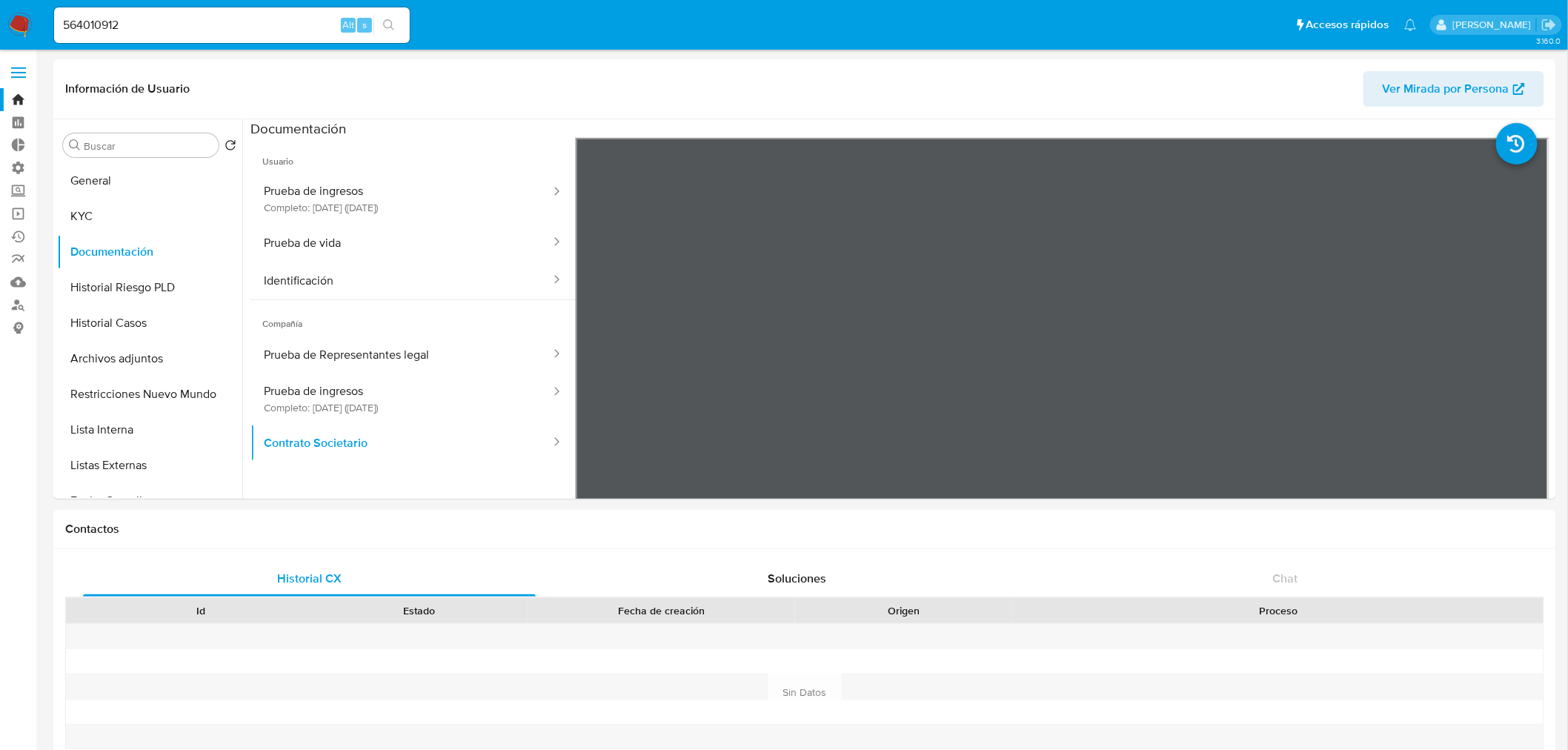
click at [392, 33] on button "search-icon" at bounding box center [389, 25] width 30 height 20
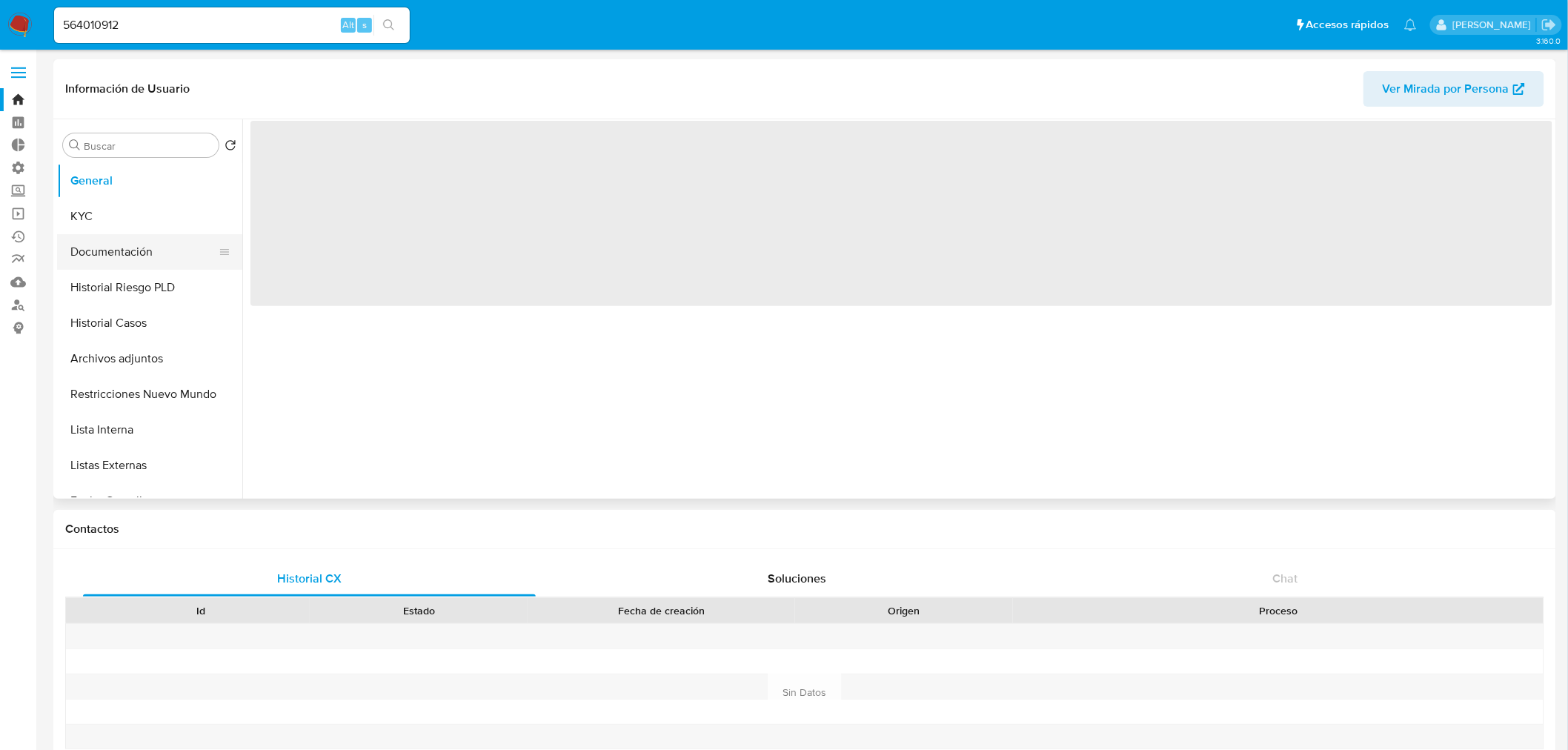
click at [158, 250] on button "Documentación" at bounding box center [144, 252] width 174 height 36
select select "10"
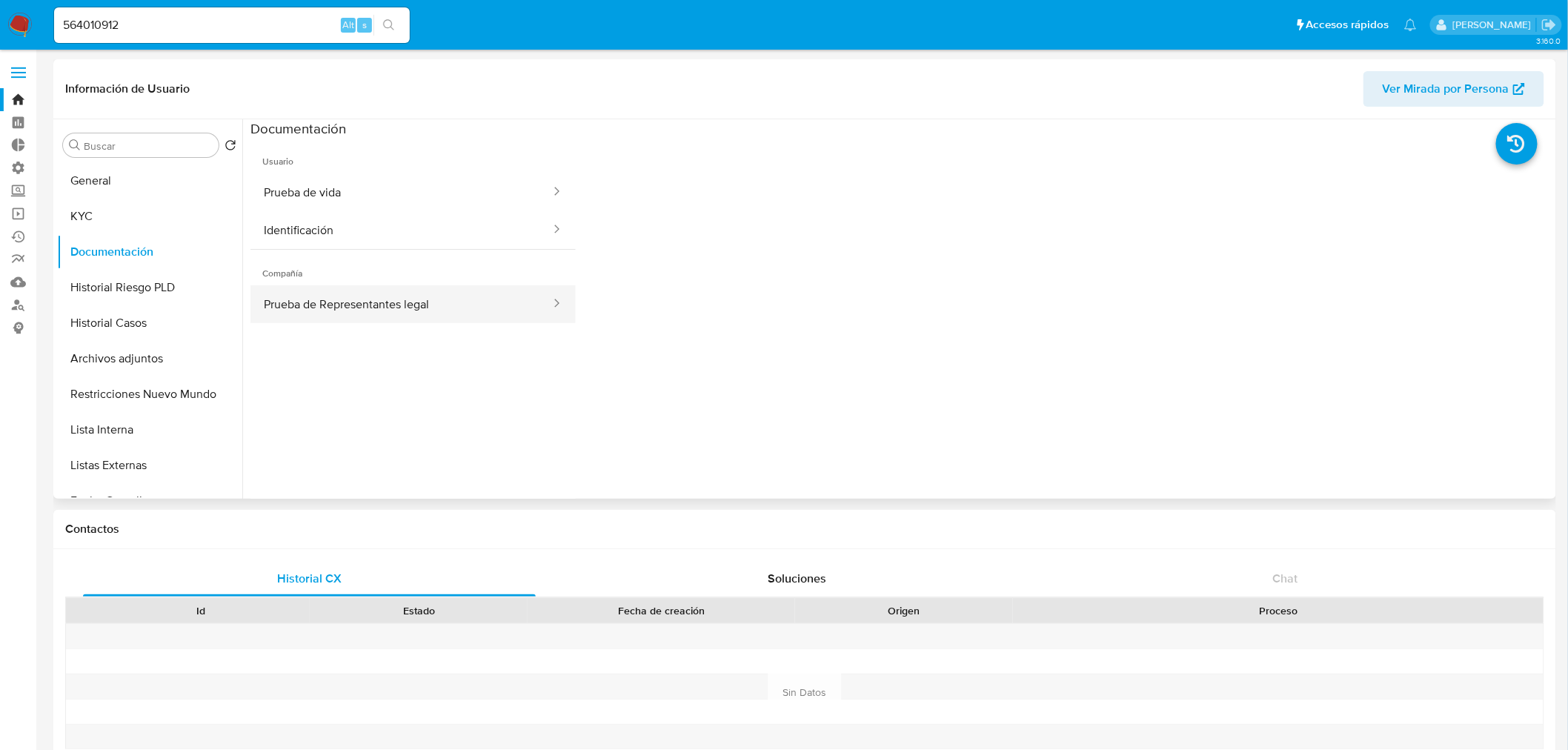
click at [360, 311] on button "Prueba de Representantes legal" at bounding box center [401, 304] width 302 height 38
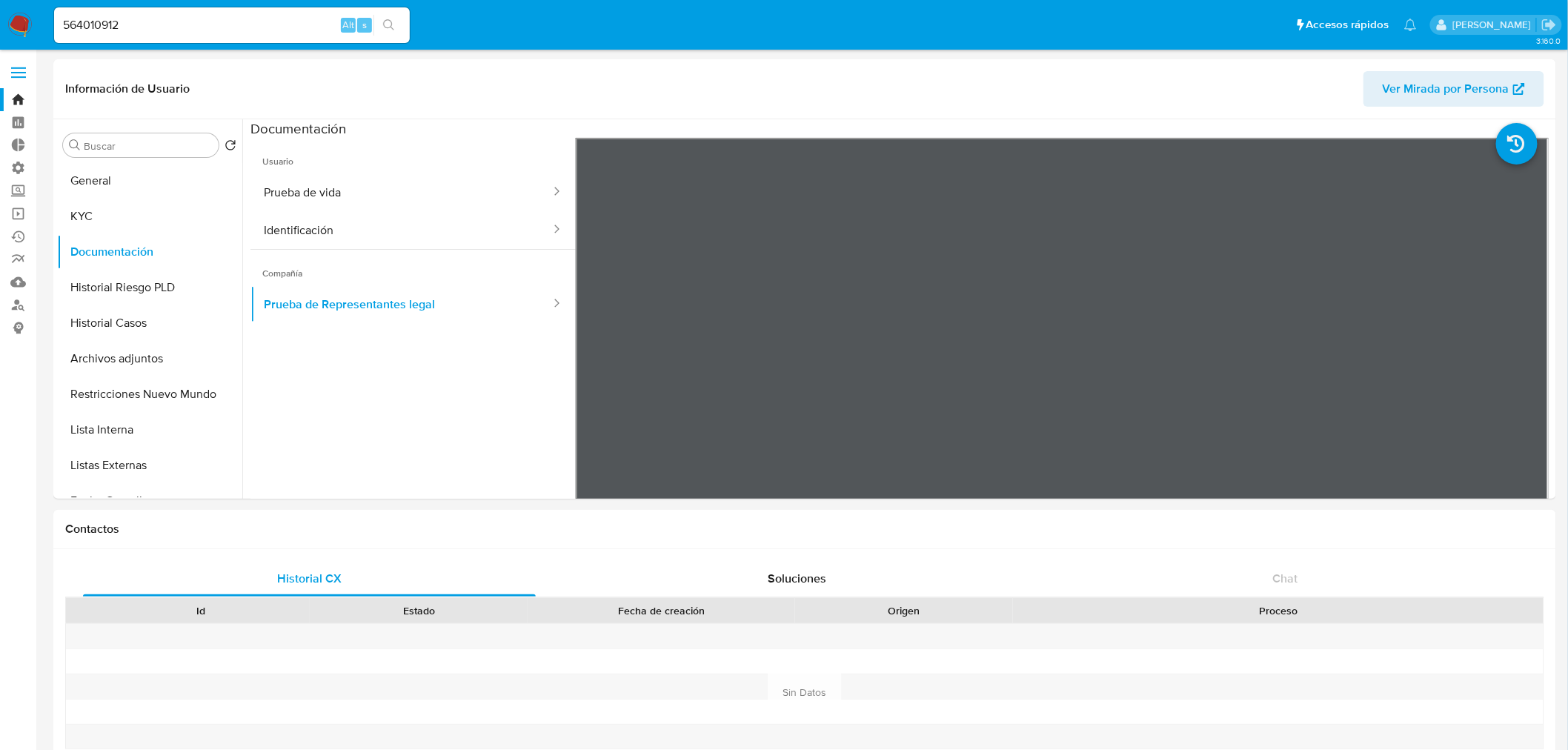
click at [390, 22] on icon "search-icon" at bounding box center [389, 25] width 12 height 12
drag, startPoint x: 265, startPoint y: 41, endPoint x: 261, endPoint y: 26, distance: 15.5
click at [261, 35] on div "564010912 Alt s" at bounding box center [232, 25] width 356 height 36
click at [261, 23] on input "564010912" at bounding box center [232, 25] width 356 height 19
click at [397, 24] on button "search-icon" at bounding box center [389, 25] width 30 height 20
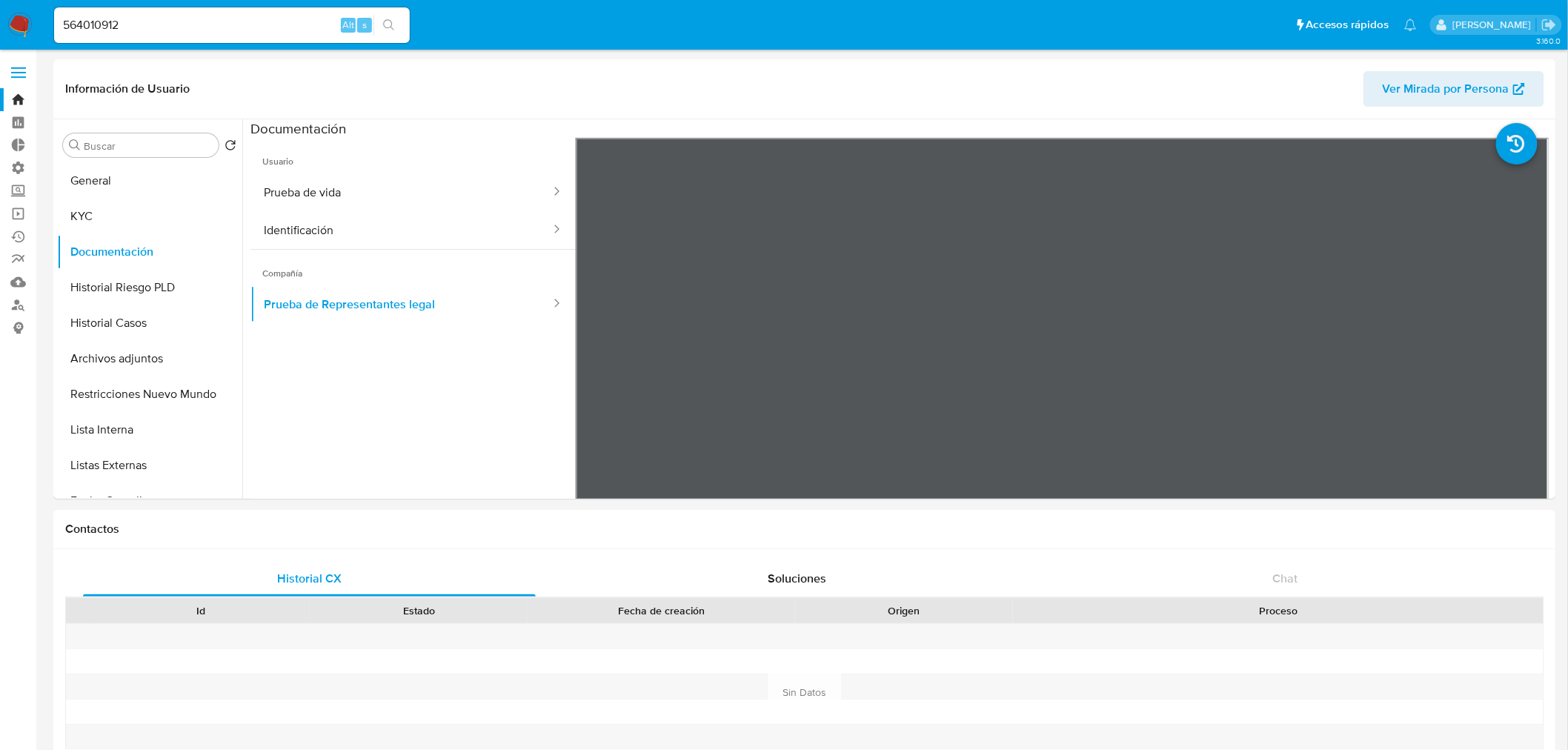
click at [396, 24] on button "search-icon" at bounding box center [389, 25] width 30 height 20
drag, startPoint x: 200, startPoint y: 30, endPoint x: 54, endPoint y: 7, distance: 147.8
click at [54, 7] on div "564010912 Alt s" at bounding box center [232, 25] width 356 height 42
paste input "710408487"
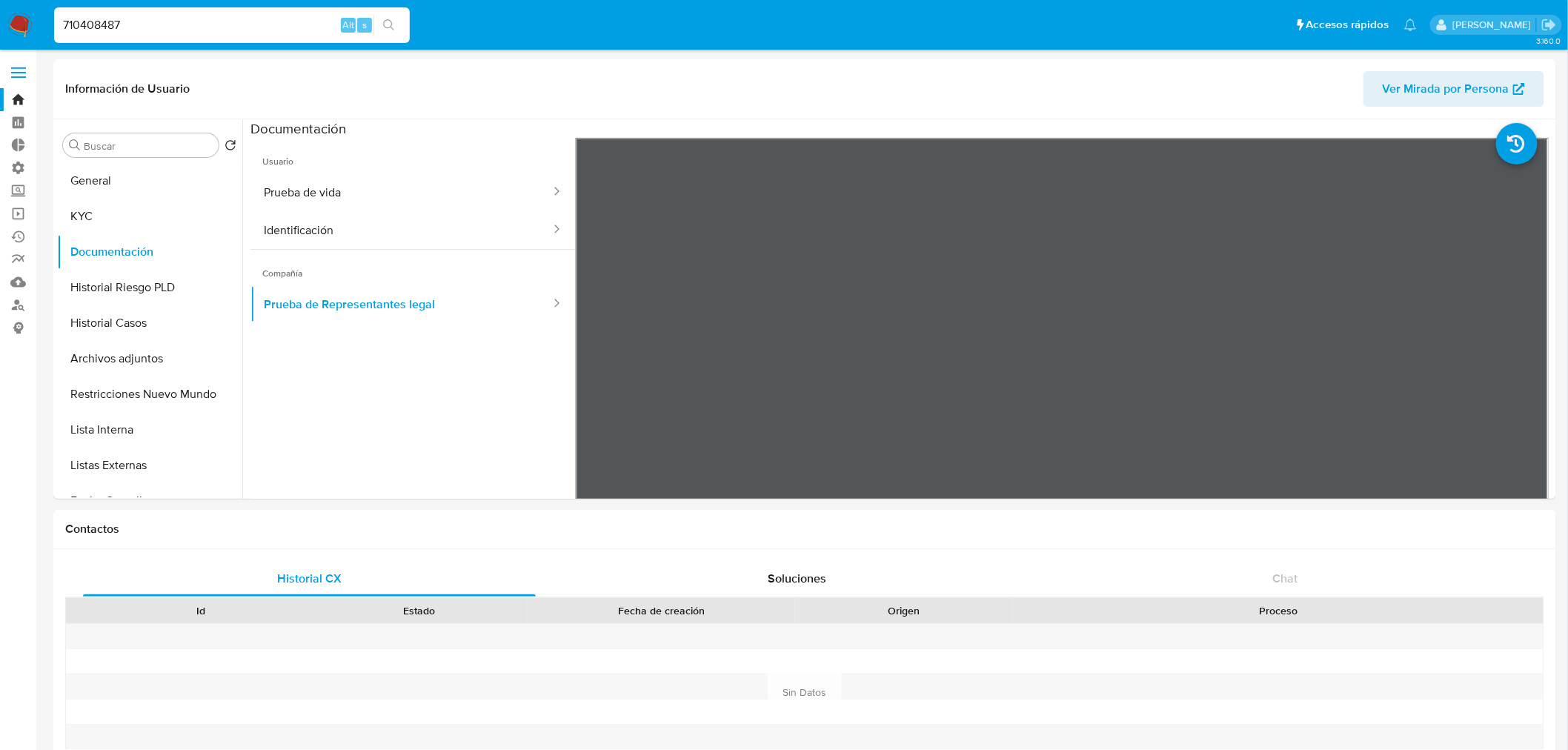
type input "710408487"
click at [381, 24] on button "search-icon" at bounding box center [389, 25] width 30 height 20
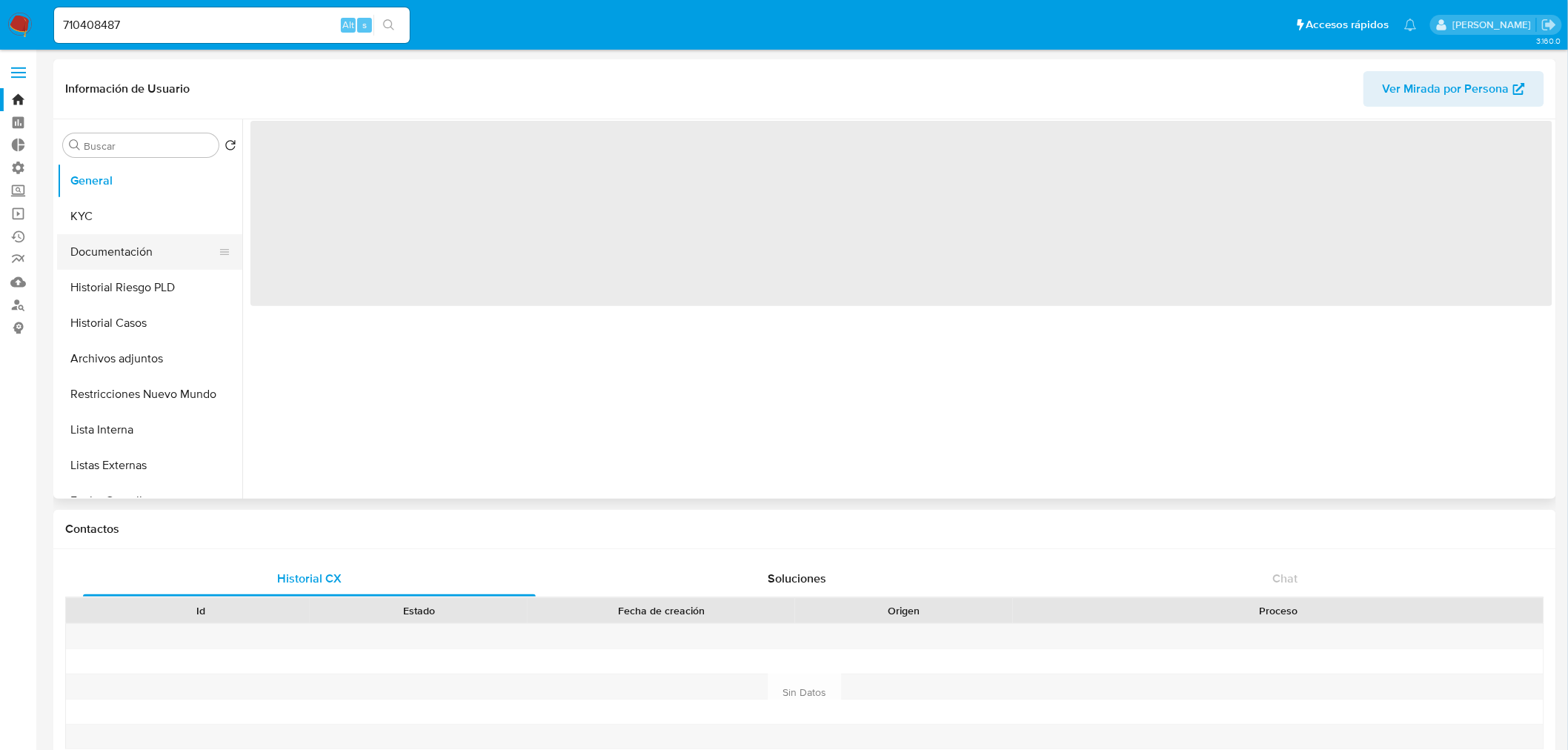
select select "10"
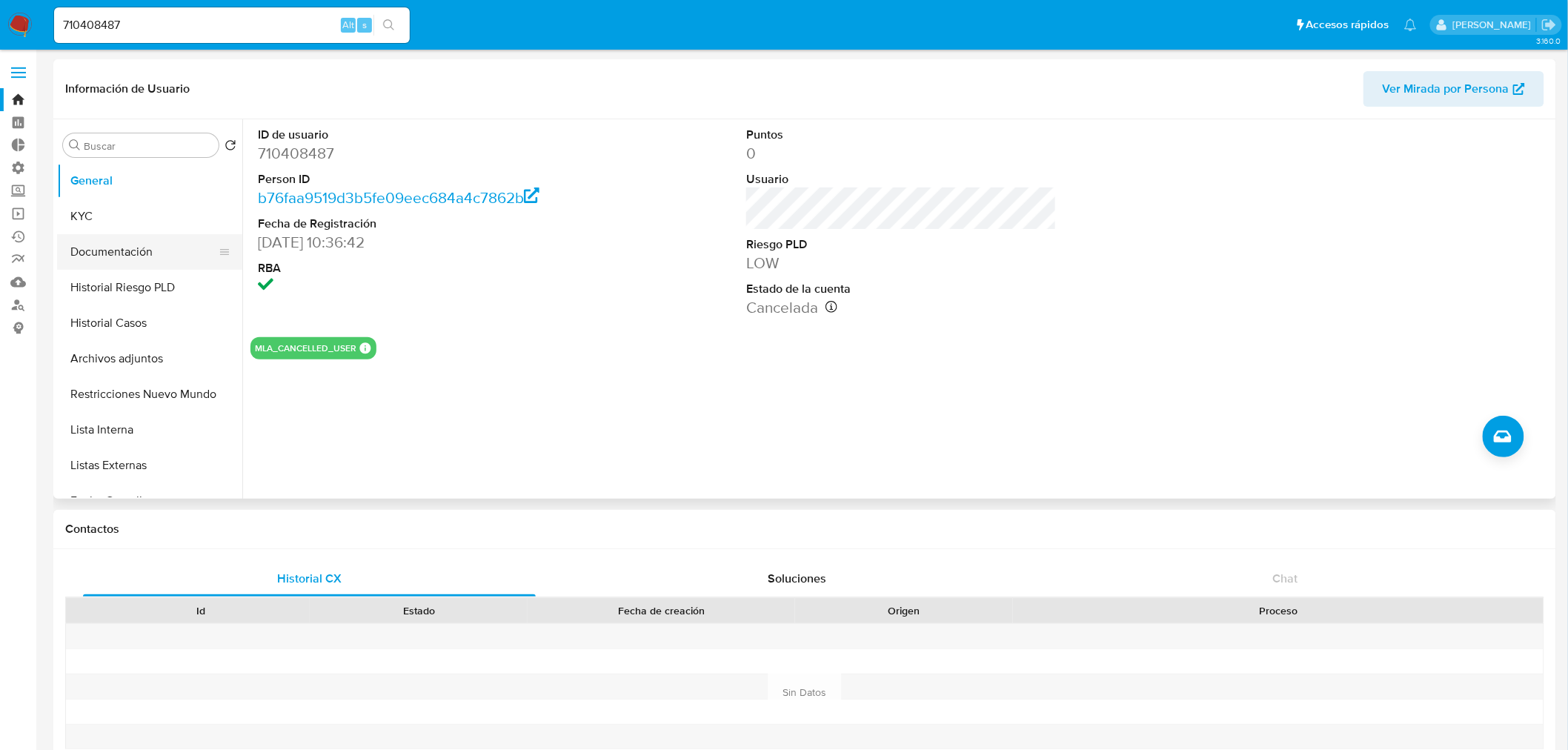
click at [104, 249] on button "Documentación" at bounding box center [144, 252] width 174 height 36
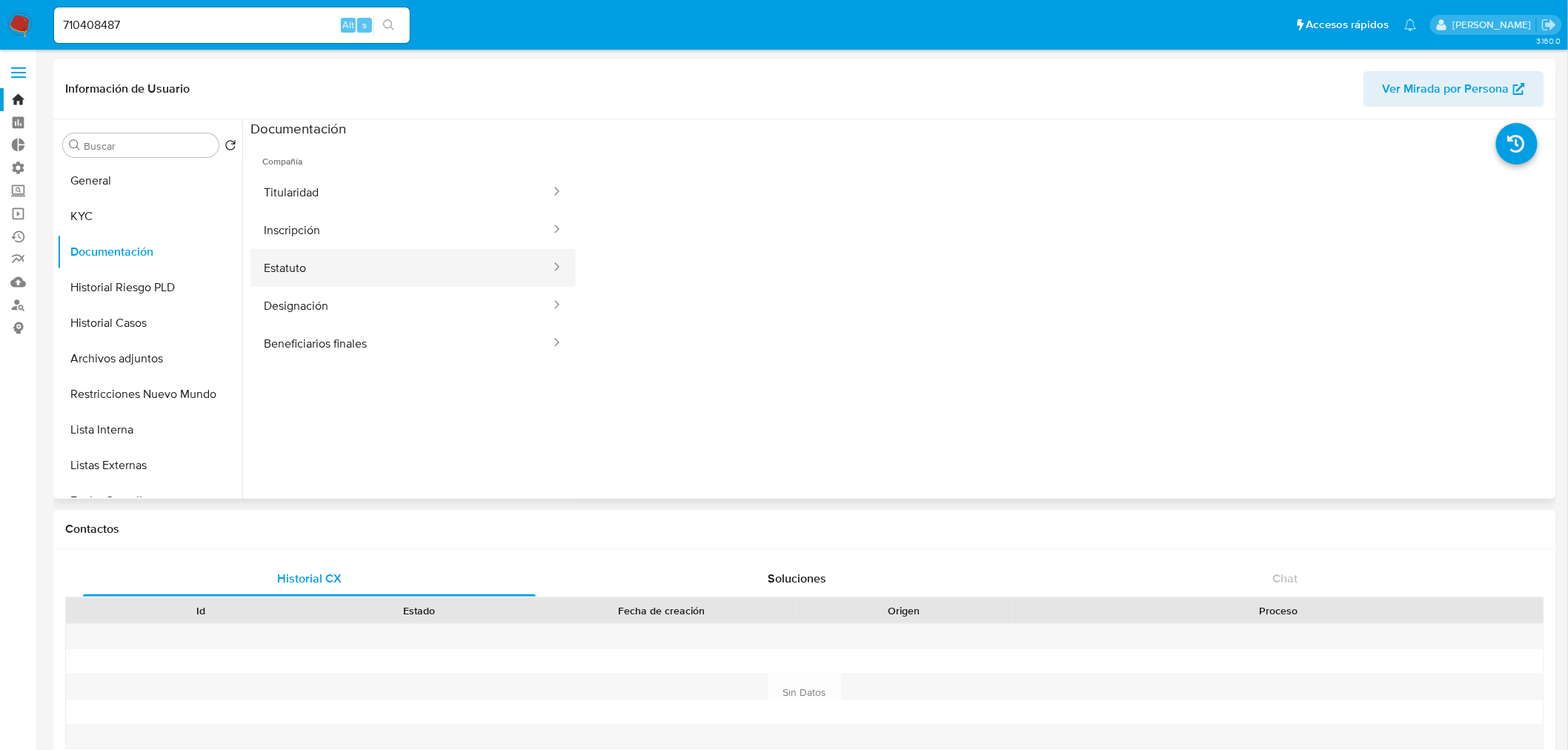
click at [309, 270] on button "Estatuto" at bounding box center [401, 268] width 302 height 38
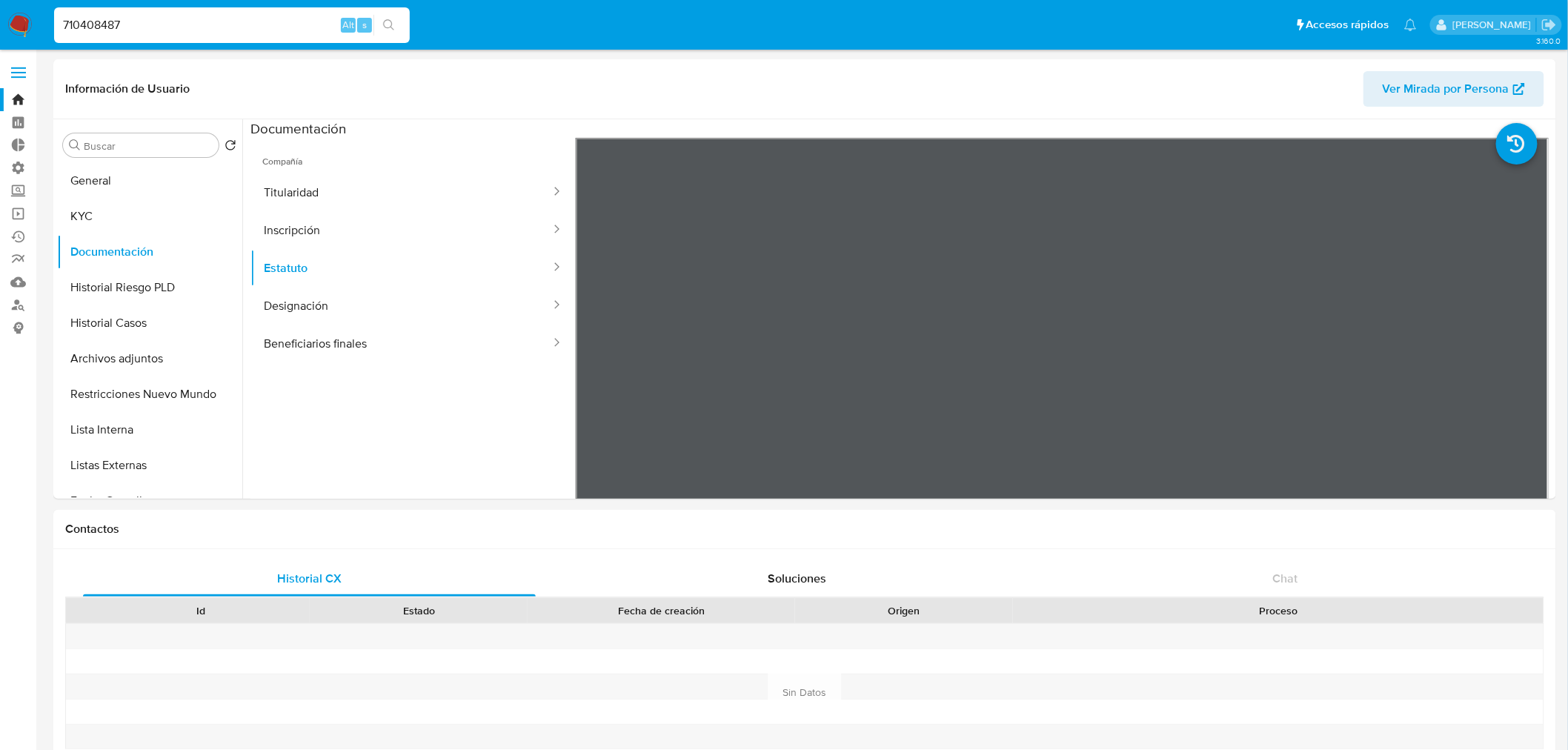
drag, startPoint x: 160, startPoint y: 26, endPoint x: -90, endPoint y: 28, distance: 250.0
paste input "77047996"
type input "777047996"
click at [396, 18] on button "search-icon" at bounding box center [389, 25] width 30 height 20
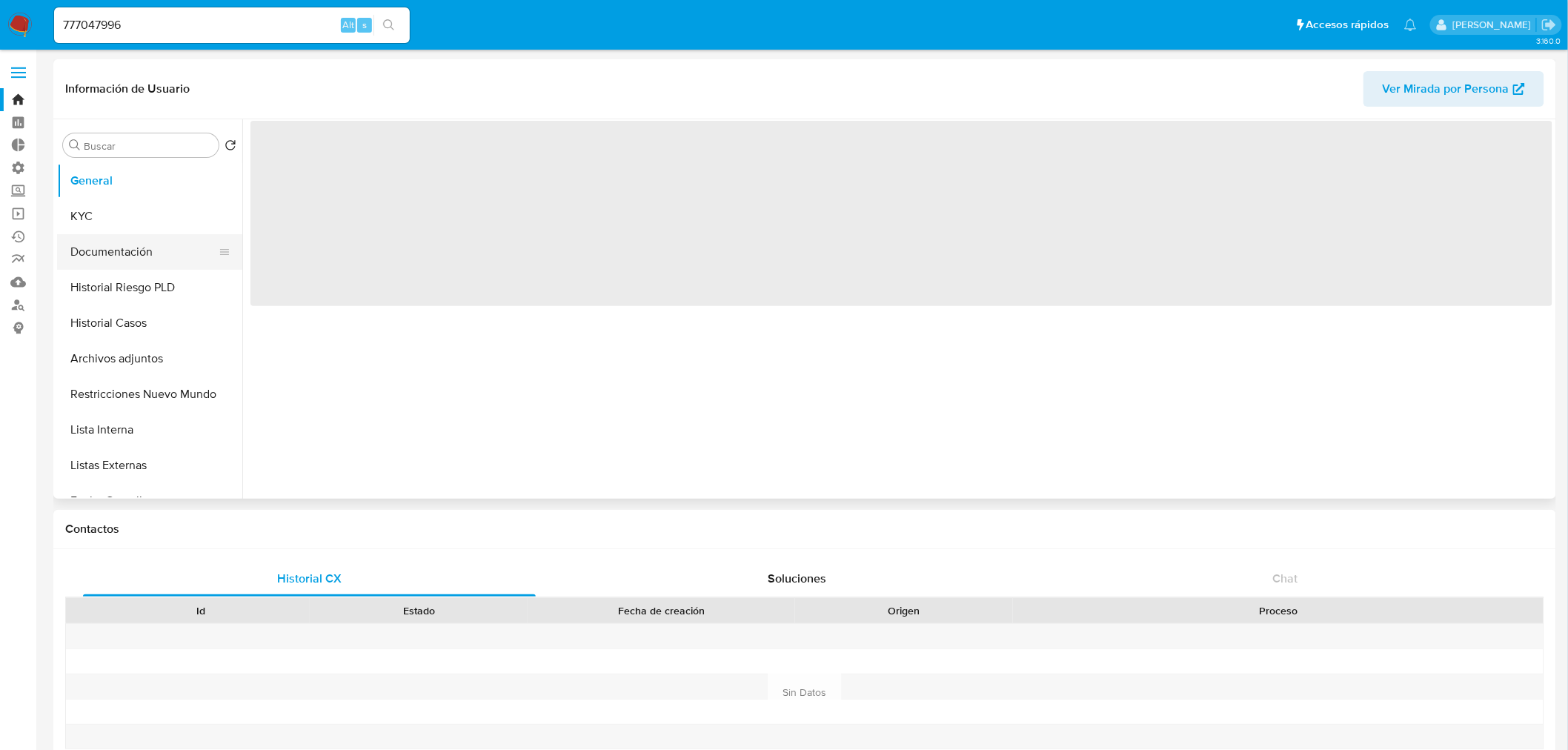
select select "10"
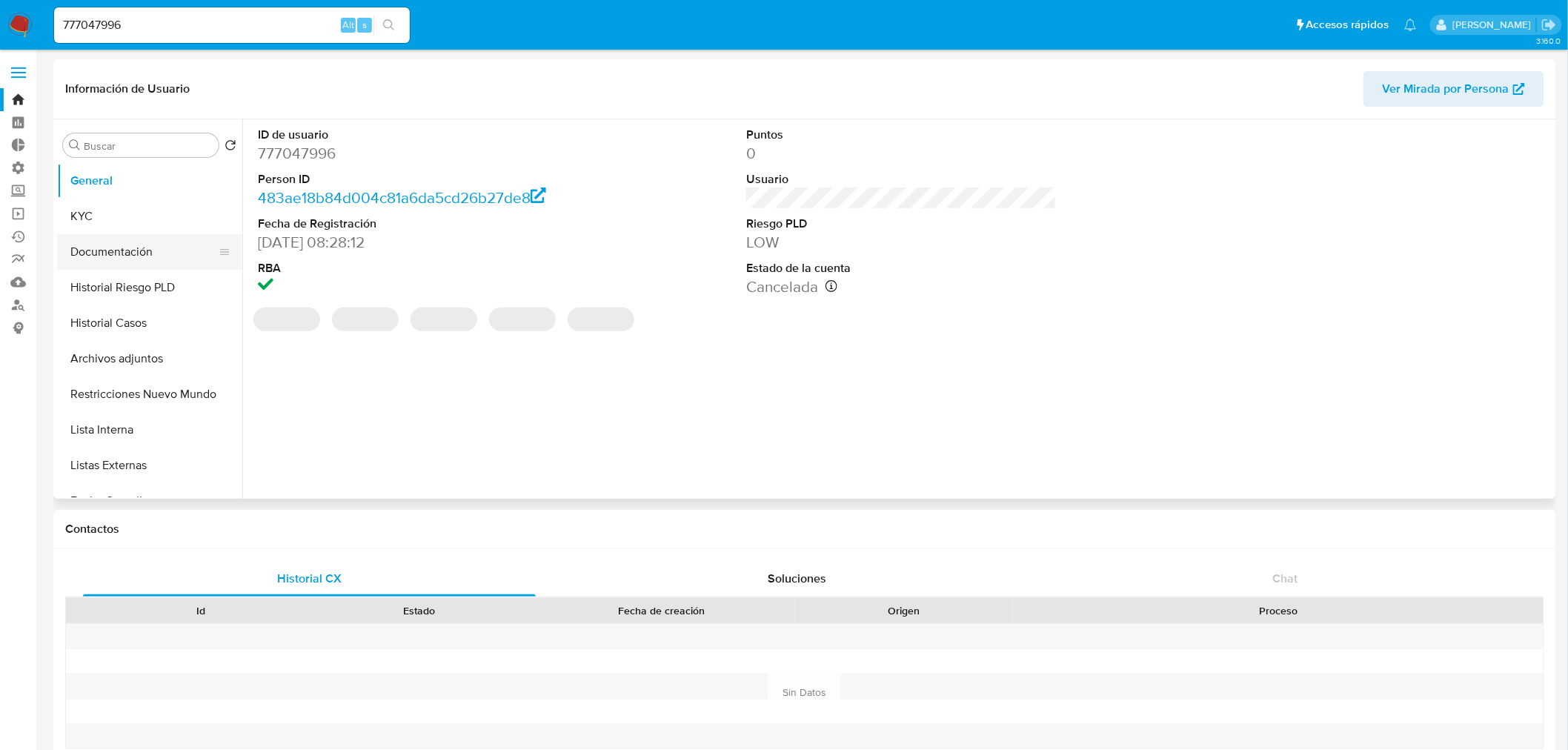
click at [115, 252] on button "Documentación" at bounding box center [144, 252] width 174 height 36
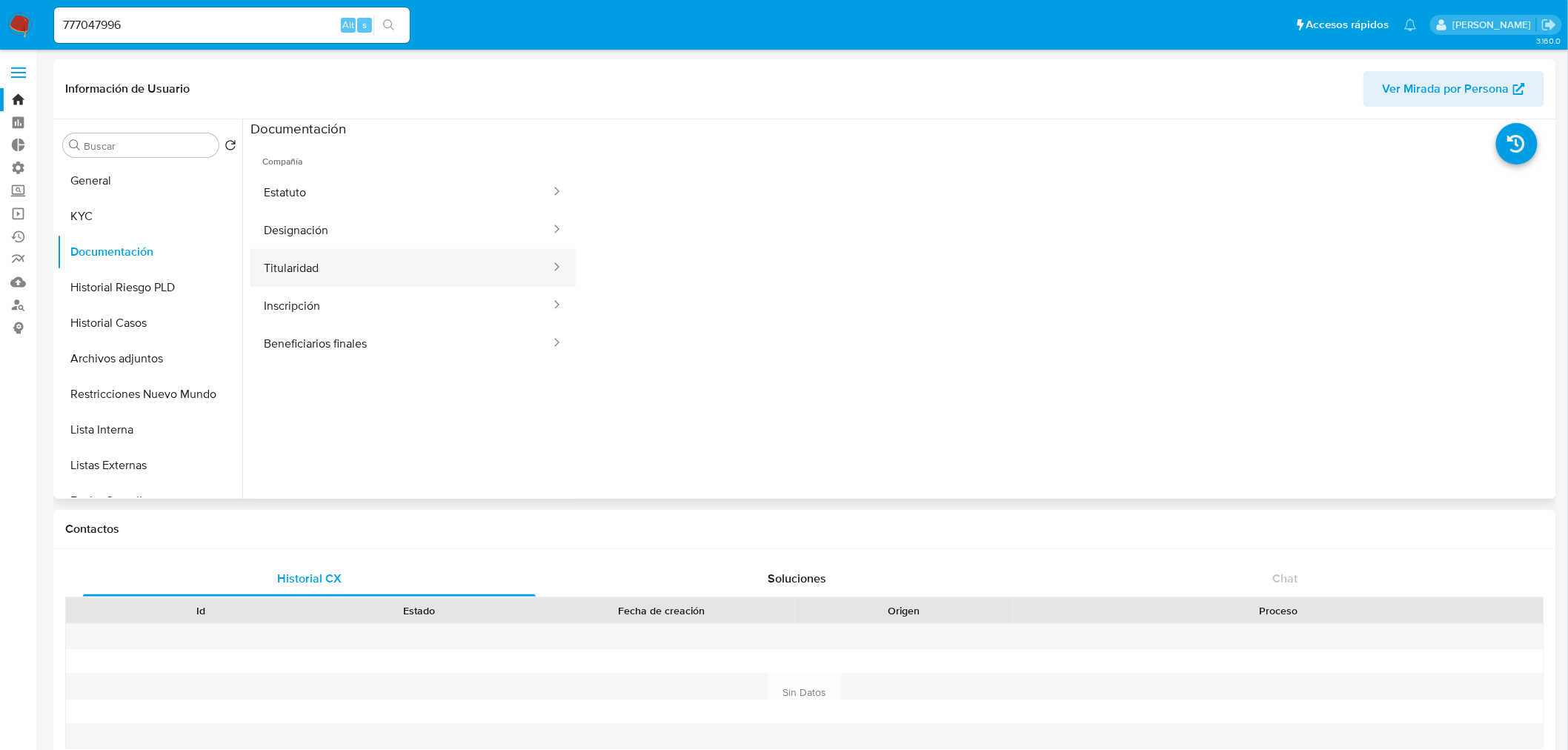
click at [308, 270] on button "Titularidad" at bounding box center [401, 268] width 302 height 38
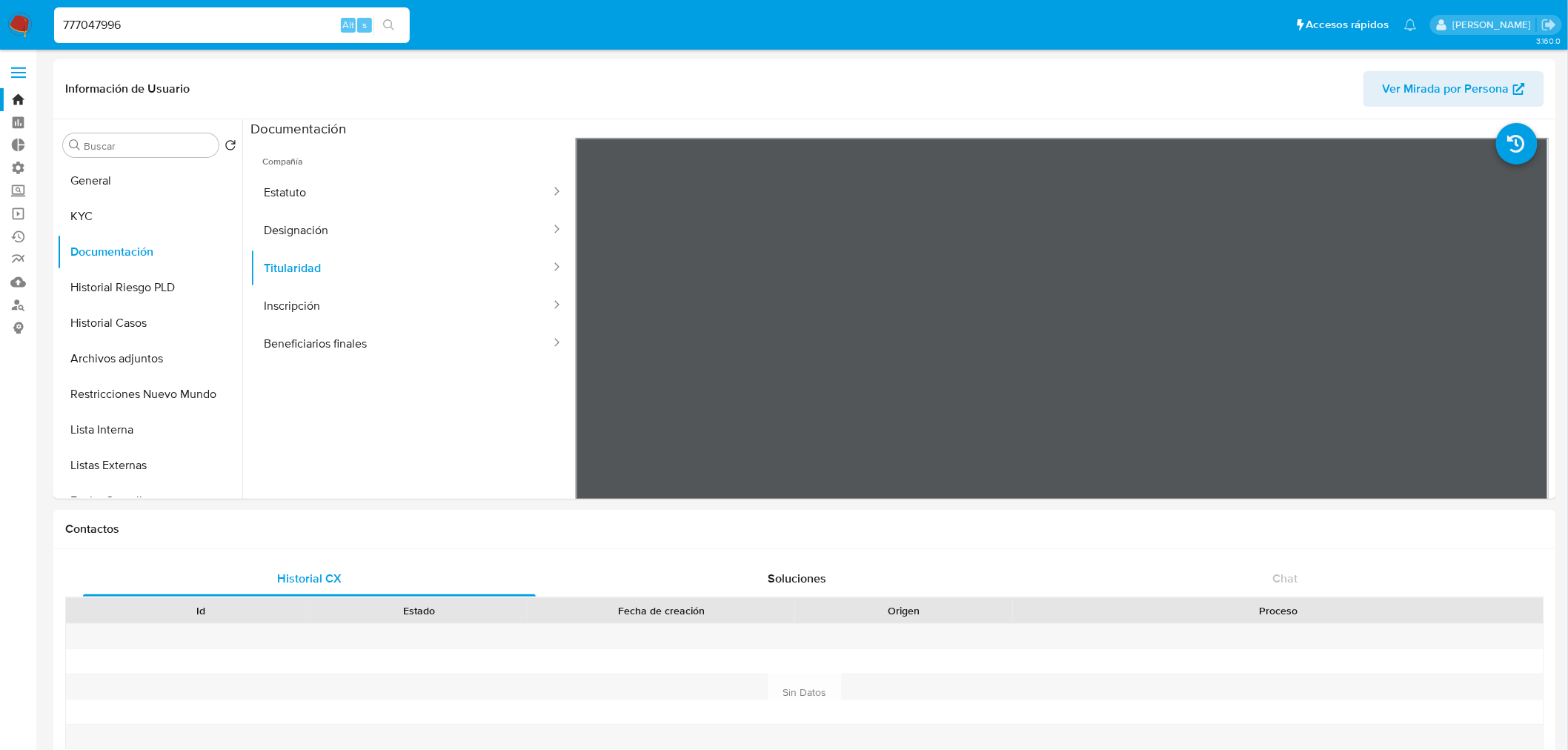
drag, startPoint x: 200, startPoint y: 20, endPoint x: 165, endPoint y: 39, distance: 39.8
paste input "570090278"
click at [405, 27] on input "570090278" at bounding box center [232, 25] width 356 height 19
type input "570090278"
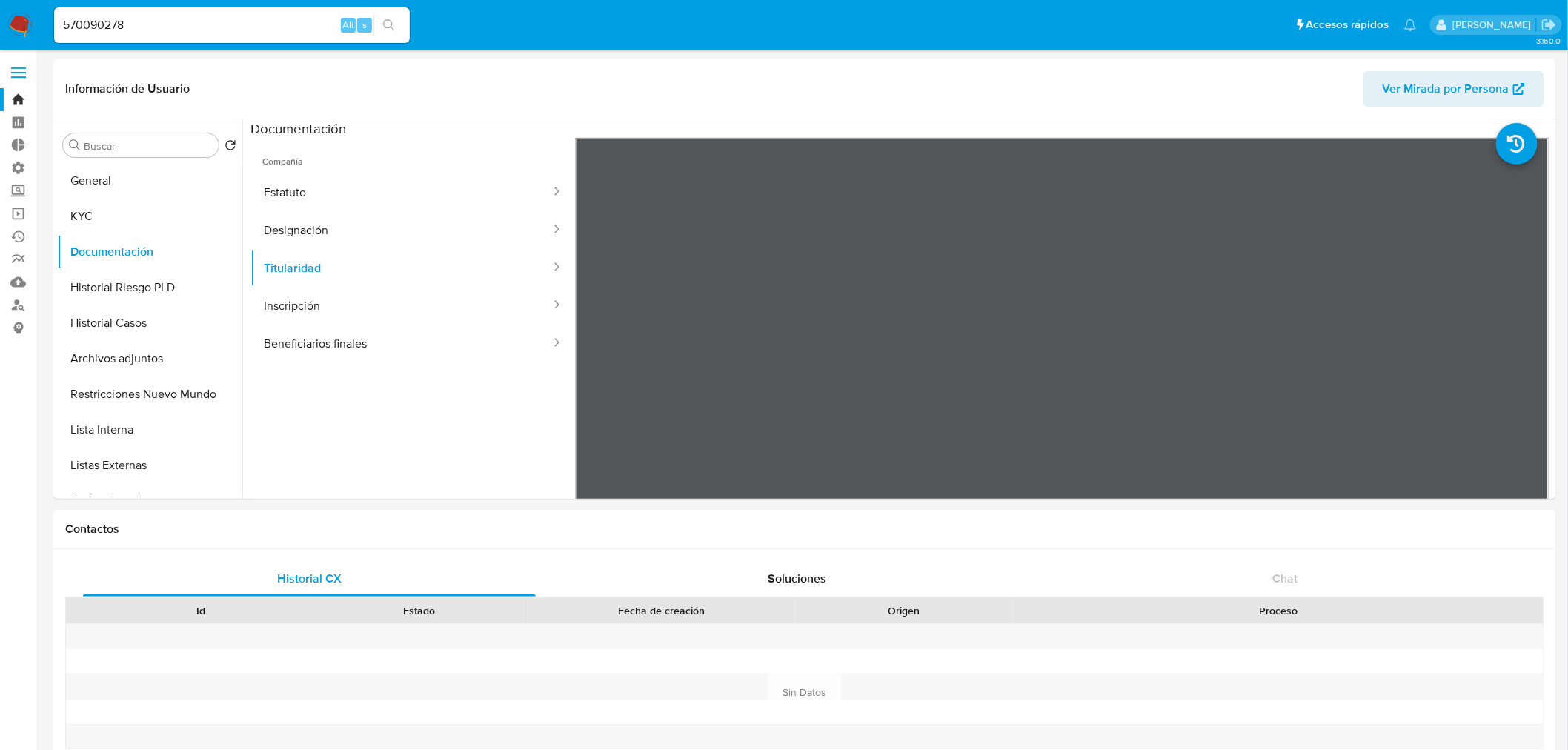
click at [390, 19] on icon "search-icon" at bounding box center [389, 25] width 12 height 12
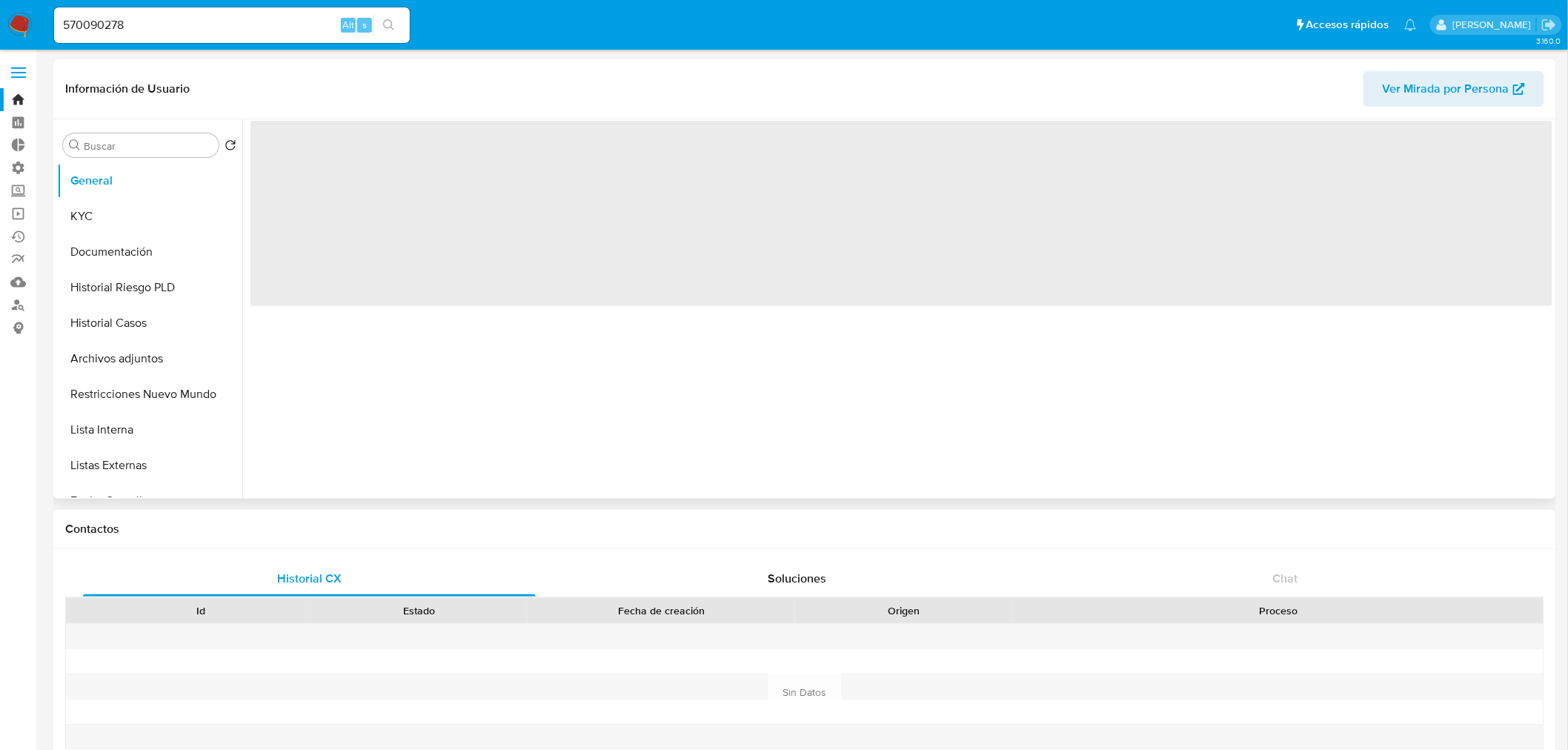
select select "10"
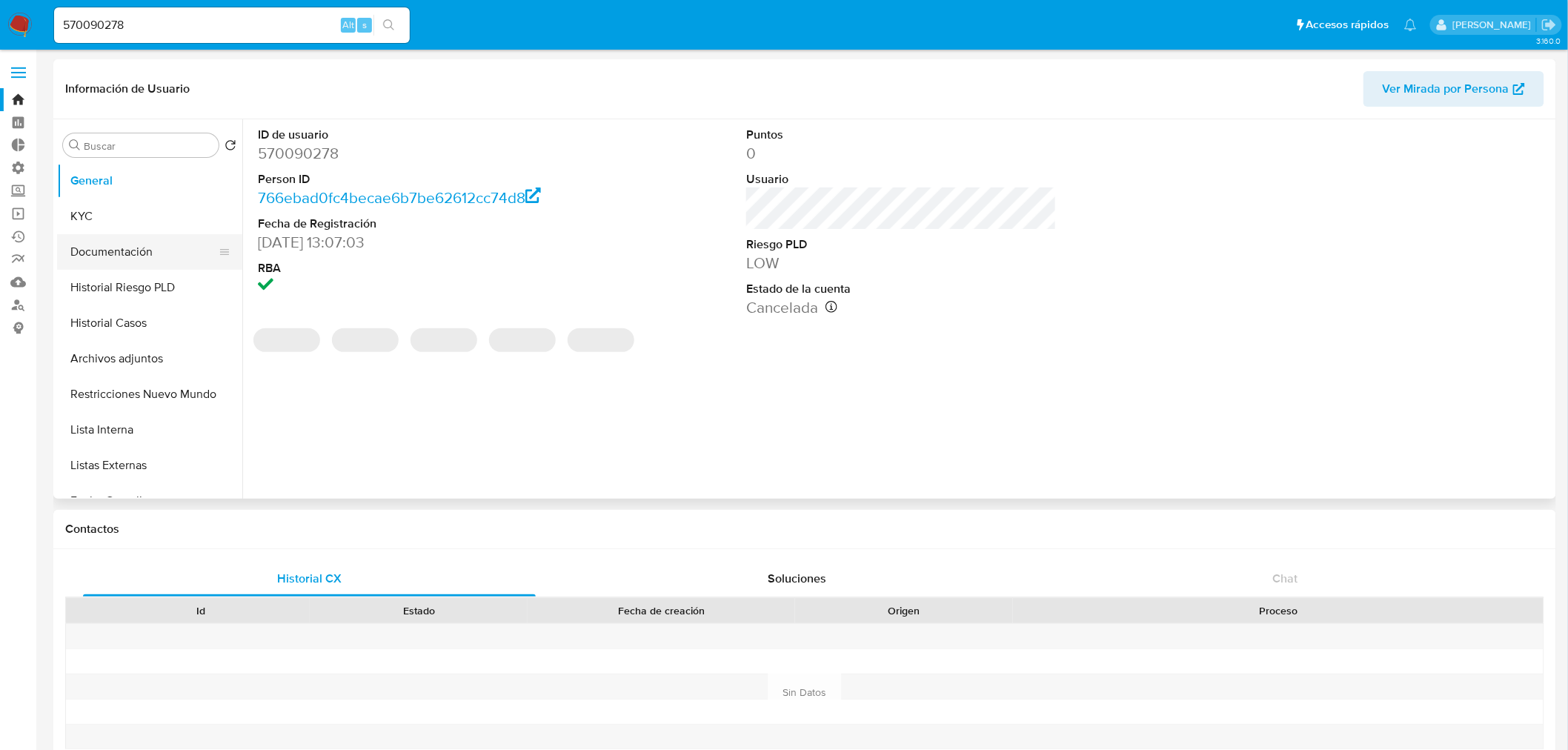
click at [141, 265] on button "Documentación" at bounding box center [144, 252] width 174 height 36
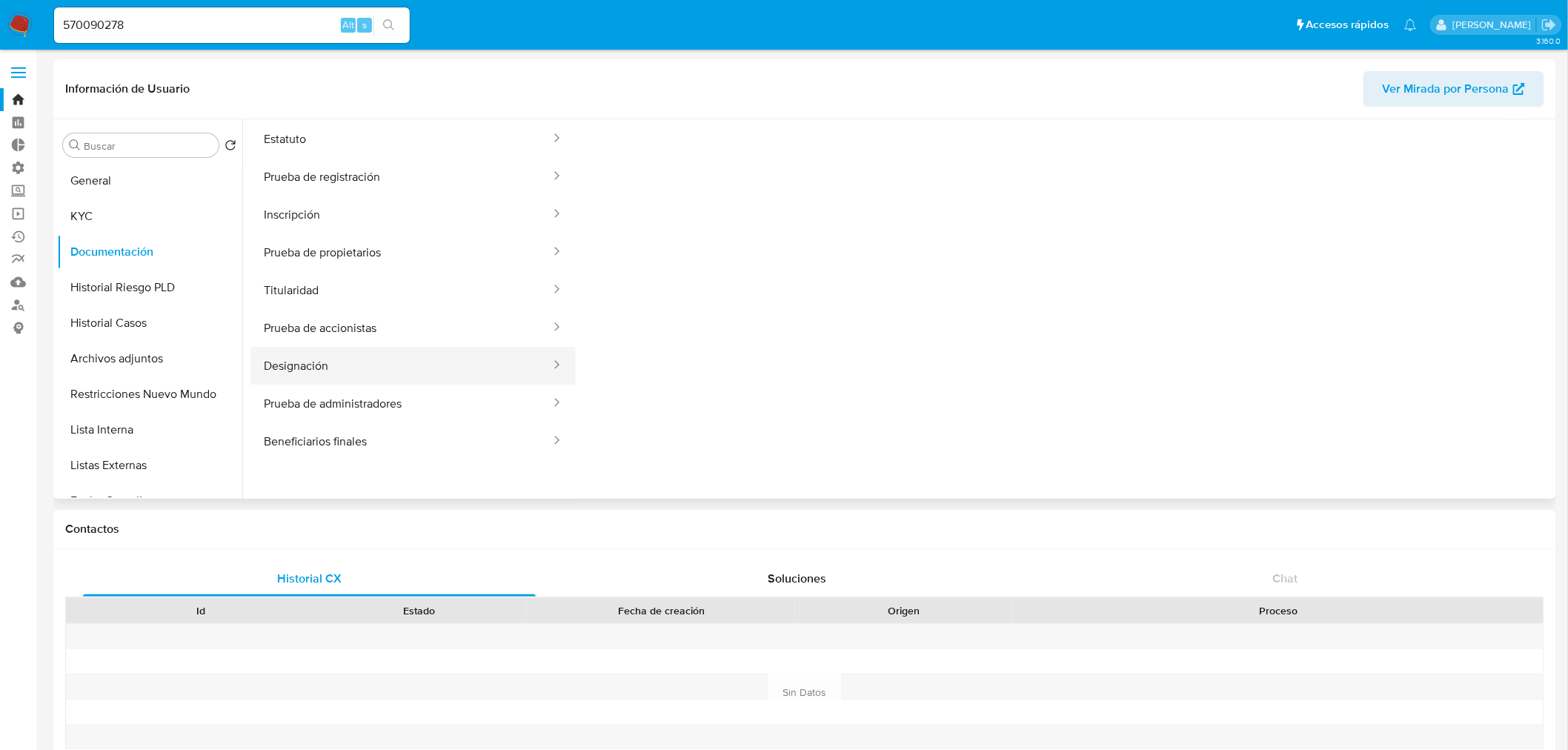
scroll to position [82, 0]
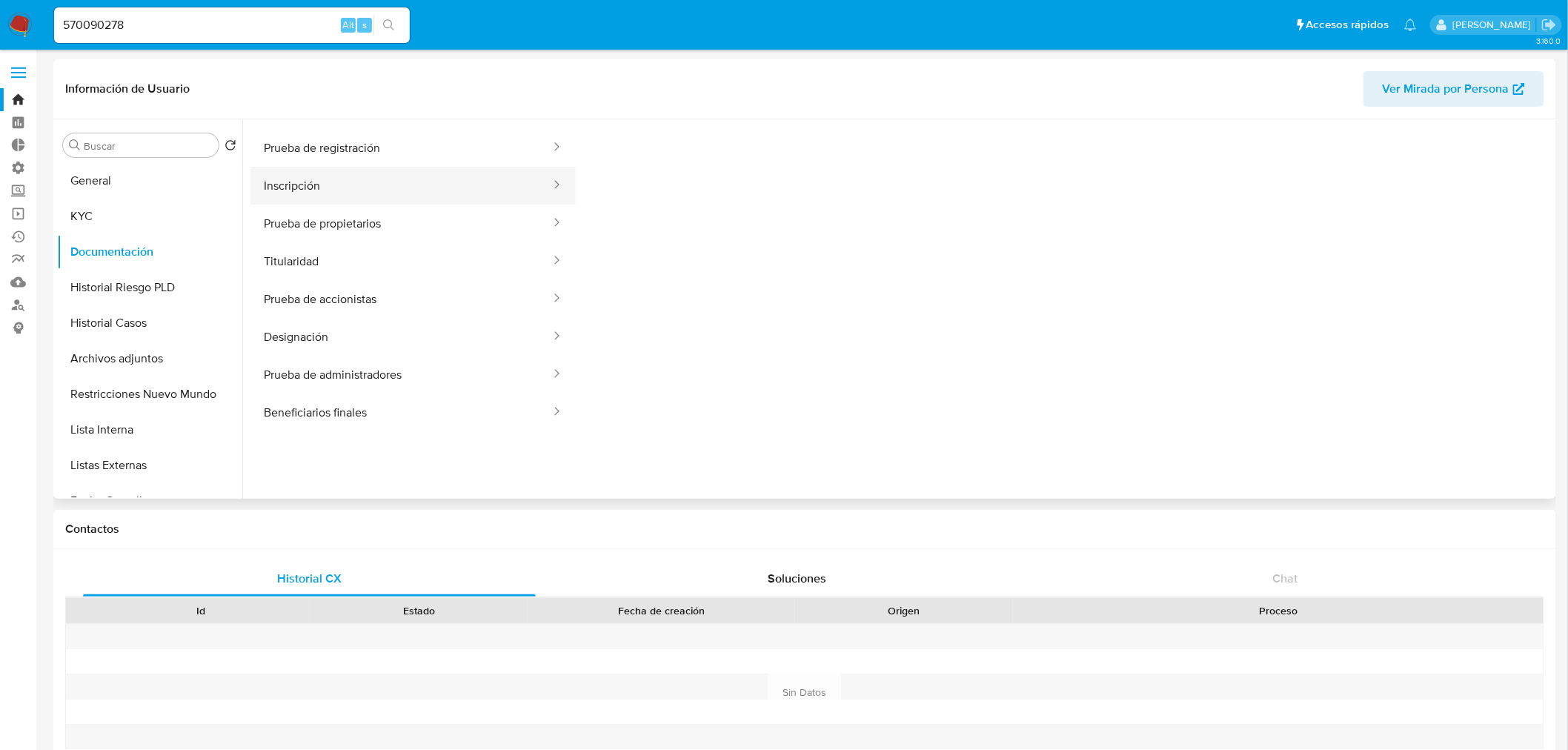
click at [309, 186] on button "Inscripción" at bounding box center [401, 186] width 302 height 38
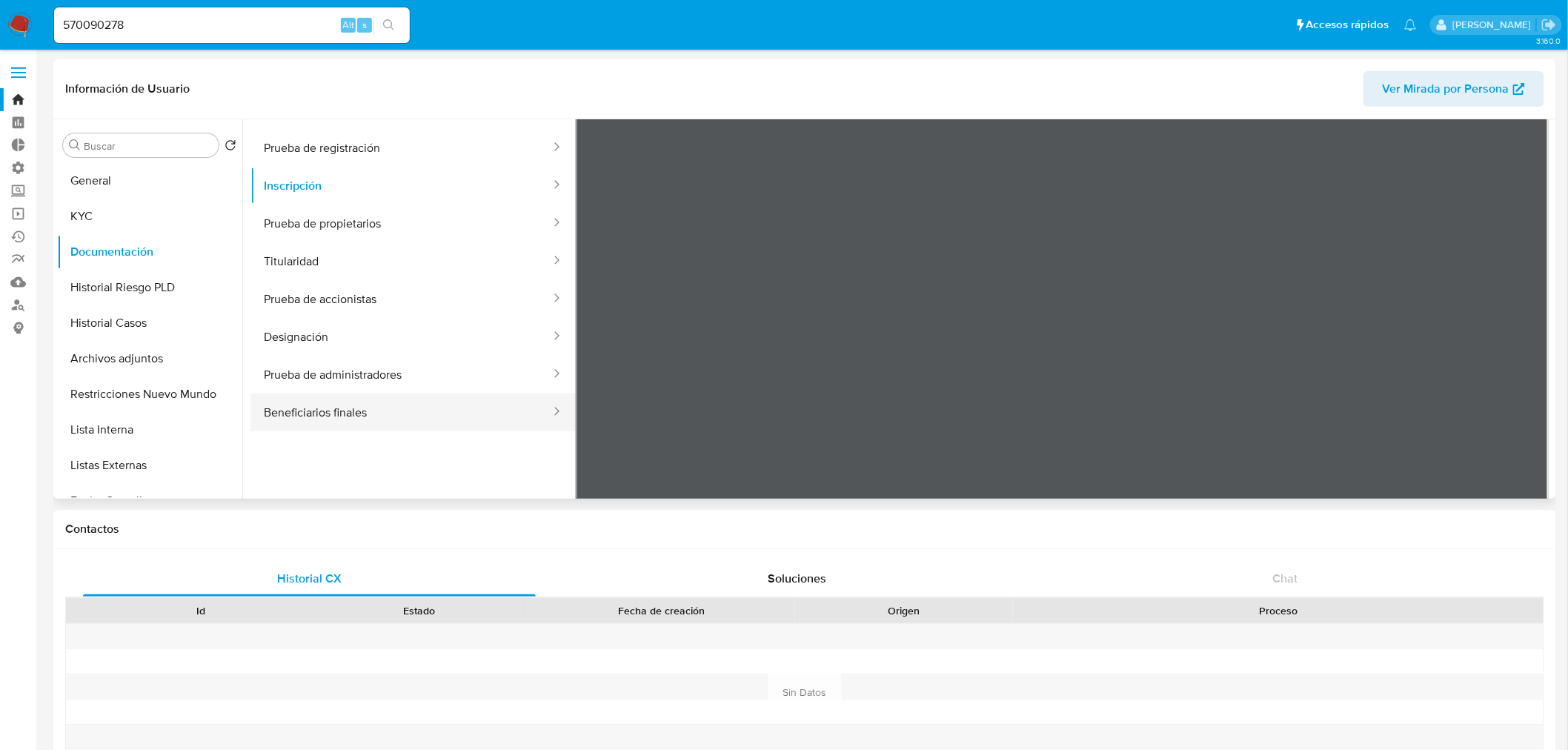
click at [344, 411] on button "Beneficiarios finales" at bounding box center [401, 412] width 302 height 38
click at [383, 371] on button "Prueba de administradores" at bounding box center [401, 374] width 302 height 38
click at [295, 335] on button "Designación" at bounding box center [401, 336] width 302 height 38
click at [301, 307] on button "Prueba de accionistas" at bounding box center [401, 298] width 302 height 38
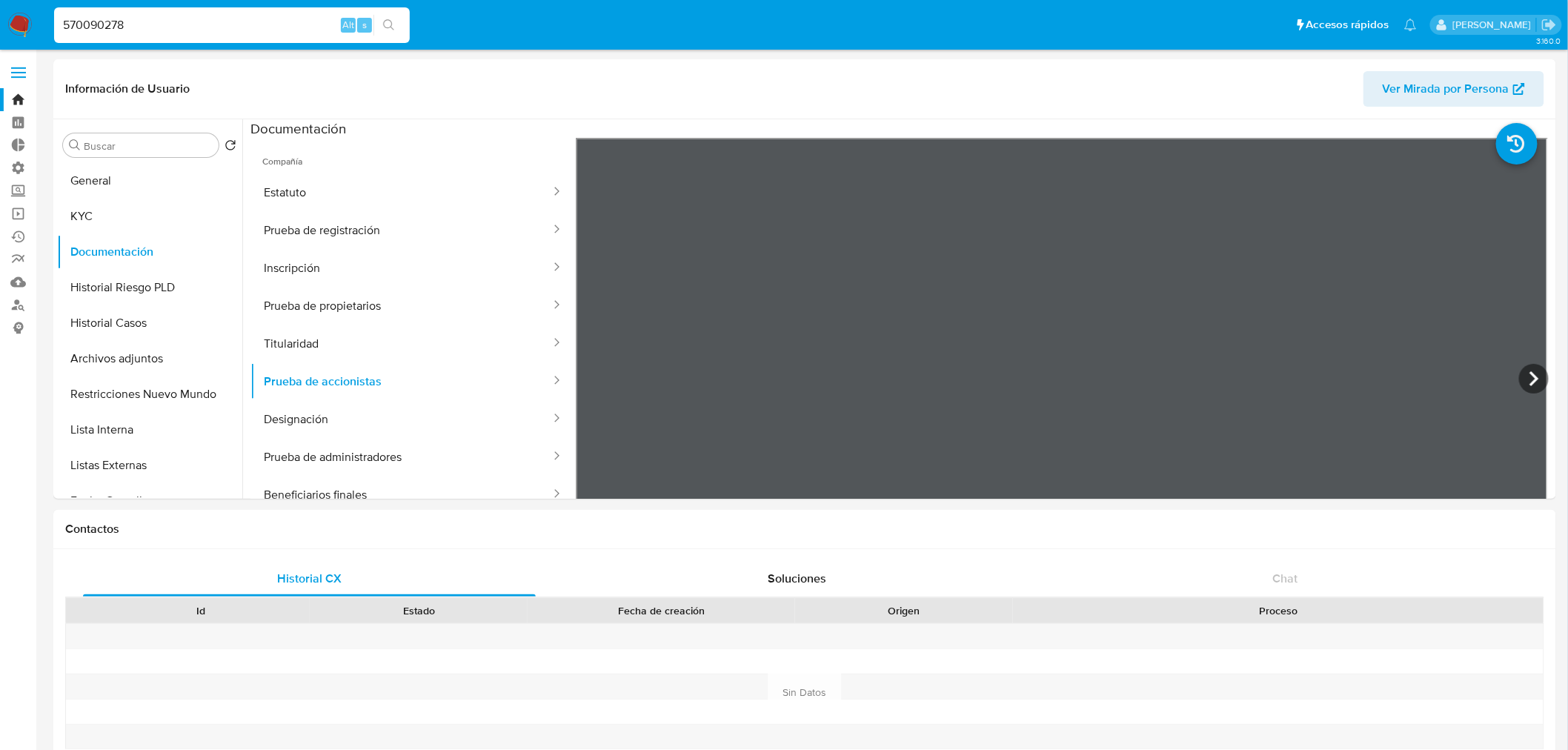
drag, startPoint x: 139, startPoint y: 22, endPoint x: -121, endPoint y: 2, distance: 260.8
